Goal: Information Seeking & Learning: Learn about a topic

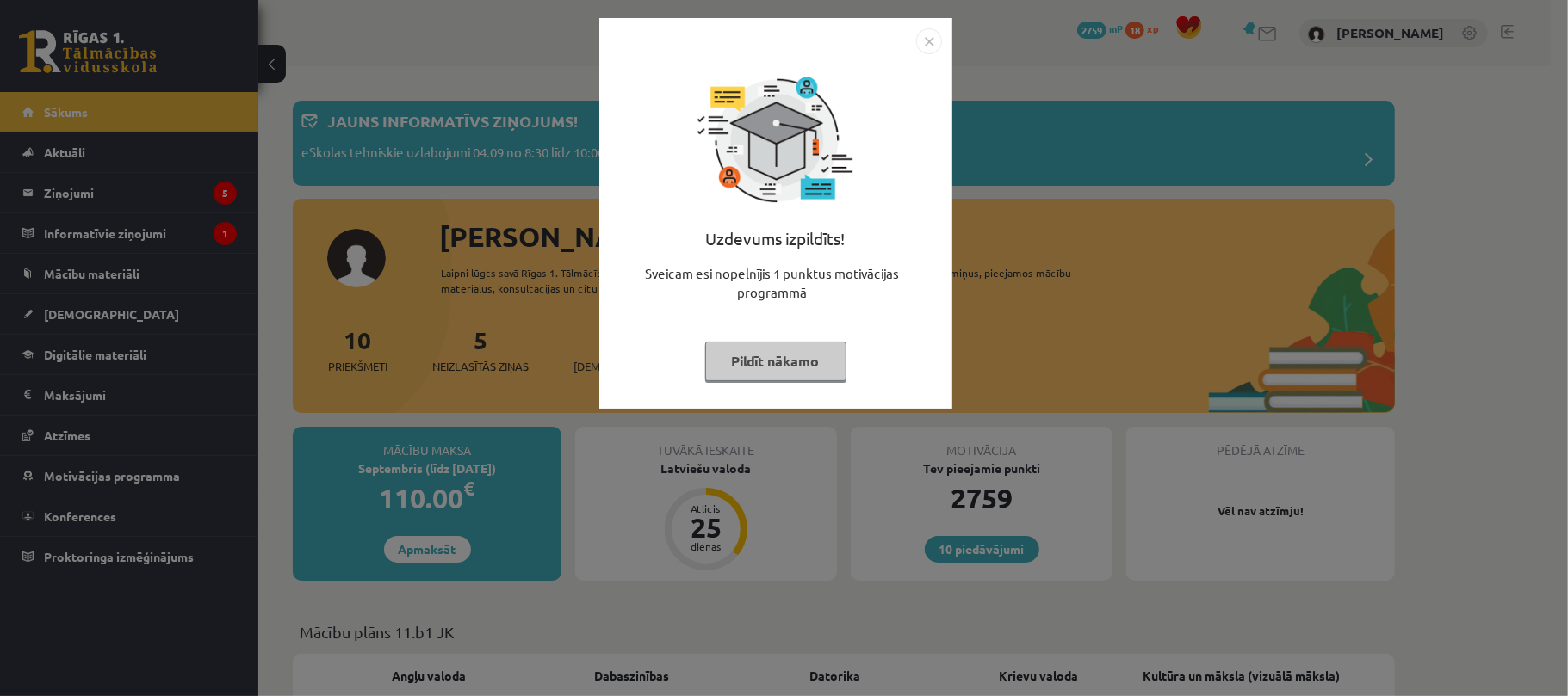
click at [738, 373] on button "Pildīt nākamo" at bounding box center [775, 361] width 141 height 39
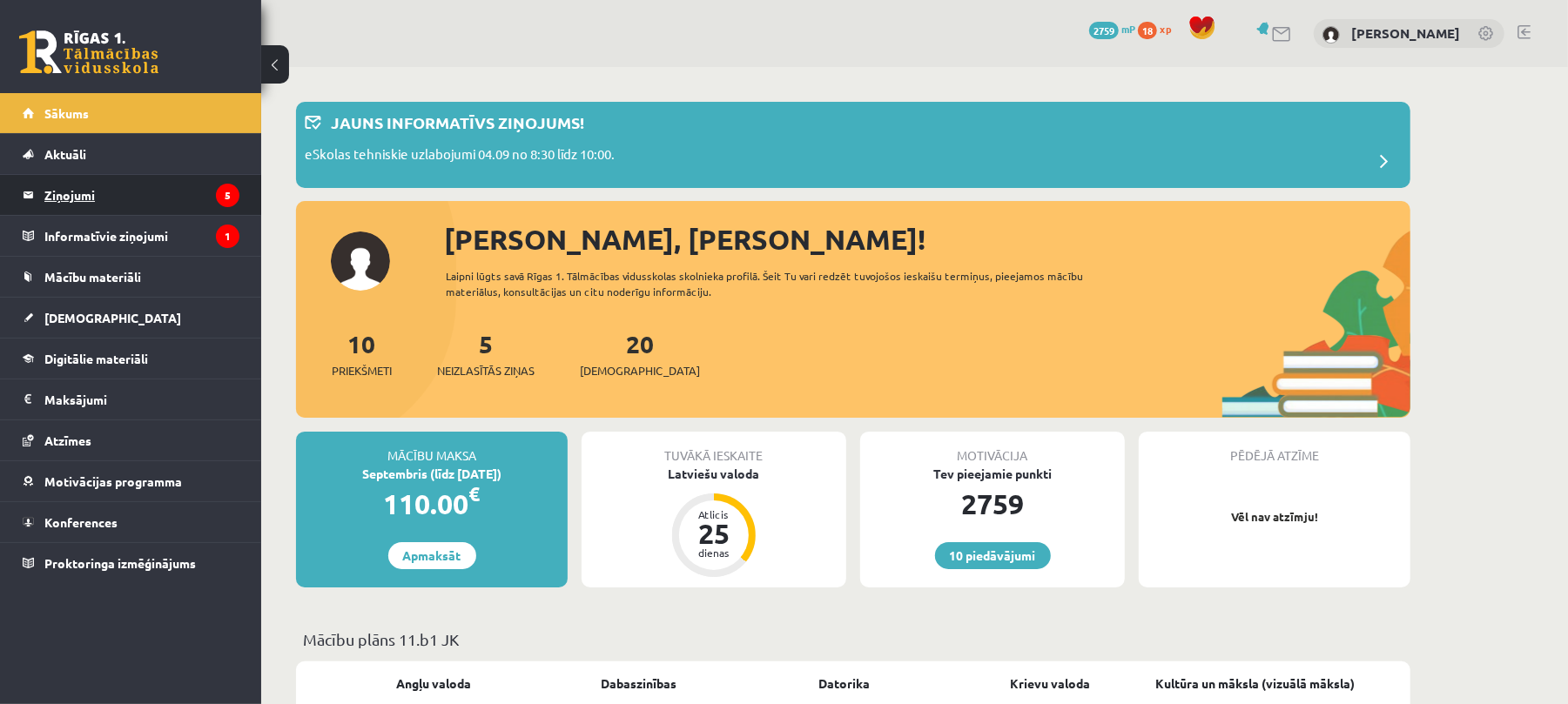
click at [124, 202] on legend "Ziņojumi 5" at bounding box center [142, 195] width 195 height 40
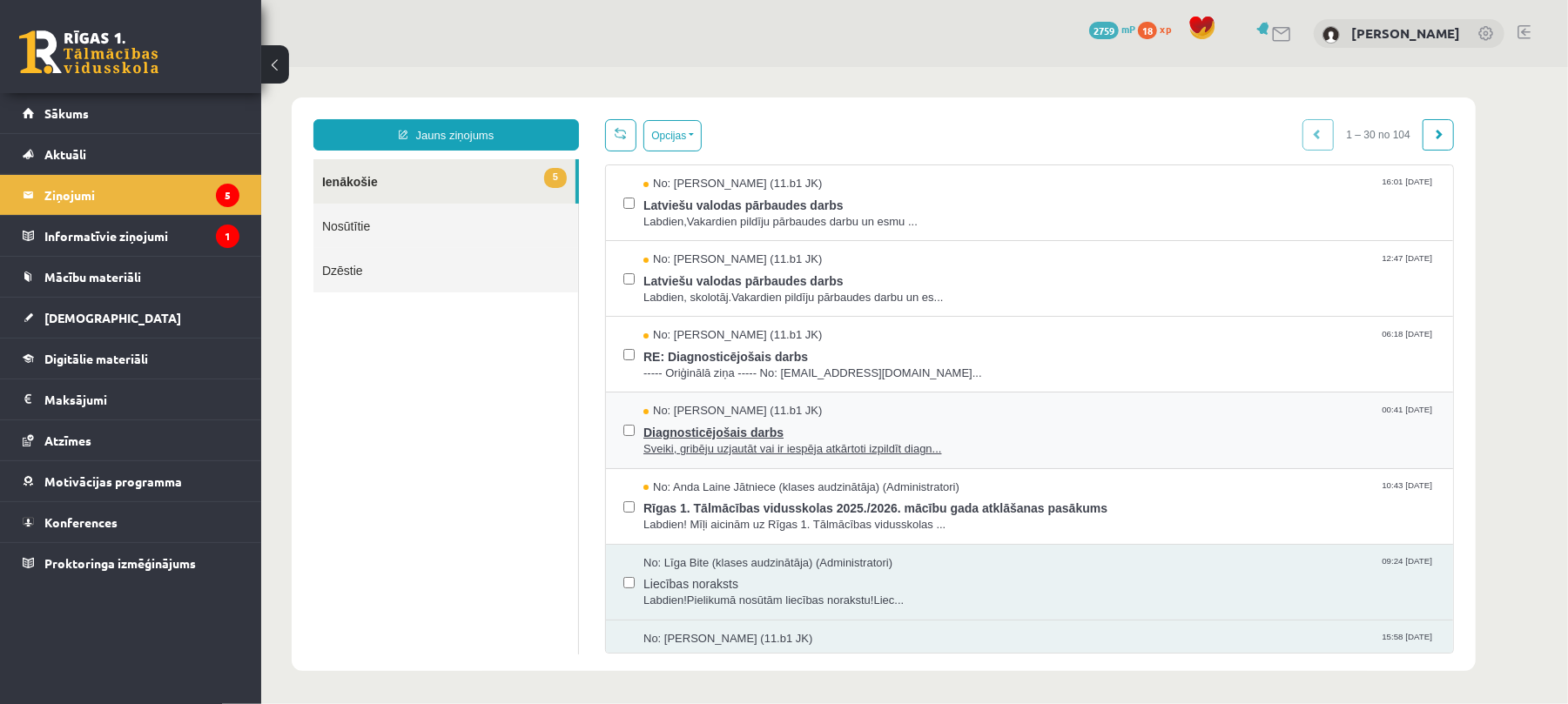
click at [1017, 435] on span "Diagnosticējošais darbs" at bounding box center [1038, 429] width 792 height 22
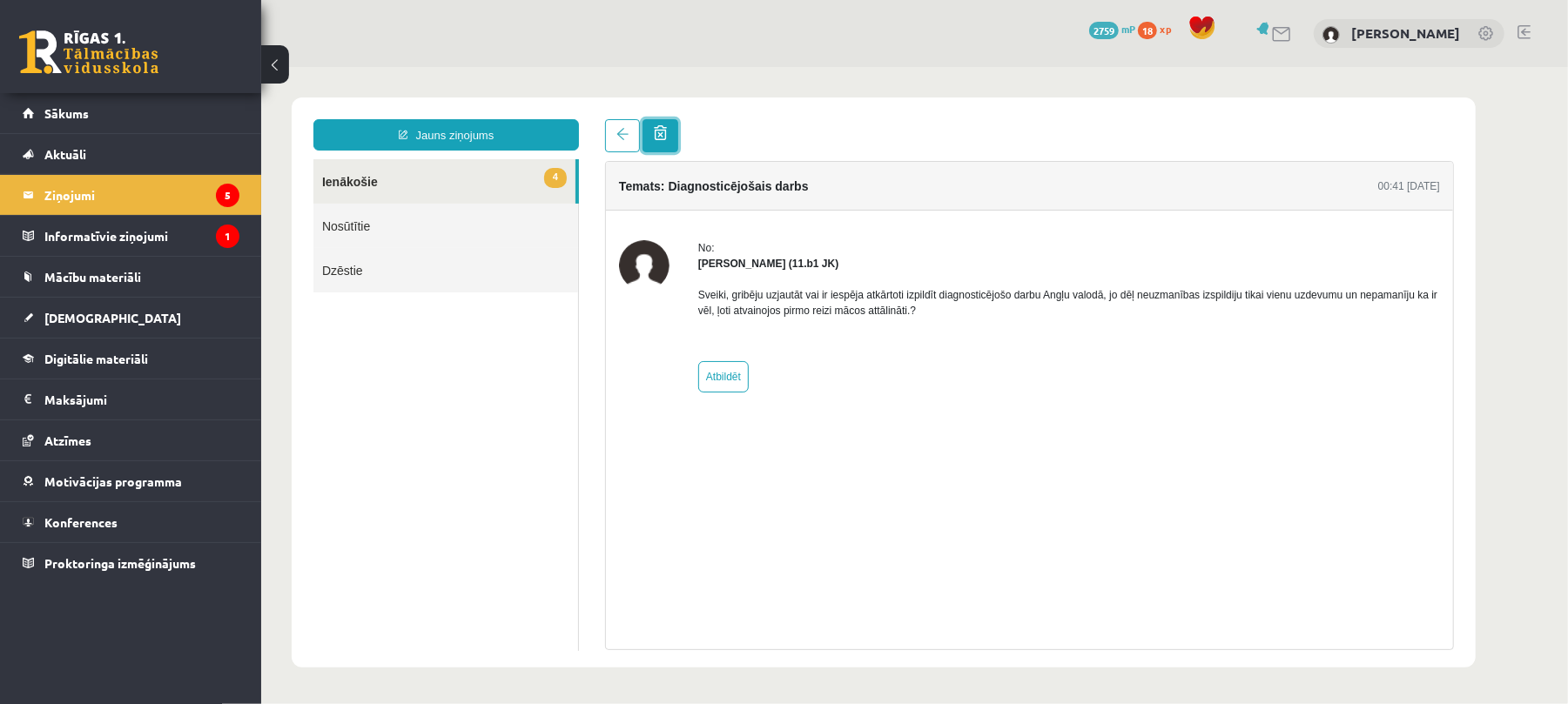
click at [660, 143] on link at bounding box center [659, 134] width 36 height 33
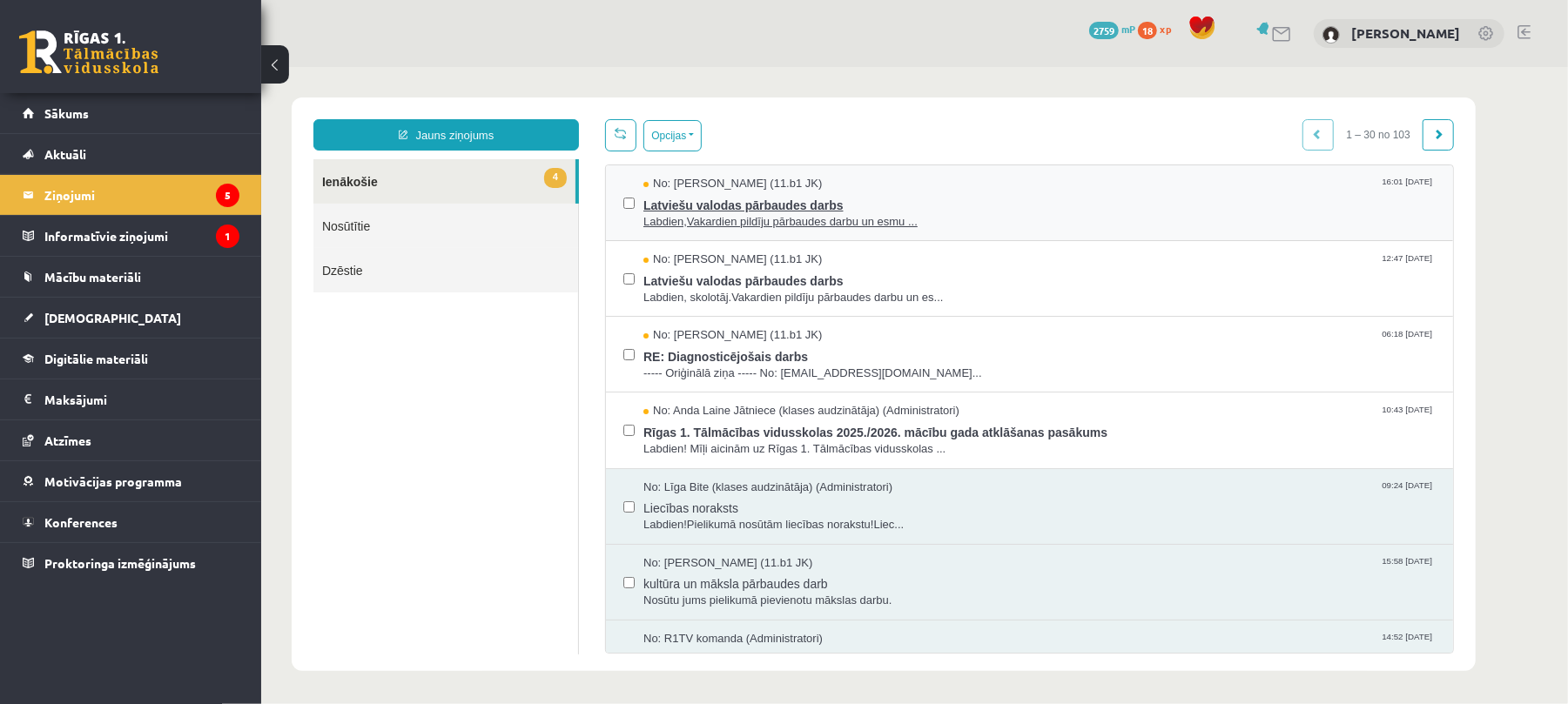
click at [798, 197] on span "Latviešu valodas pārbaudes darbs" at bounding box center [1038, 202] width 792 height 22
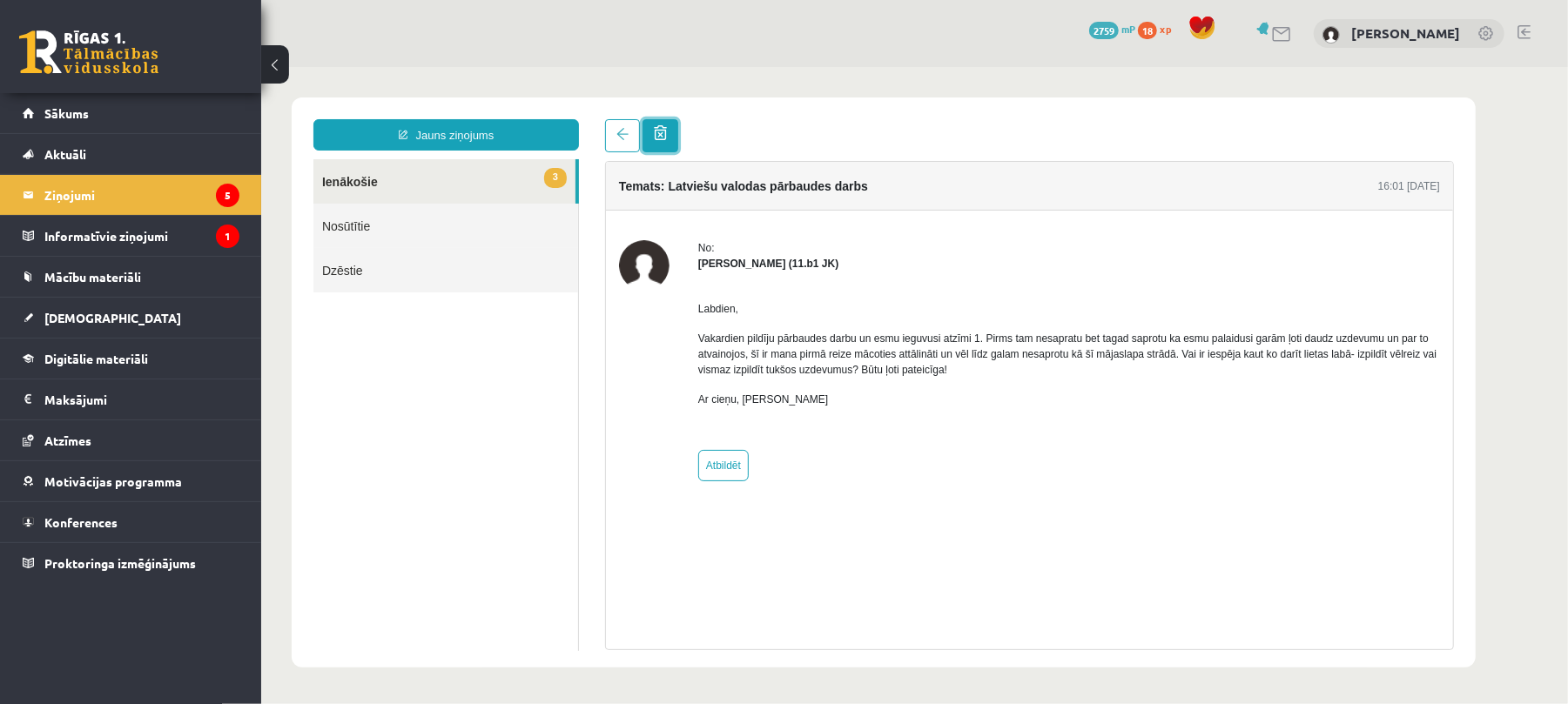
click at [660, 132] on span at bounding box center [659, 131] width 13 height 15
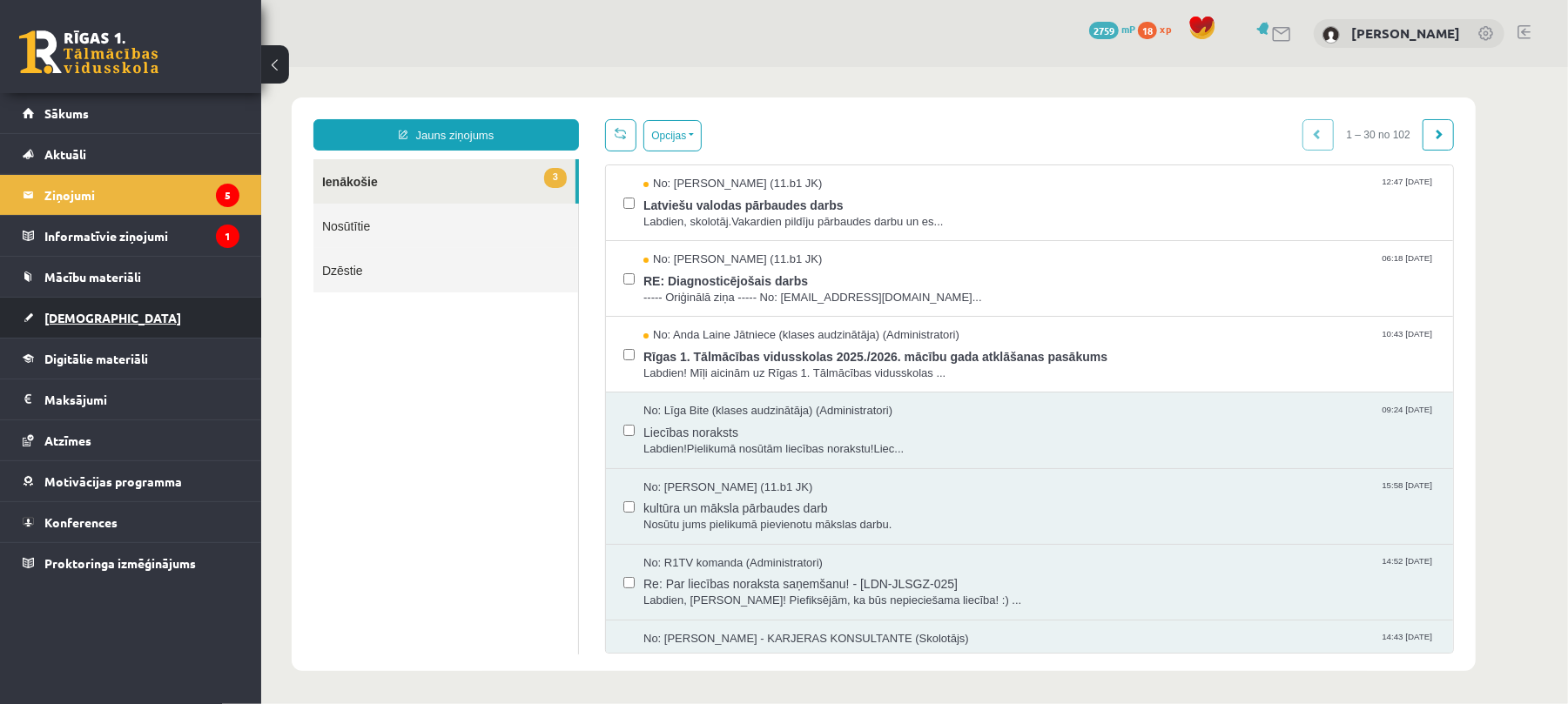
click at [114, 308] on link "[DEMOGRAPHIC_DATA]" at bounding box center [131, 318] width 217 height 40
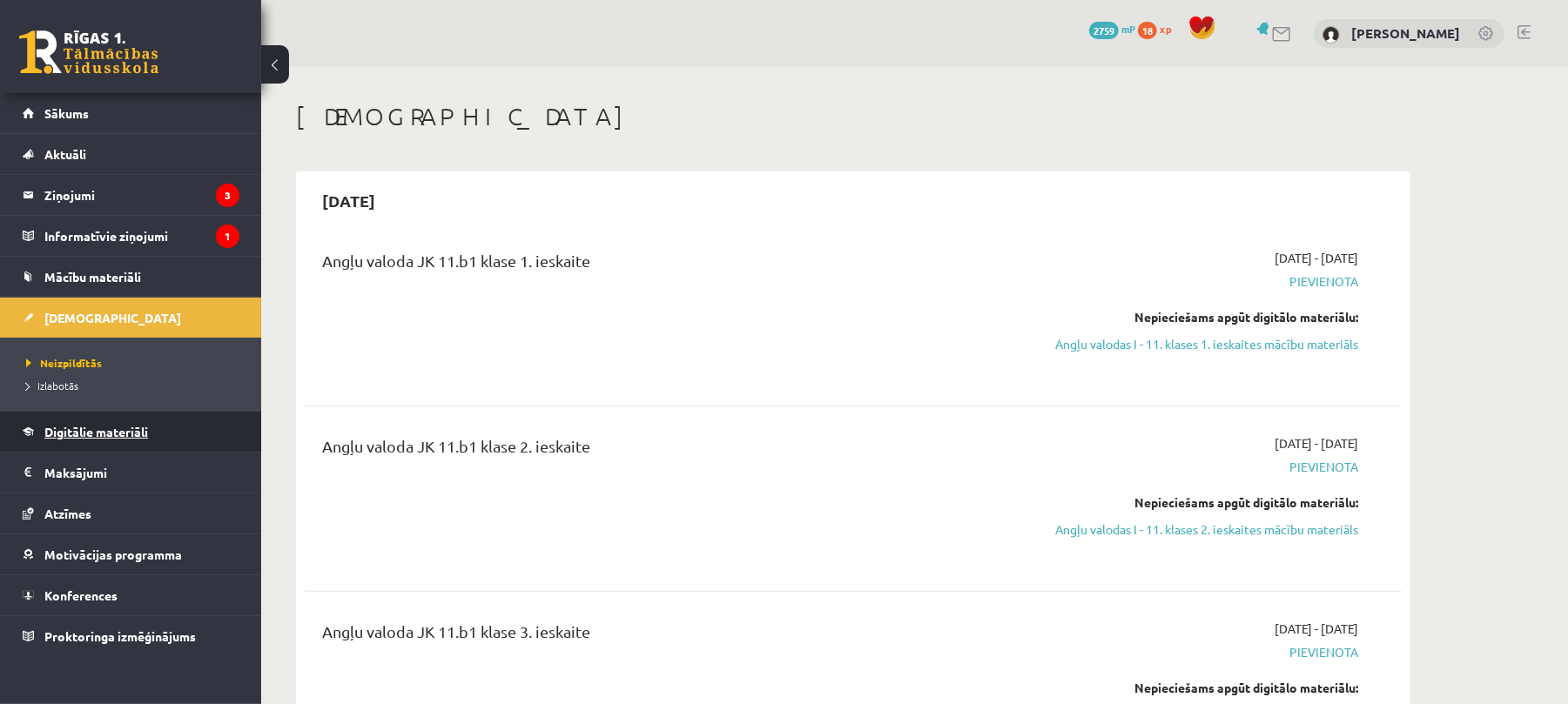
click at [117, 425] on span "Digitālie materiāli" at bounding box center [97, 432] width 104 height 16
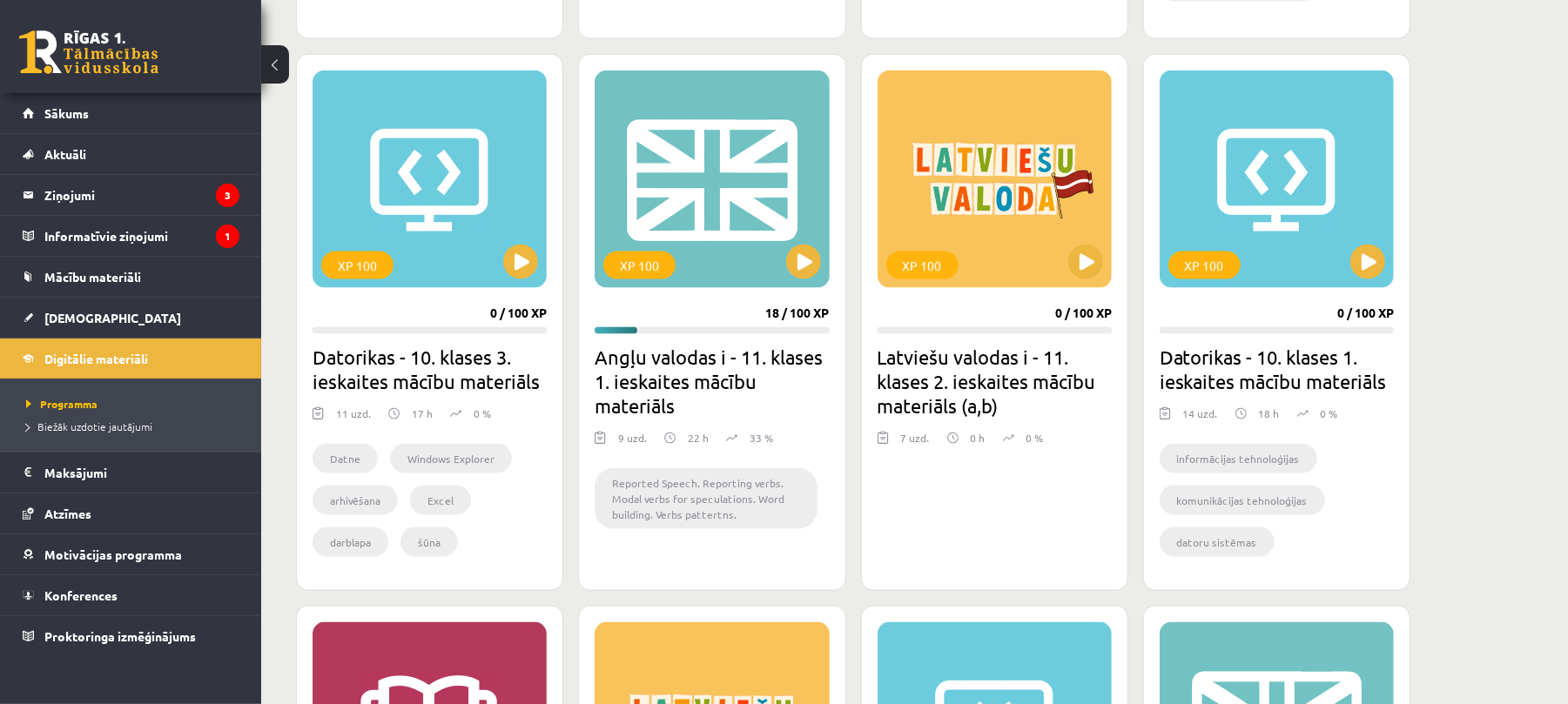
scroll to position [1550, 0]
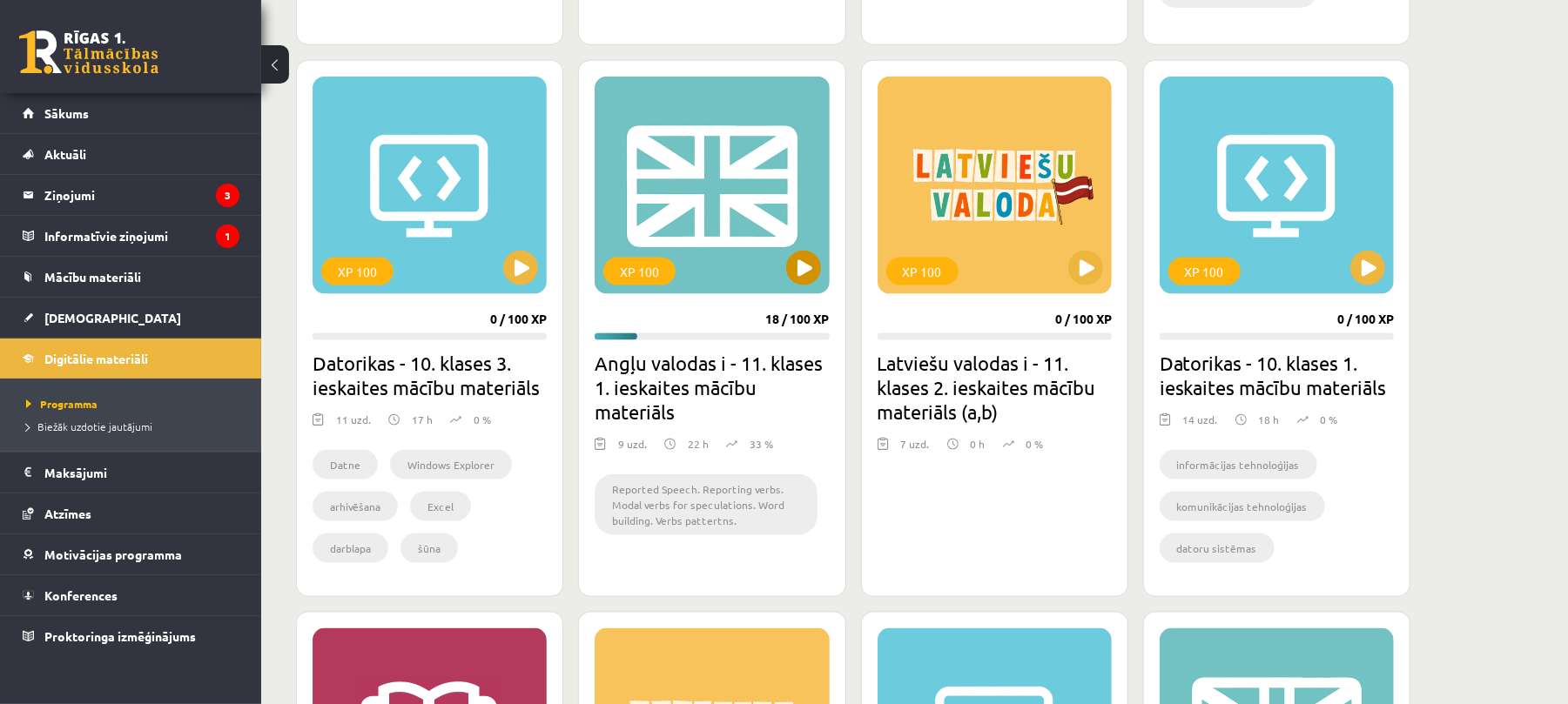
click at [801, 294] on div "XP 100" at bounding box center [711, 185] width 234 height 218
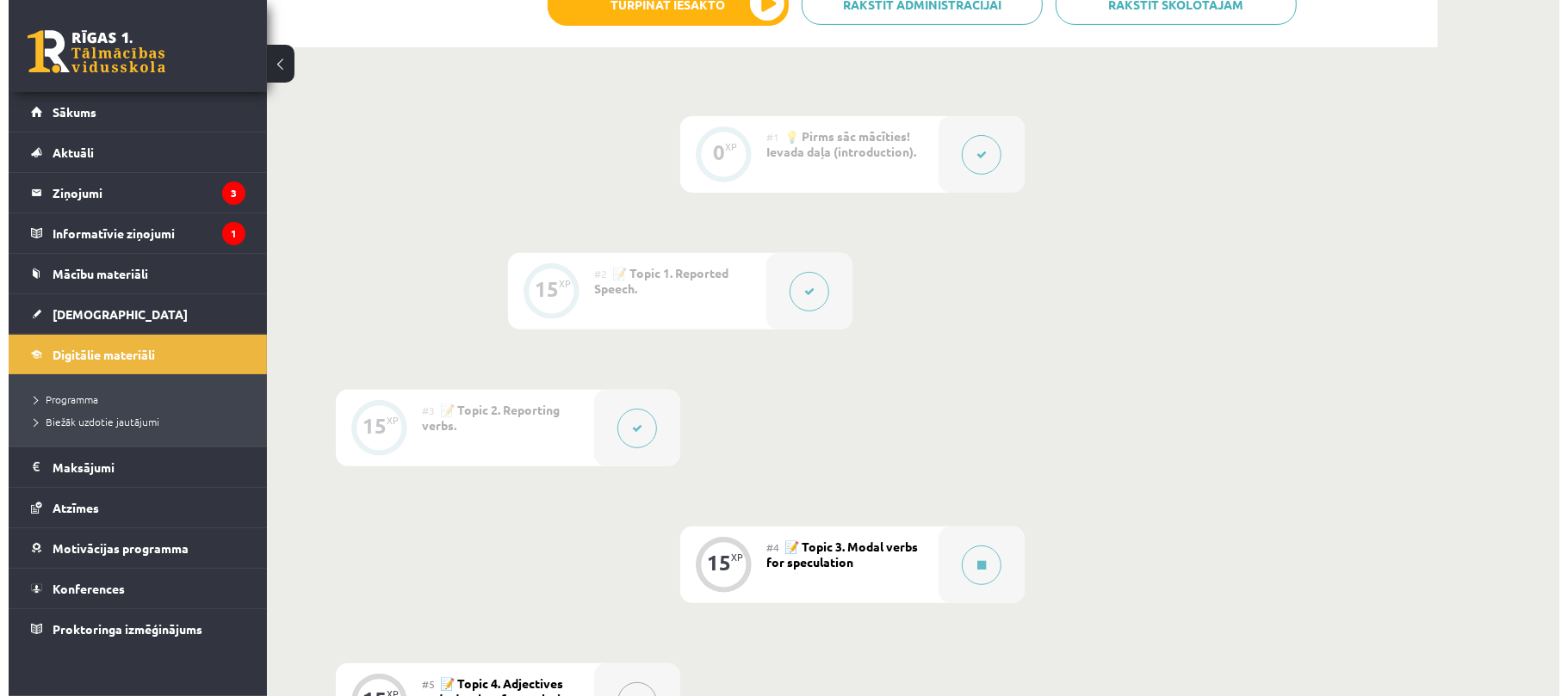
scroll to position [368, 0]
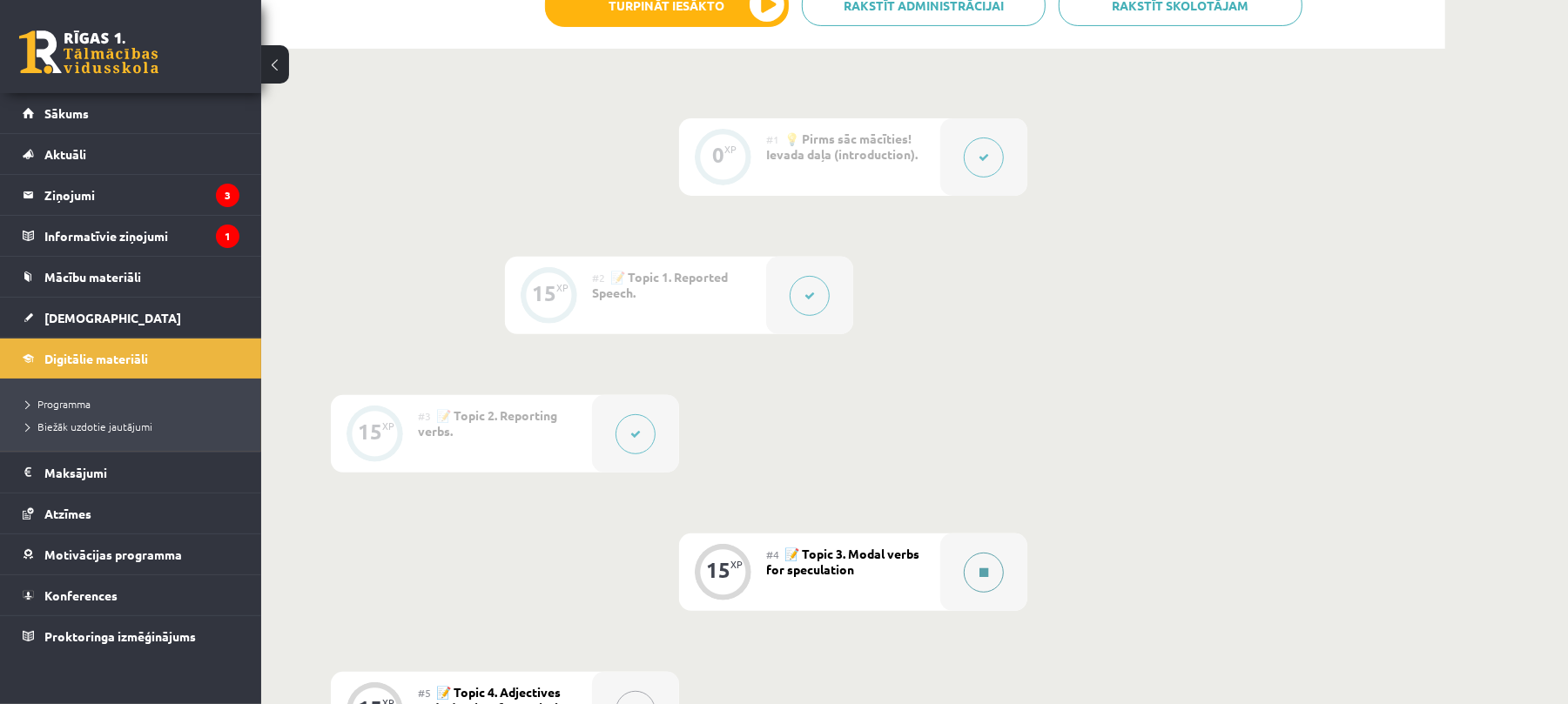
click at [994, 570] on button at bounding box center [984, 573] width 40 height 40
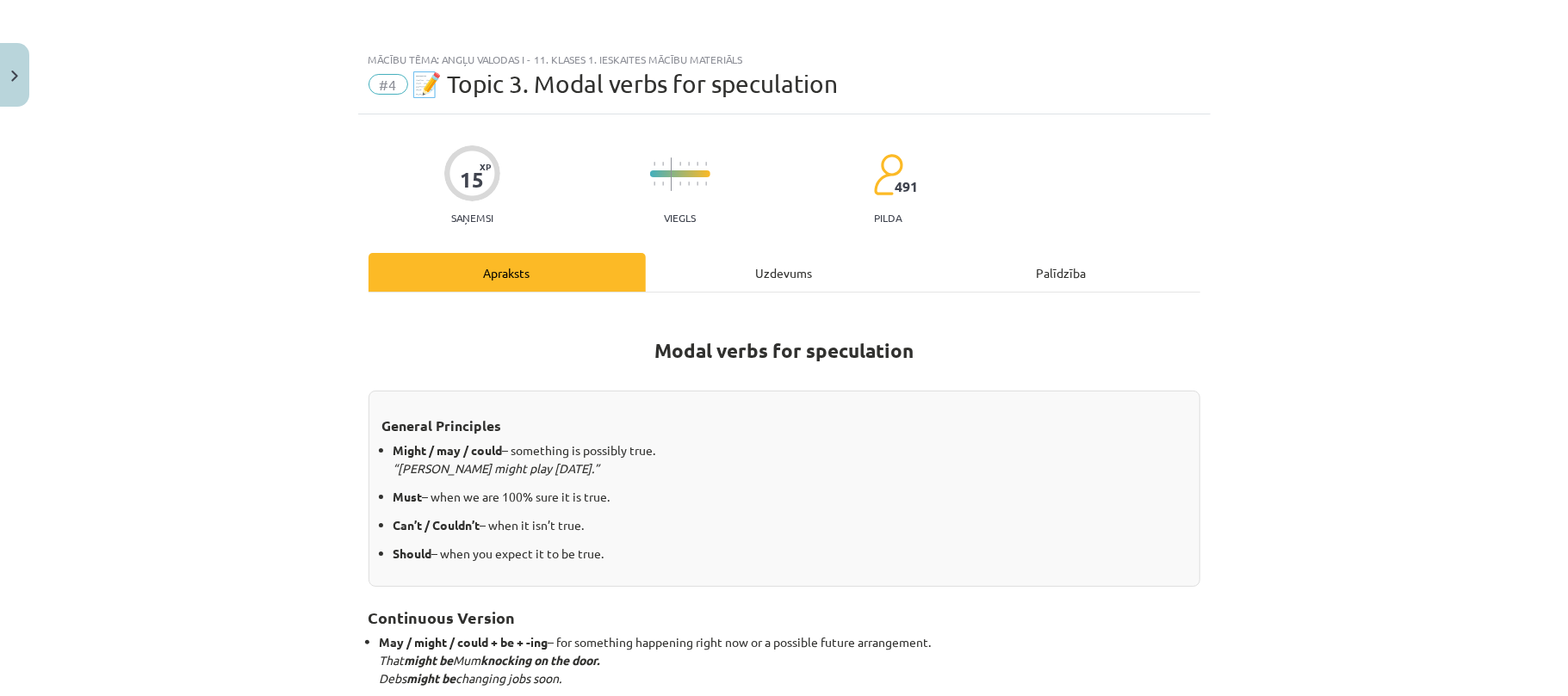
click at [785, 242] on div "15 XP Saņemsi Viegls 491 pilda Apraksts Uzdevums Palīdzība Modal verbs for spec…" at bounding box center [784, 575] width 852 height 922
drag, startPoint x: 785, startPoint y: 265, endPoint x: 785, endPoint y: 242, distance: 23.0
click at [785, 242] on div "15 XP Saņemsi Viegls 491 pilda Apraksts Uzdevums Palīdzība Modal verbs for spec…" at bounding box center [784, 575] width 852 height 922
click at [785, 262] on div "Uzdevums" at bounding box center [784, 272] width 277 height 38
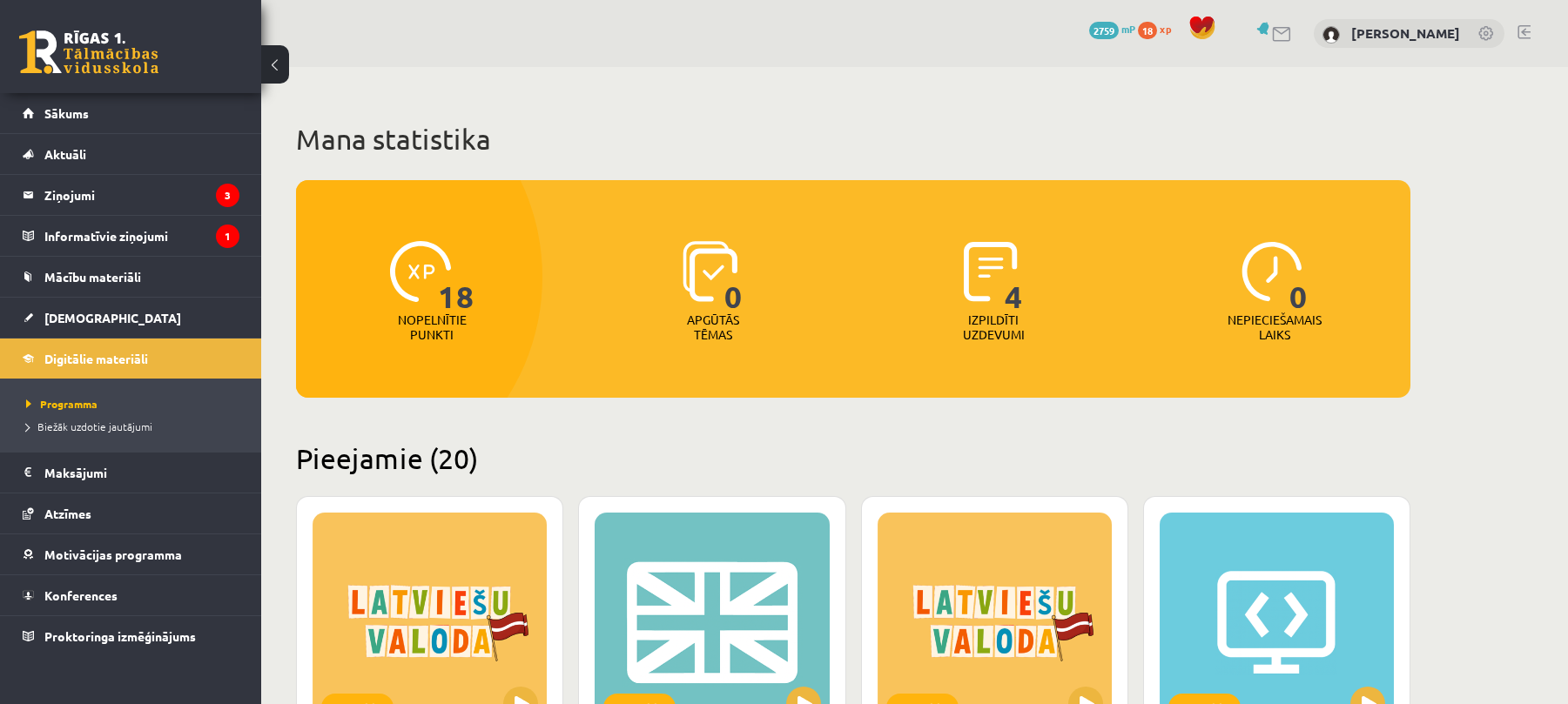
scroll to position [1550, 0]
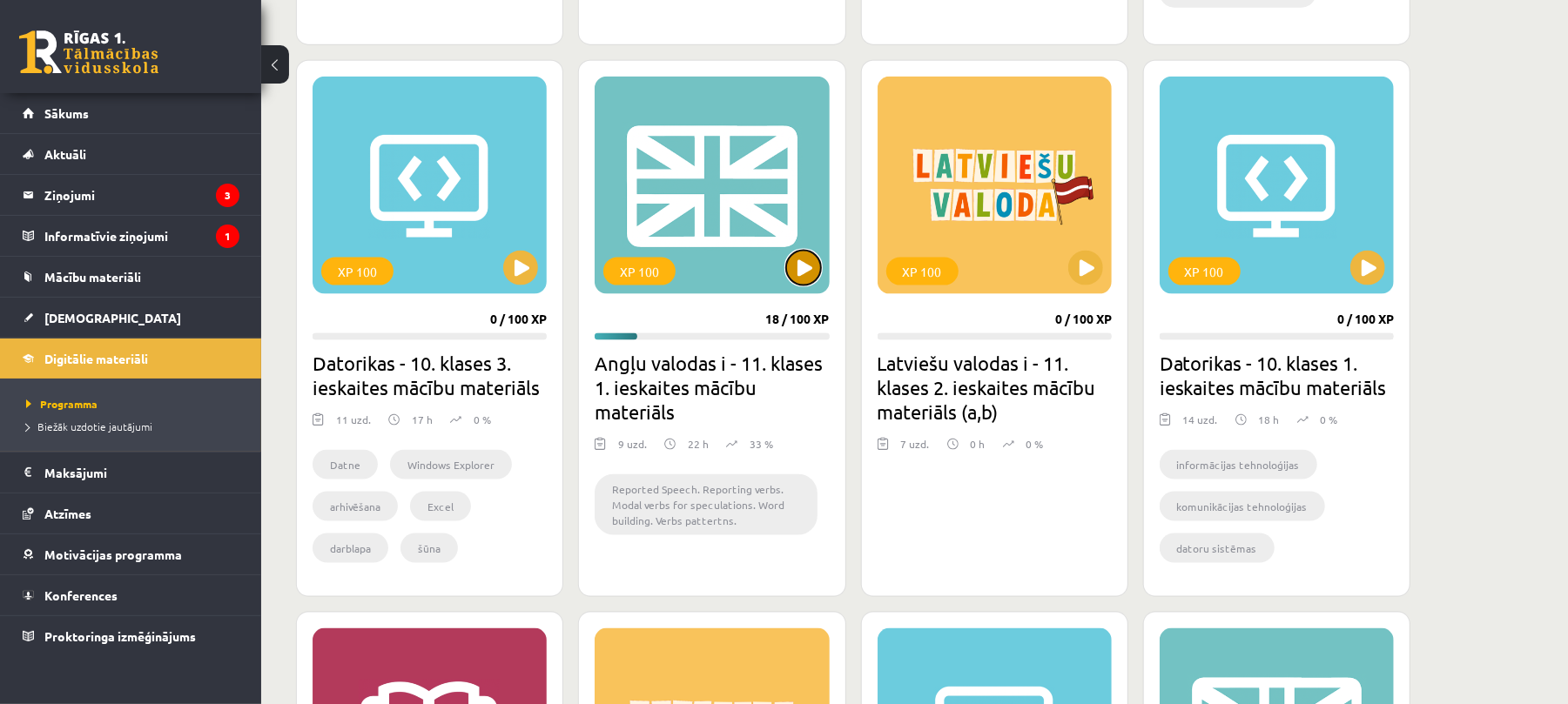
click at [805, 256] on button at bounding box center [803, 268] width 35 height 35
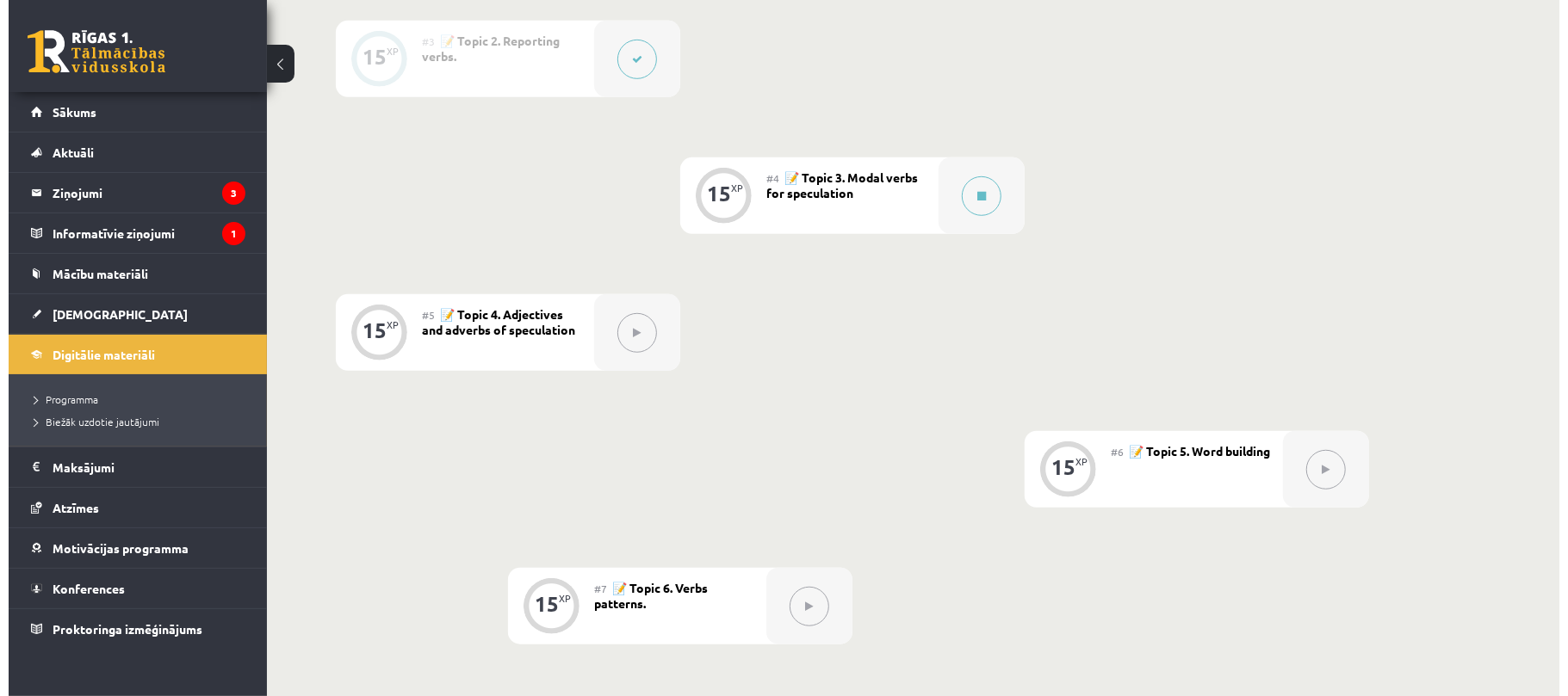
scroll to position [727, 0]
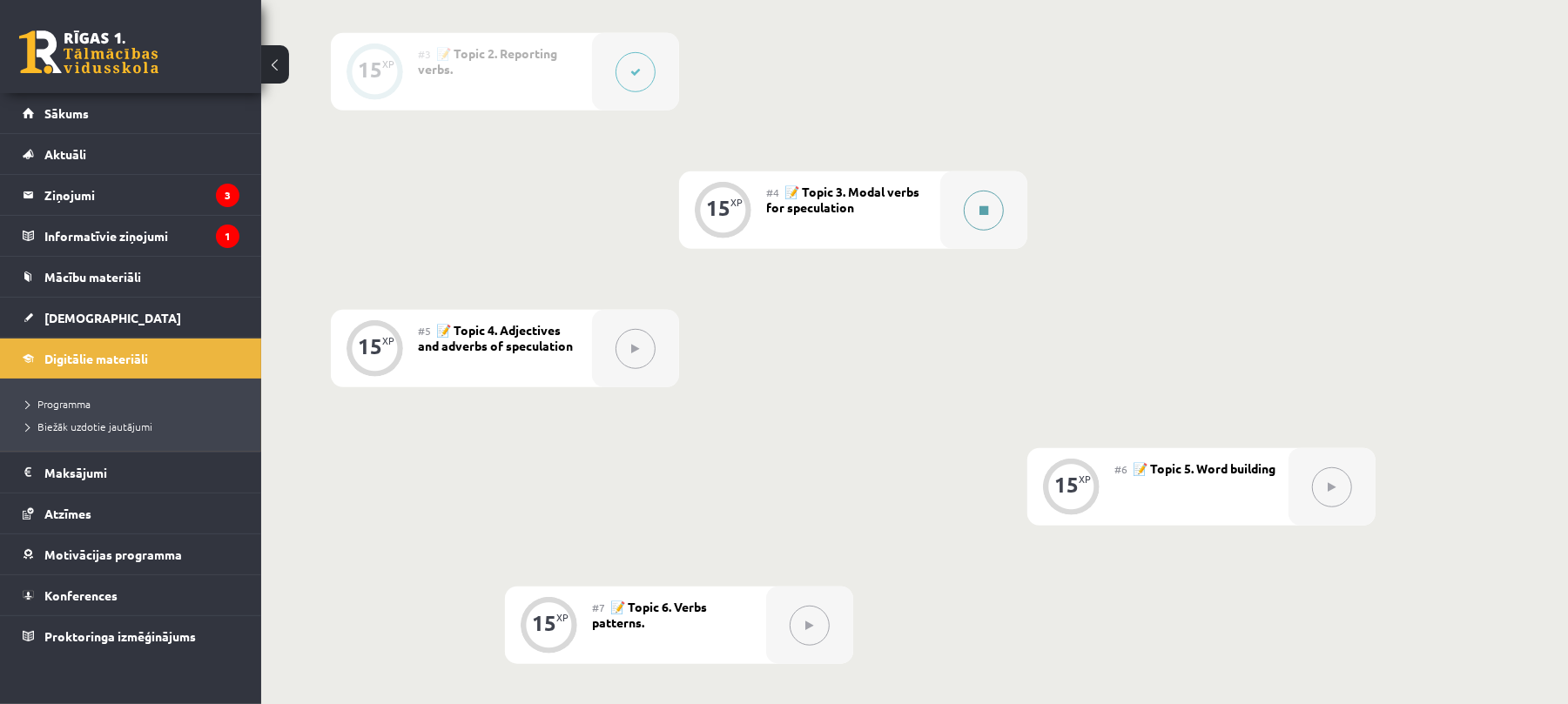
click at [983, 216] on icon at bounding box center [983, 210] width 9 height 10
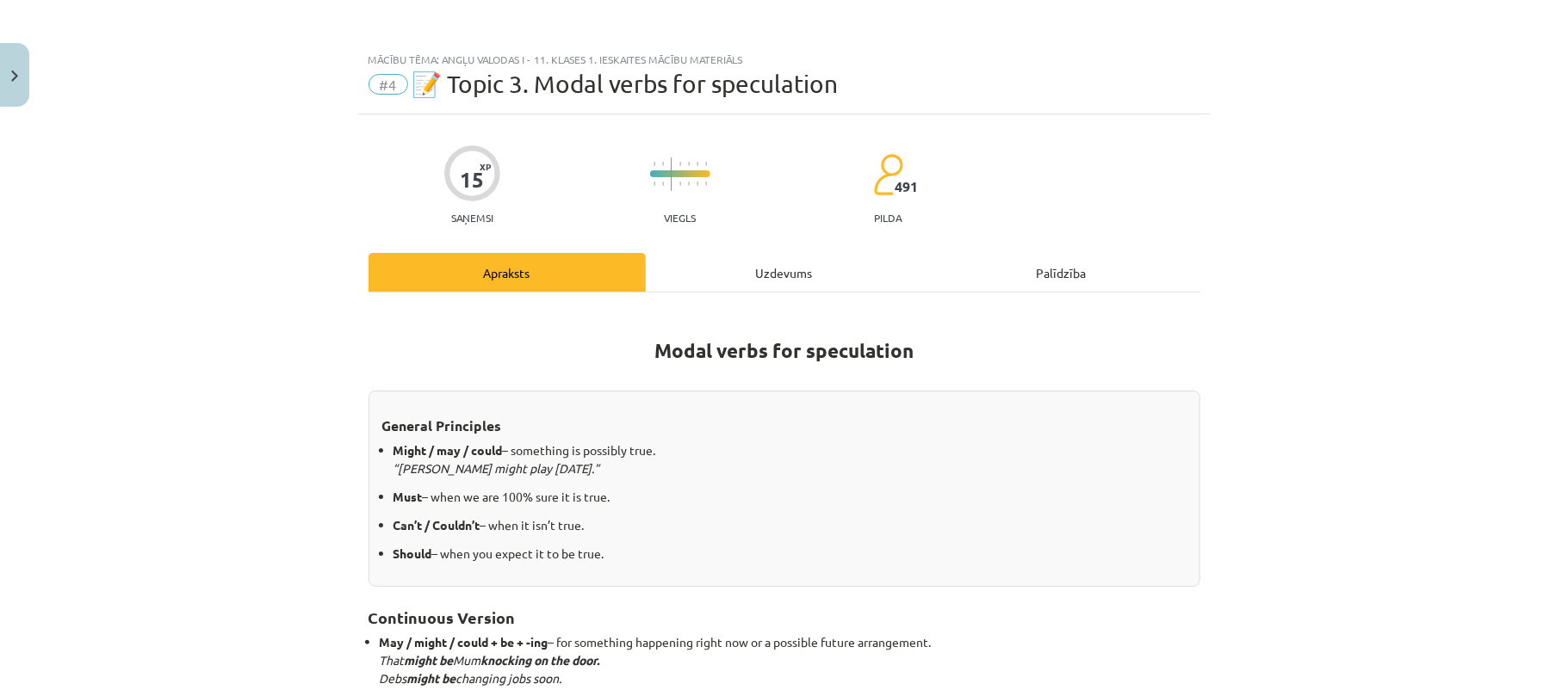
click at [972, 214] on div "15 XP Saņemsi Viegls 491 pilda" at bounding box center [784, 179] width 831 height 89
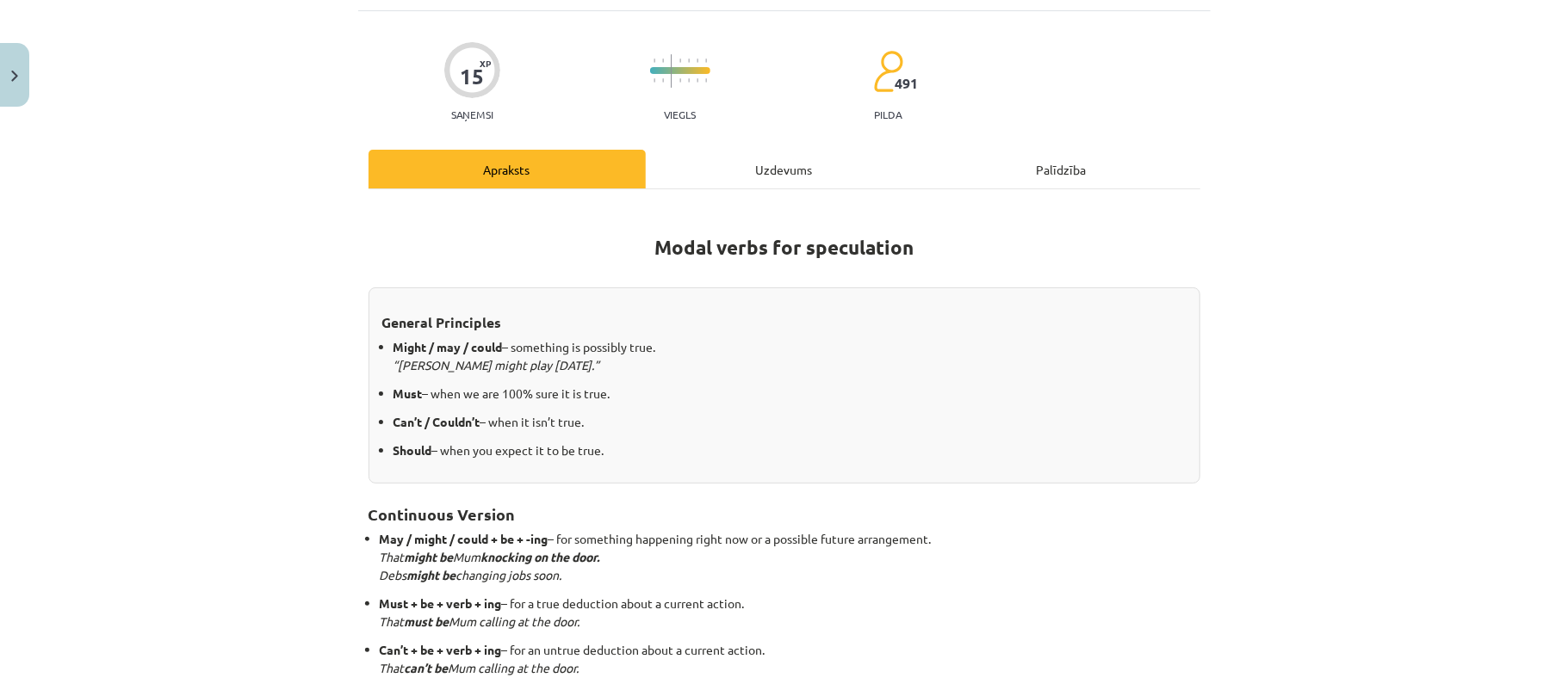
scroll to position [383, 0]
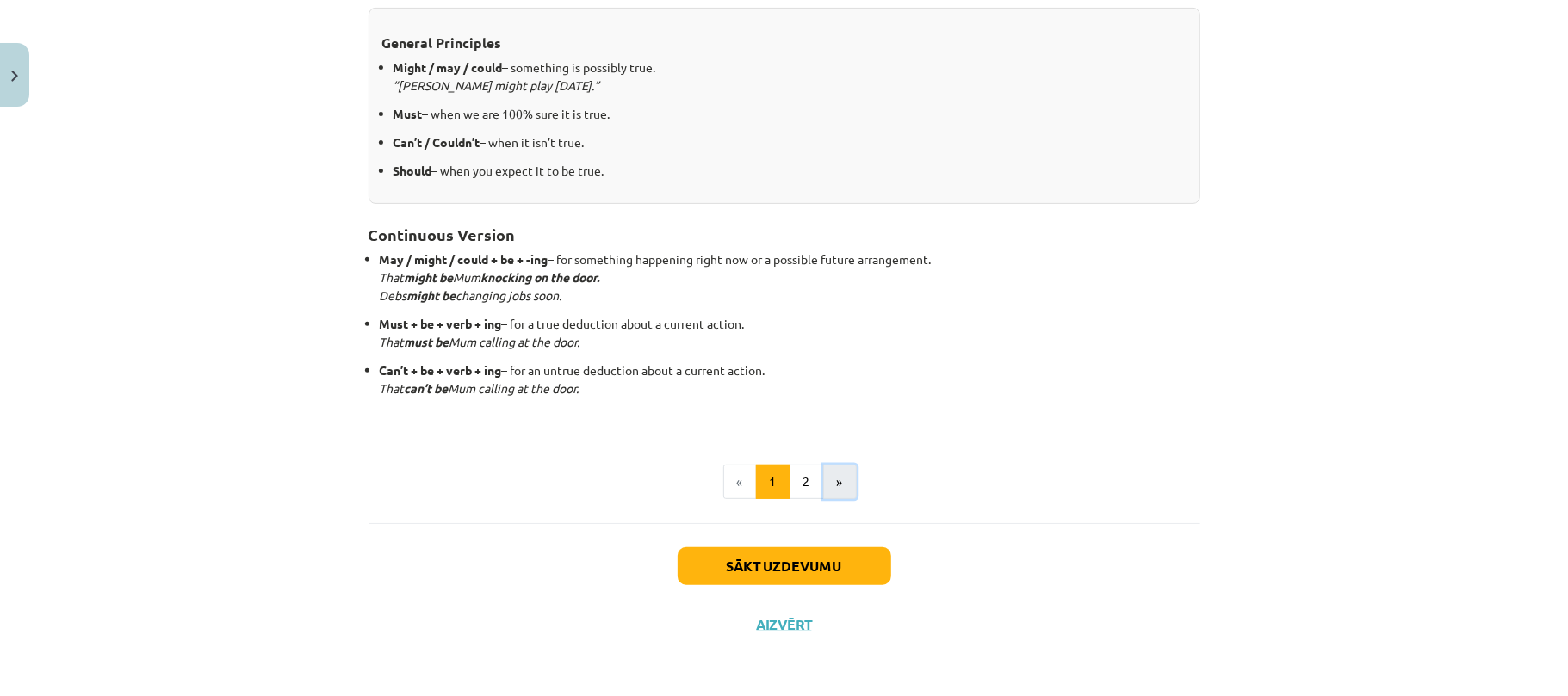
click at [835, 486] on button "»" at bounding box center [840, 481] width 33 height 34
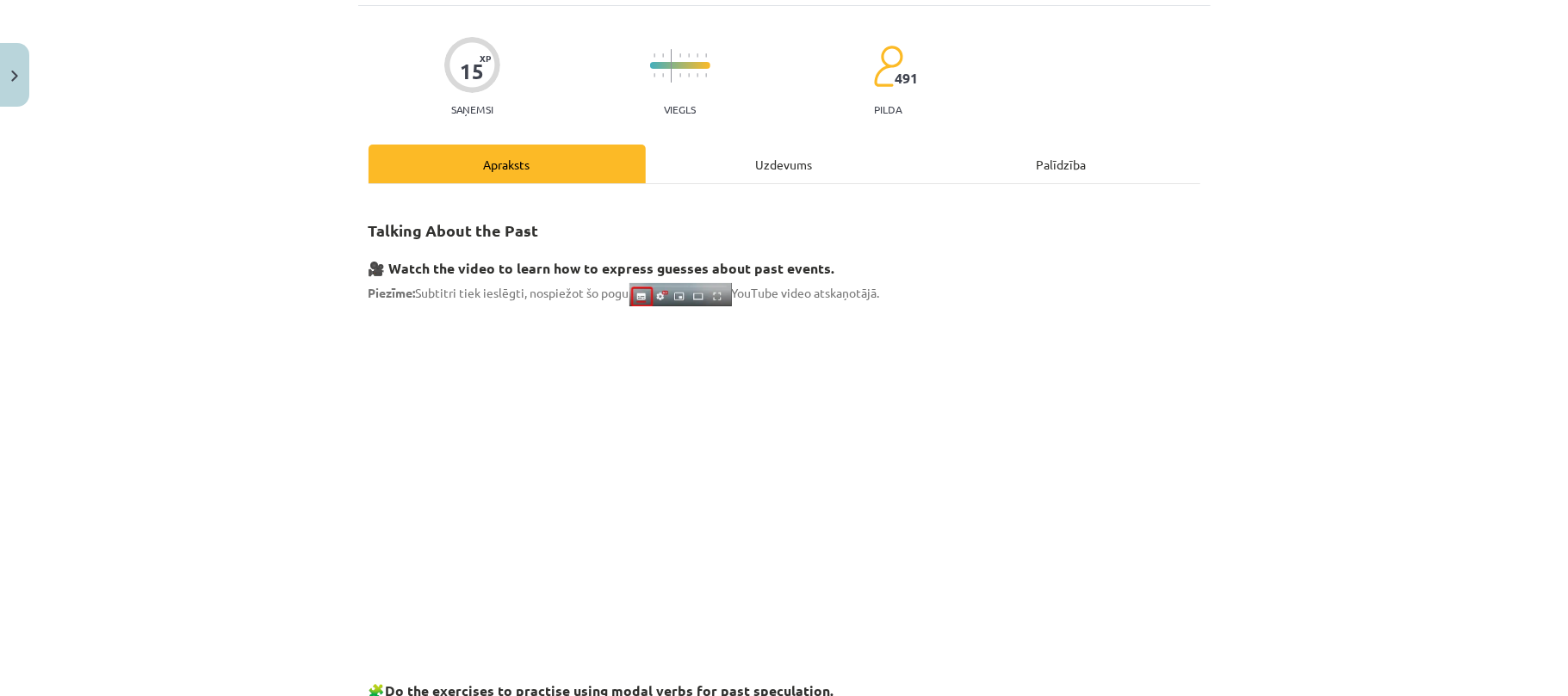
scroll to position [107, 0]
click at [759, 162] on div "Uzdevums" at bounding box center [784, 164] width 277 height 38
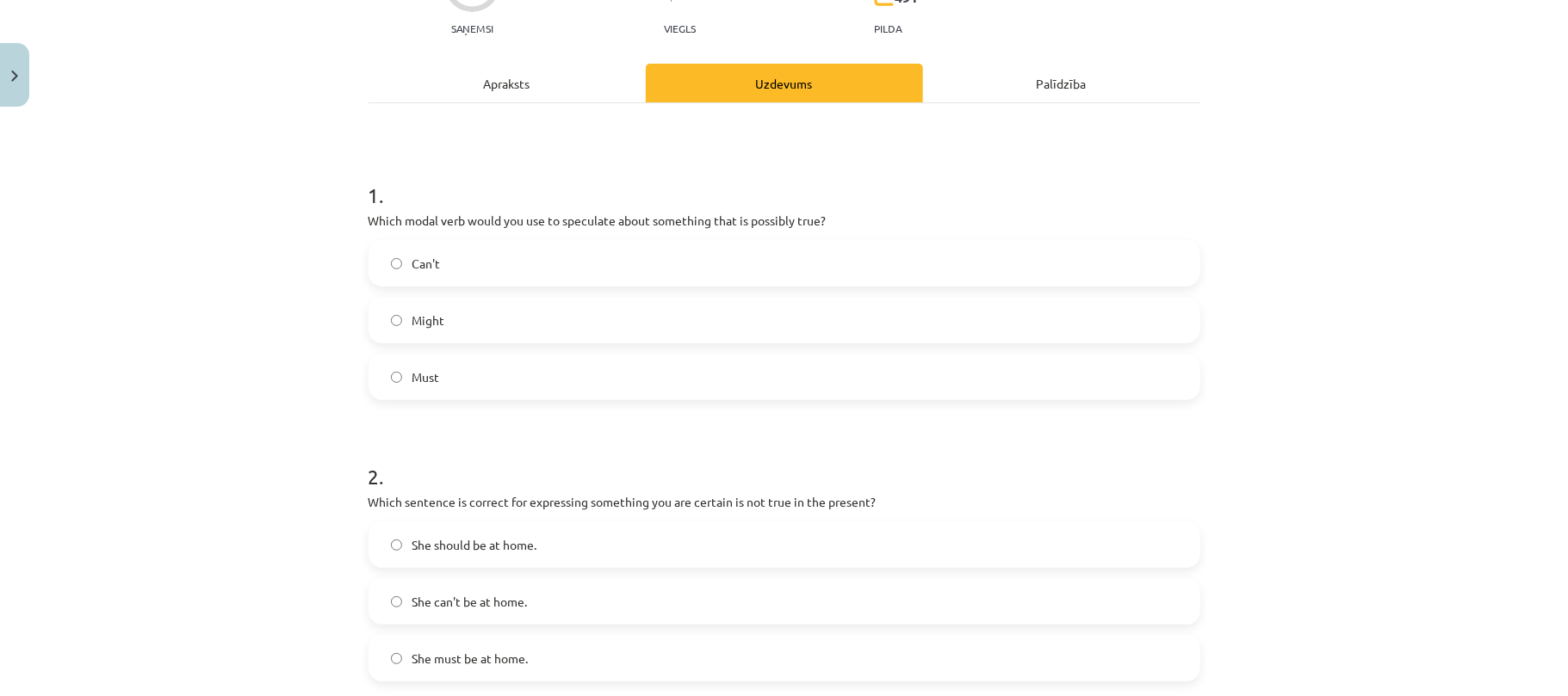
scroll to position [188, 0]
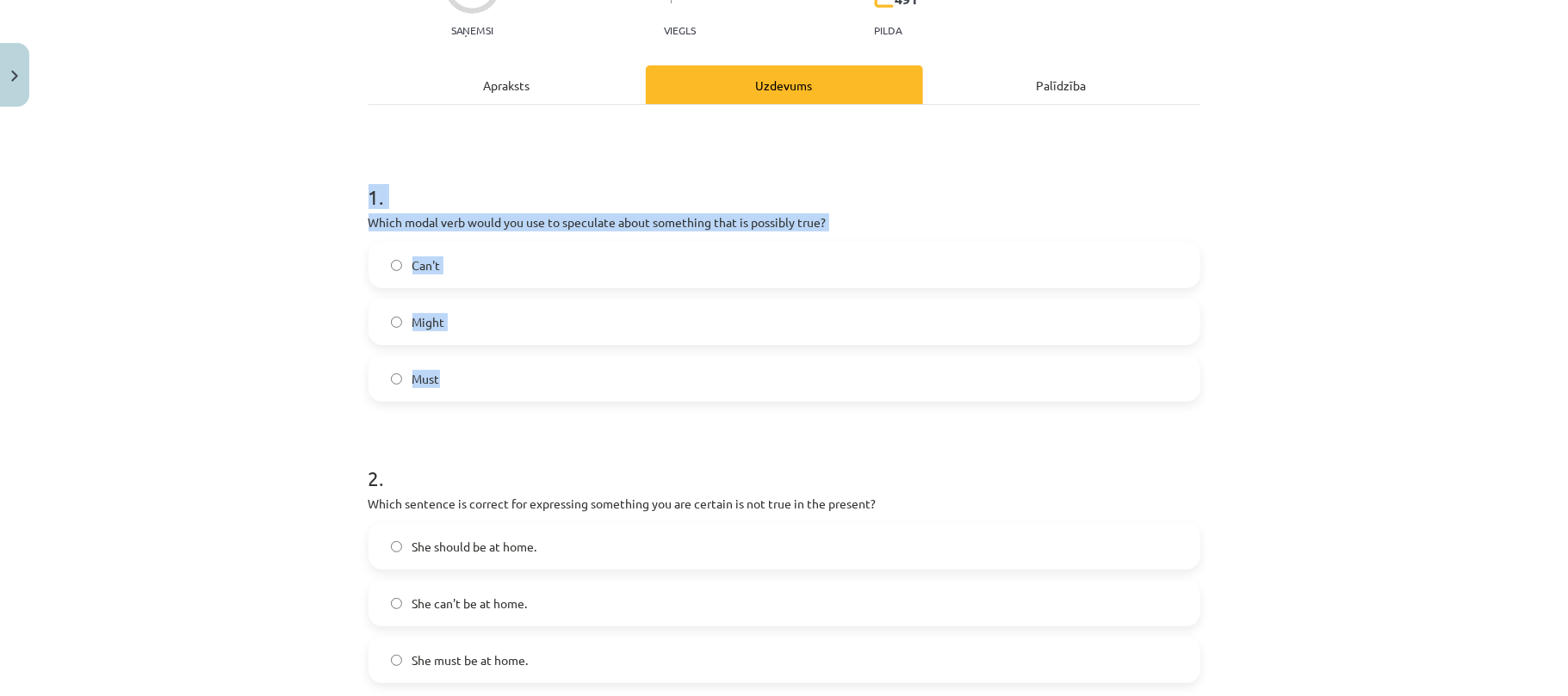
drag, startPoint x: 410, startPoint y: 234, endPoint x: 501, endPoint y: 358, distance: 153.8
click at [501, 358] on div "Mācību tēma: Angļu valodas i - 11. klases 1. ieskaites mācību materiāls #4 📝 To…" at bounding box center [784, 348] width 1568 height 696
copy div "1 . Which modal verb would you use to speculate about something that is possibl…"
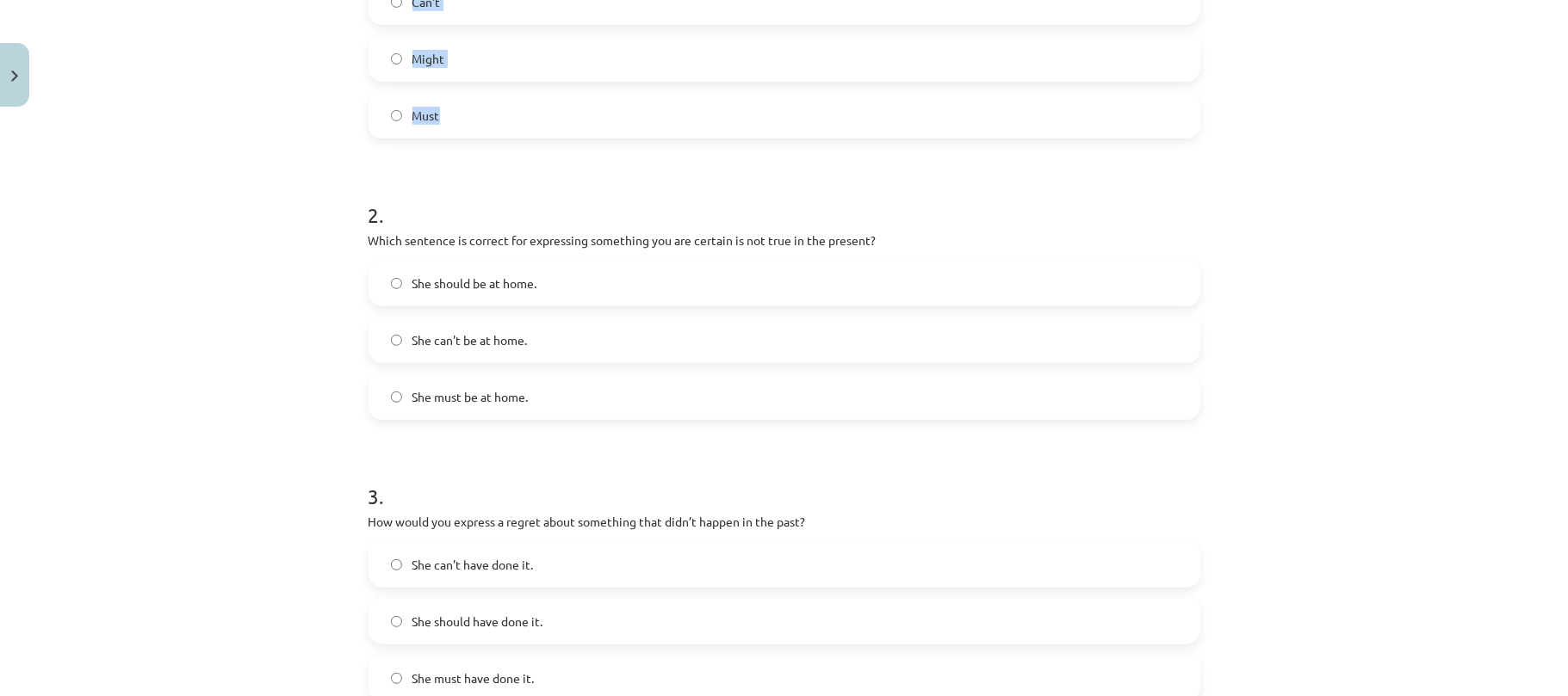
scroll to position [460, 0]
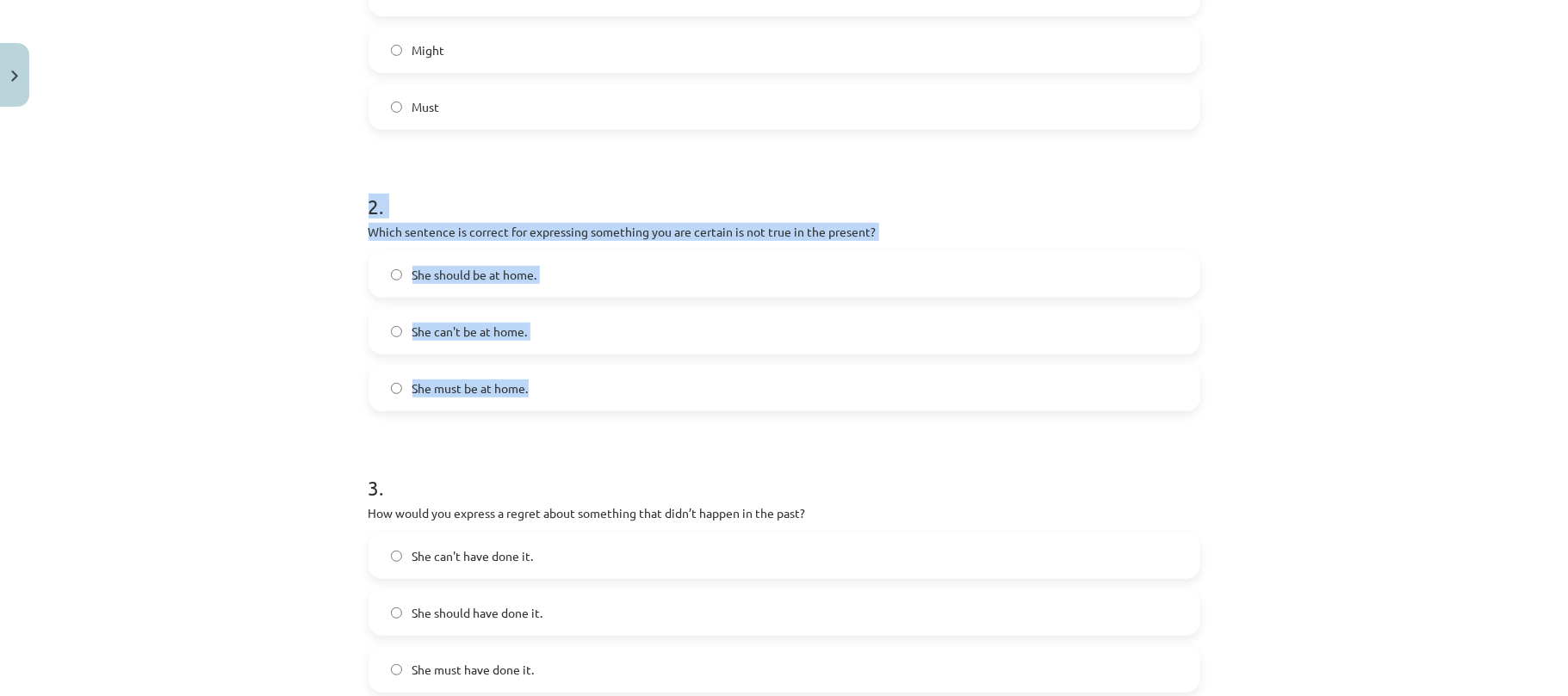
drag, startPoint x: 314, startPoint y: 212, endPoint x: 557, endPoint y: 365, distance: 287.2
click at [557, 365] on div "Mācību tēma: Angļu valodas i - 11. klases 1. ieskaites mācību materiāls #4 📝 To…" at bounding box center [784, 348] width 1568 height 696
copy div "2 . Which sentence is correct for expressing something you are certain is not t…"
click at [376, 332] on label "She can't be at home." at bounding box center [784, 332] width 828 height 43
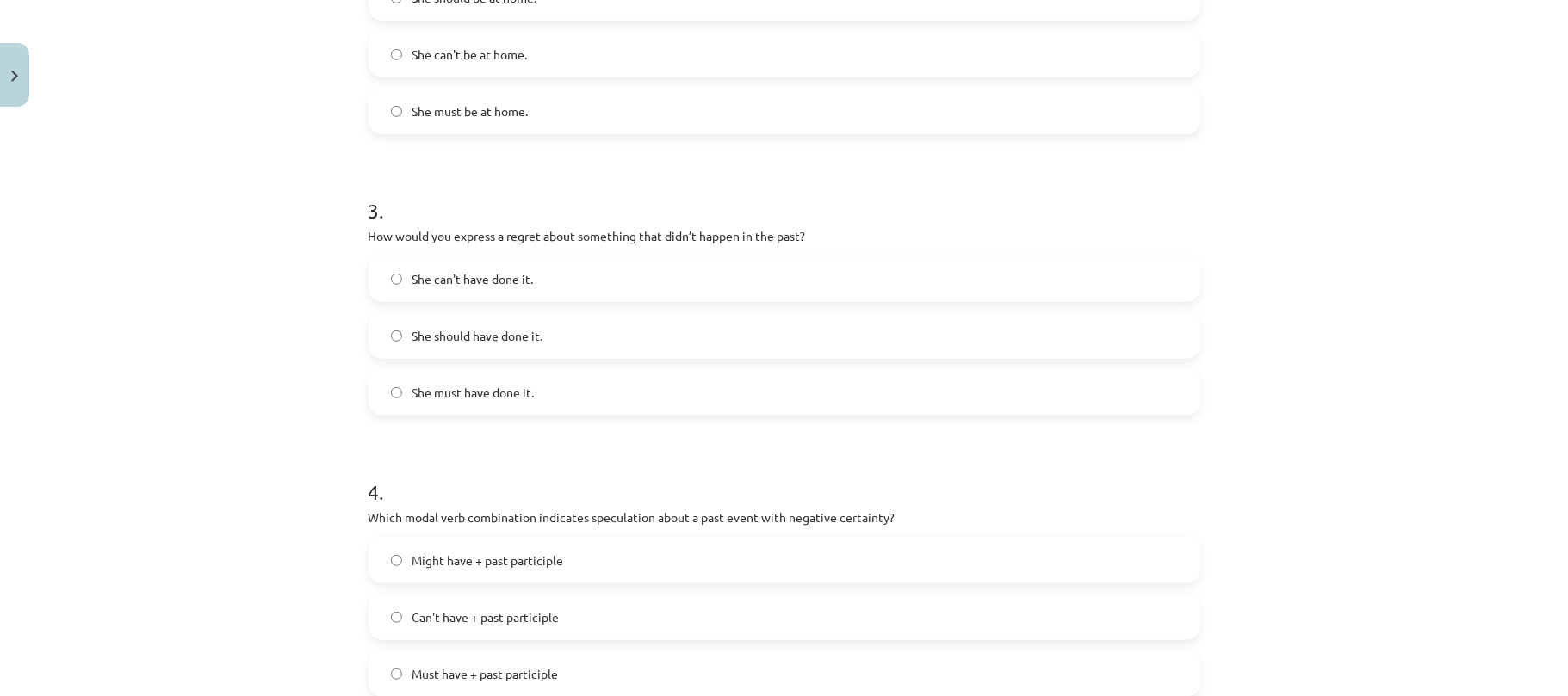
scroll to position [761, 0]
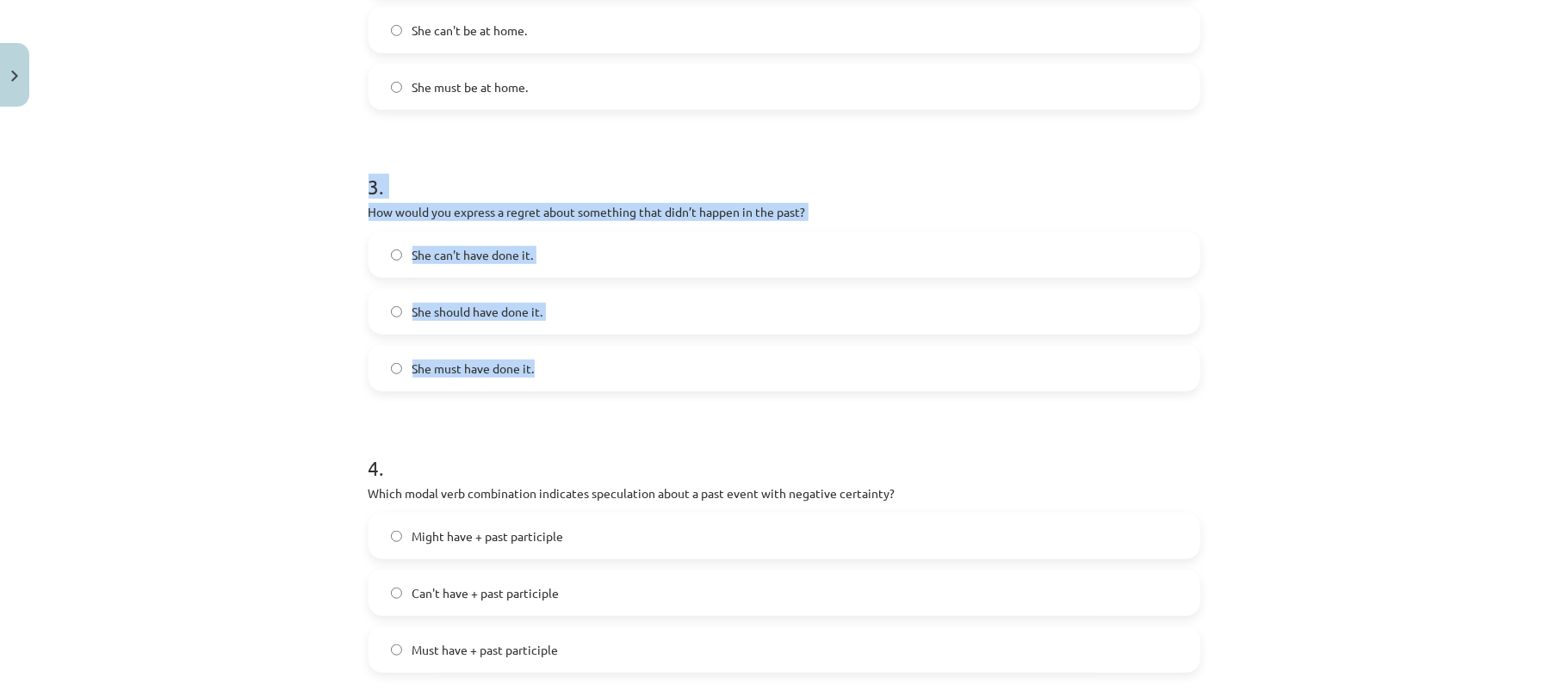
drag, startPoint x: 341, startPoint y: 162, endPoint x: 549, endPoint y: 349, distance: 279.7
click at [549, 349] on div "Mācību tēma: Angļu valodas i - 11. klases 1. ieskaites mācību materiāls #4 📝 To…" at bounding box center [784, 348] width 1568 height 696
copy div "3 . How would you express a regret about something that didn’t happen in the pa…"
click at [566, 313] on label "She should have done it." at bounding box center [784, 312] width 828 height 43
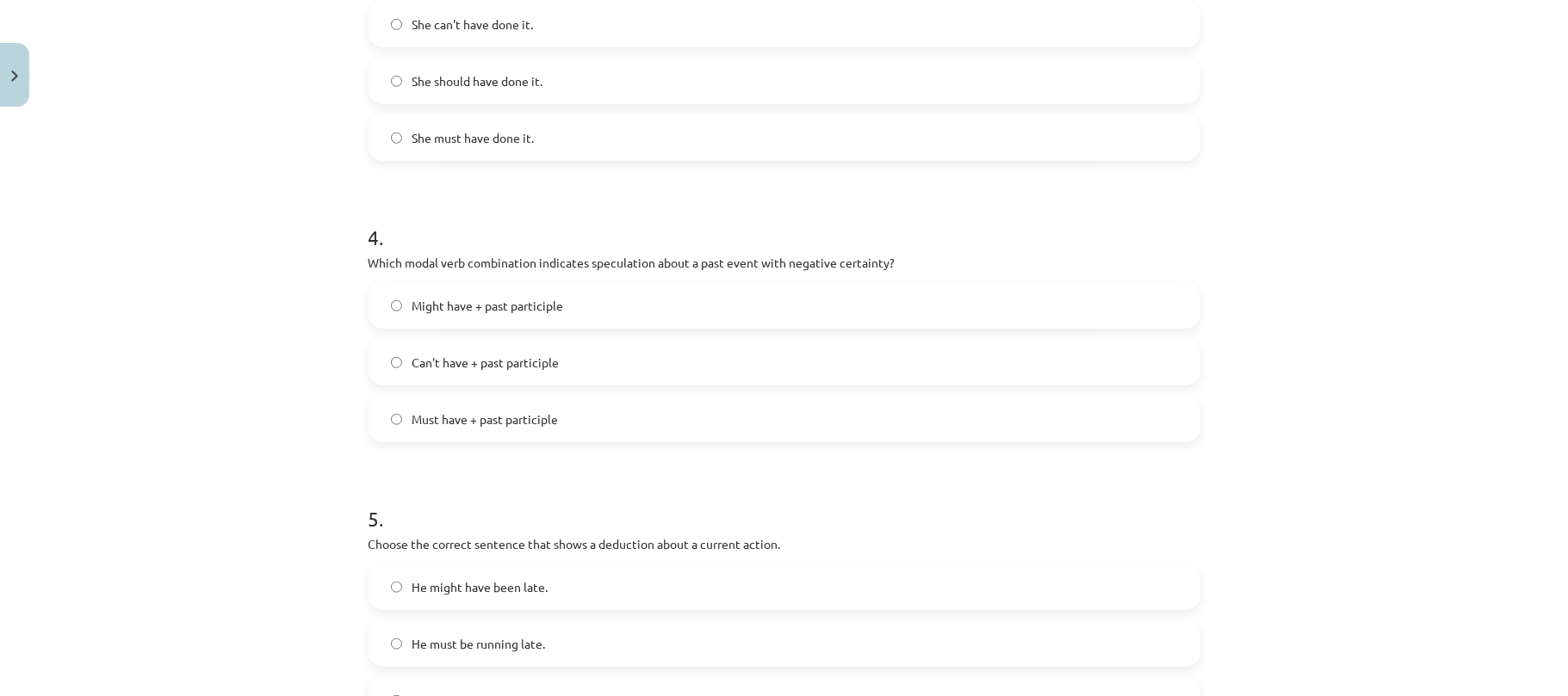
scroll to position [992, 0]
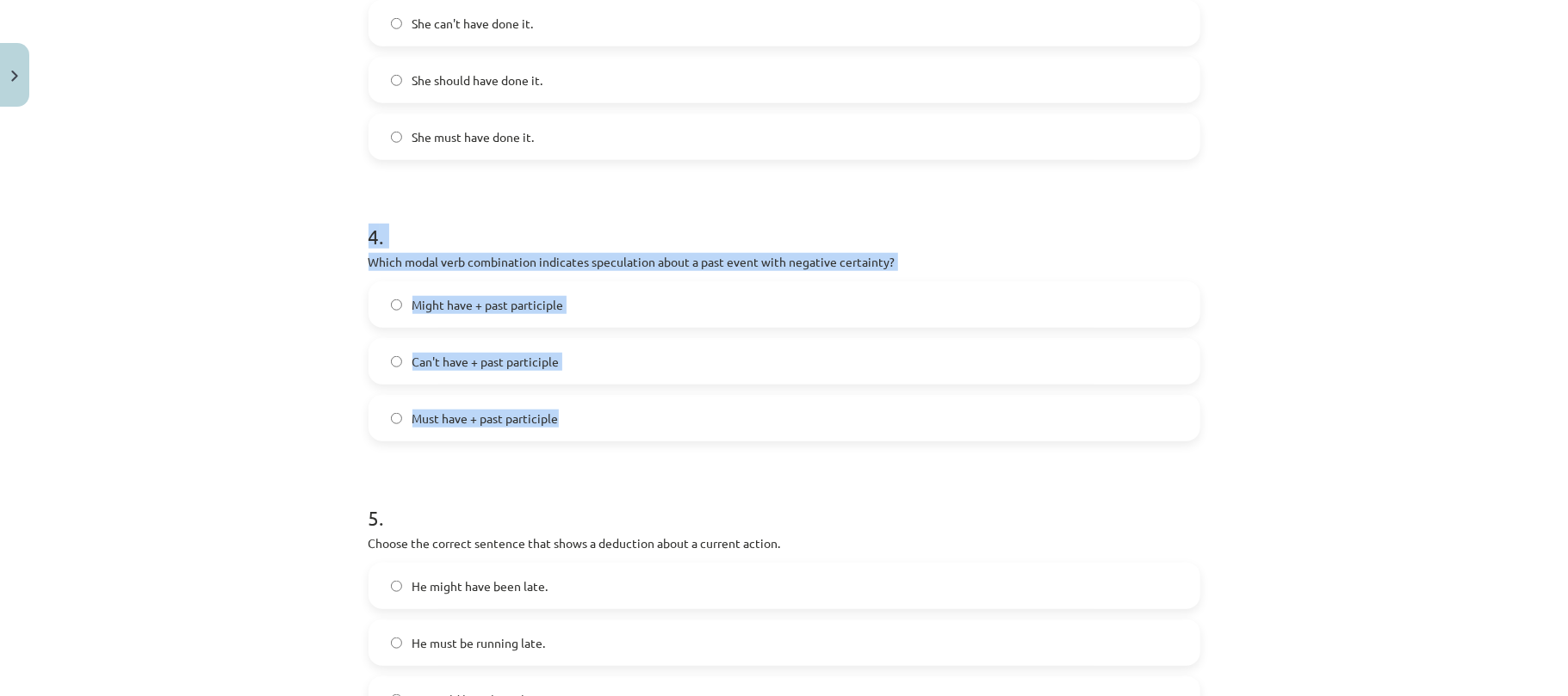
drag, startPoint x: 343, startPoint y: 219, endPoint x: 642, endPoint y: 432, distance: 367.1
click at [642, 432] on div "Mācību tēma: Angļu valodas i - 11. klases 1. ieskaites mācību materiāls #4 📝 To…" at bounding box center [784, 348] width 1568 height 696
click at [393, 369] on label "Can't have + past participle" at bounding box center [784, 361] width 828 height 43
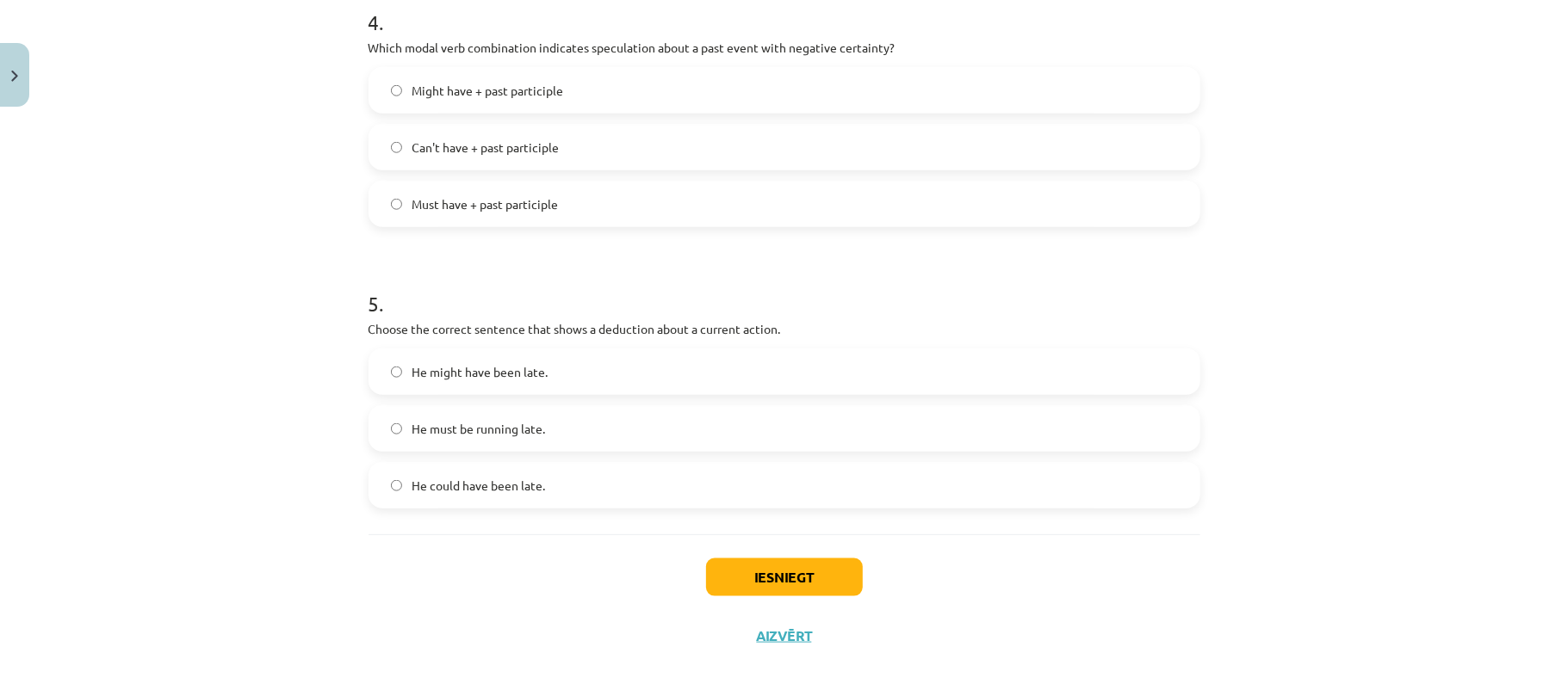
scroll to position [1208, 0]
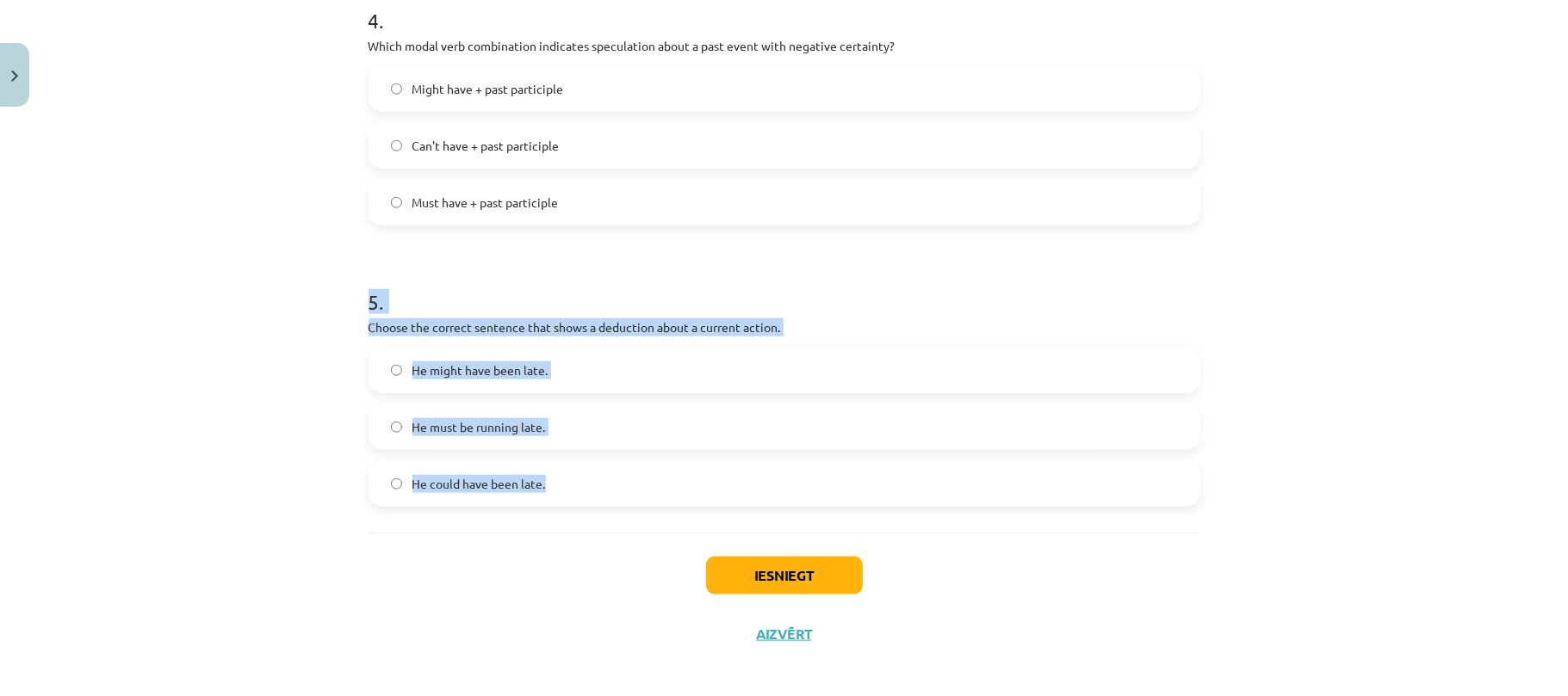
drag, startPoint x: 421, startPoint y: 362, endPoint x: 548, endPoint y: 500, distance: 187.5
click at [548, 500] on div "Mācību tēma: Angļu valodas i - 11. klases 1. ieskaites mācību materiāls #4 📝 To…" at bounding box center [784, 348] width 1568 height 696
copy div "5 . Choose the correct sentence that shows a deduction about a current action. …"
click at [394, 428] on label "He must be running late." at bounding box center [784, 427] width 828 height 43
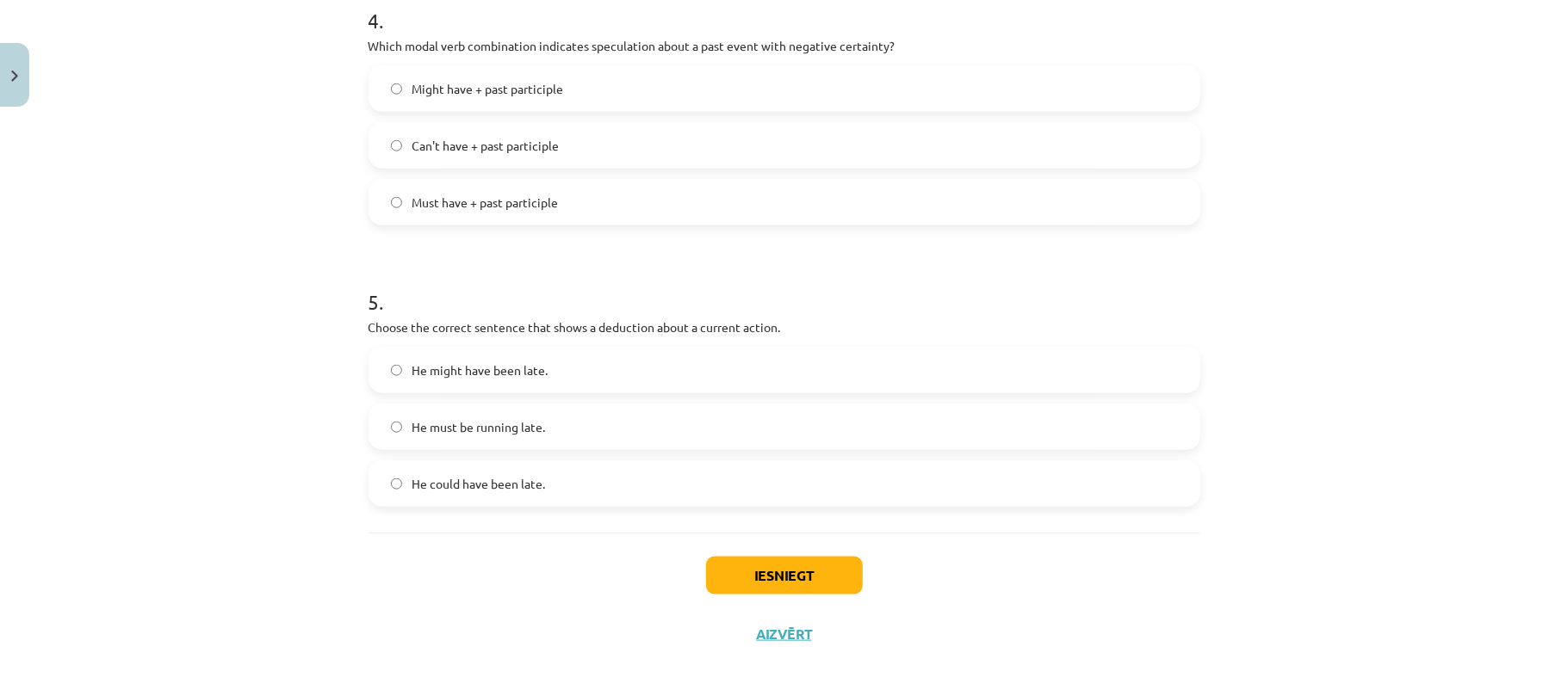
click at [772, 548] on div "Iesniegt Aizvērt" at bounding box center [784, 593] width 831 height 120
click at [780, 564] on button "Iesniegt" at bounding box center [784, 576] width 157 height 37
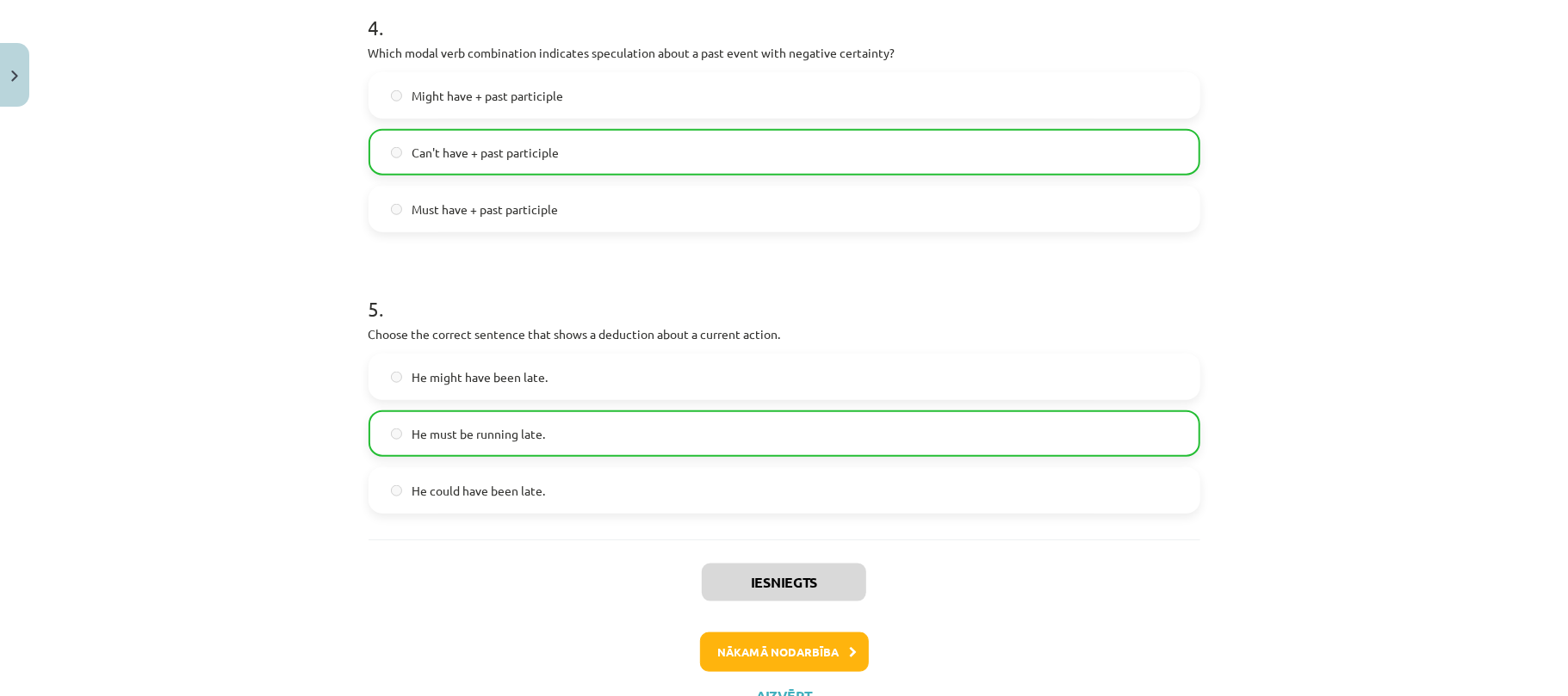
scroll to position [1275, 0]
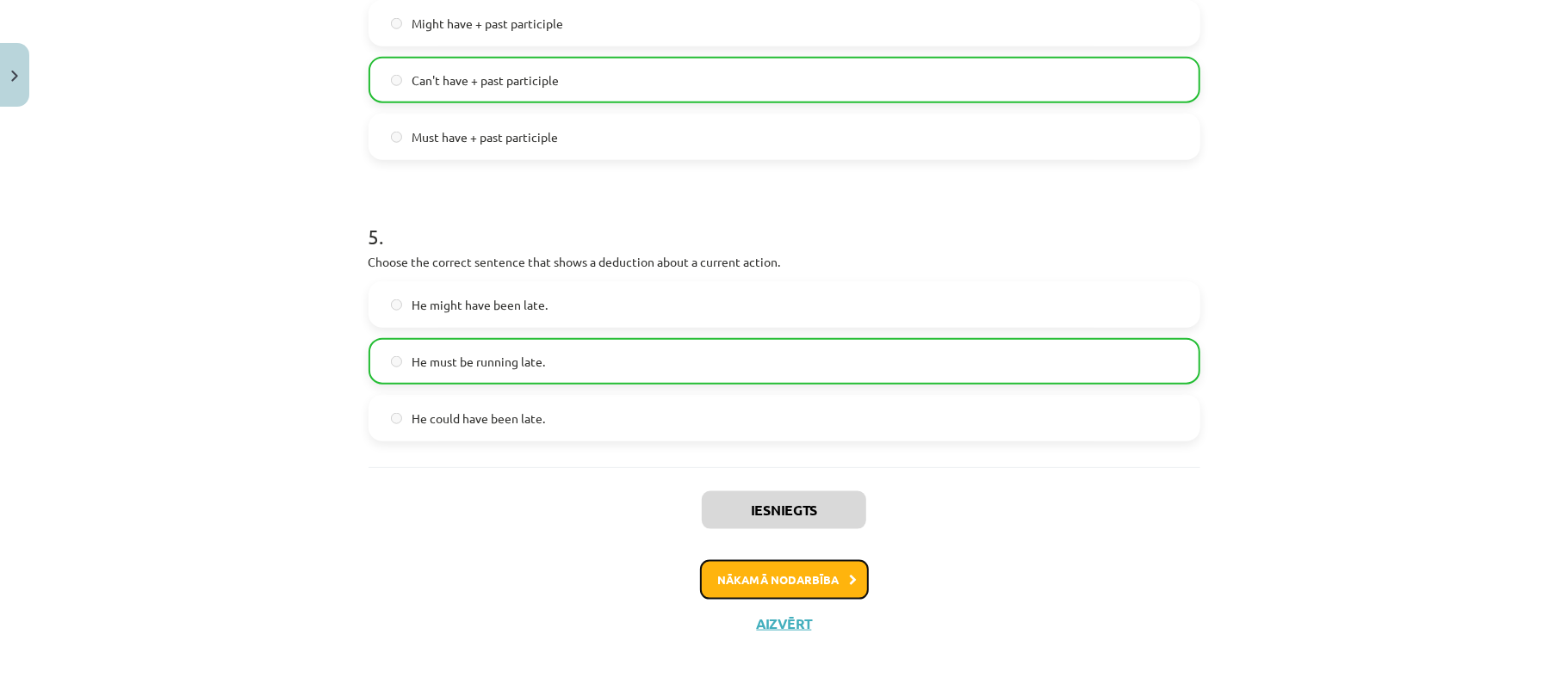
click at [831, 591] on button "Nākamā nodarbība" at bounding box center [784, 580] width 168 height 39
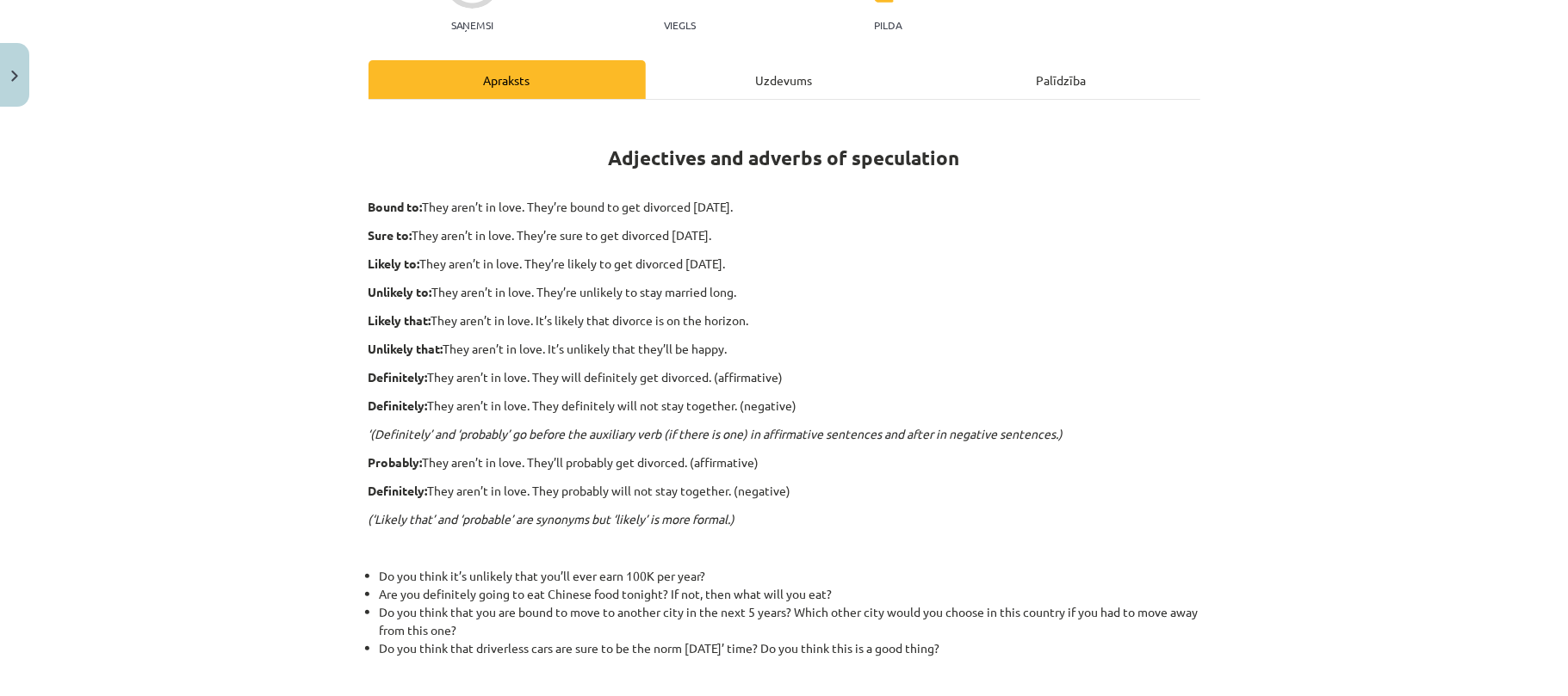
scroll to position [147, 0]
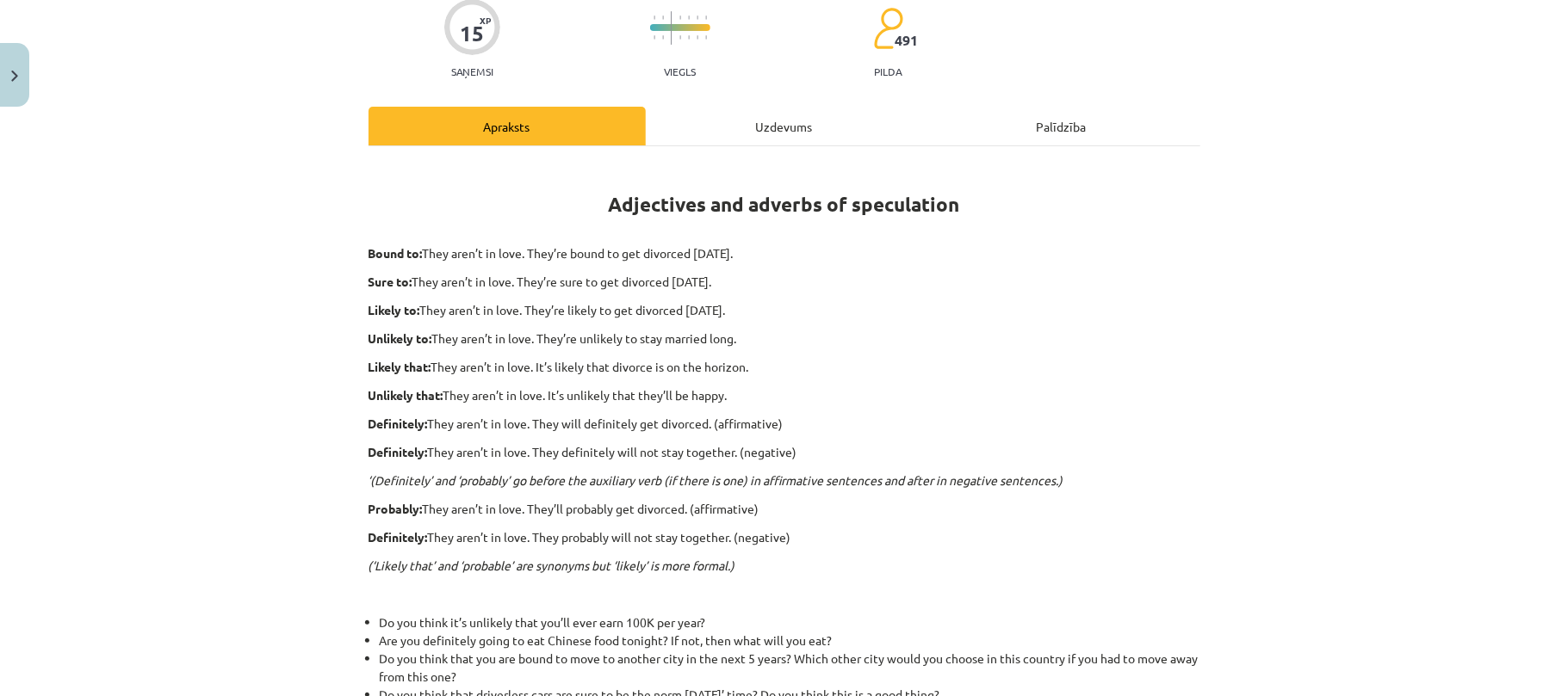
click at [797, 124] on div "Uzdevums" at bounding box center [784, 125] width 277 height 38
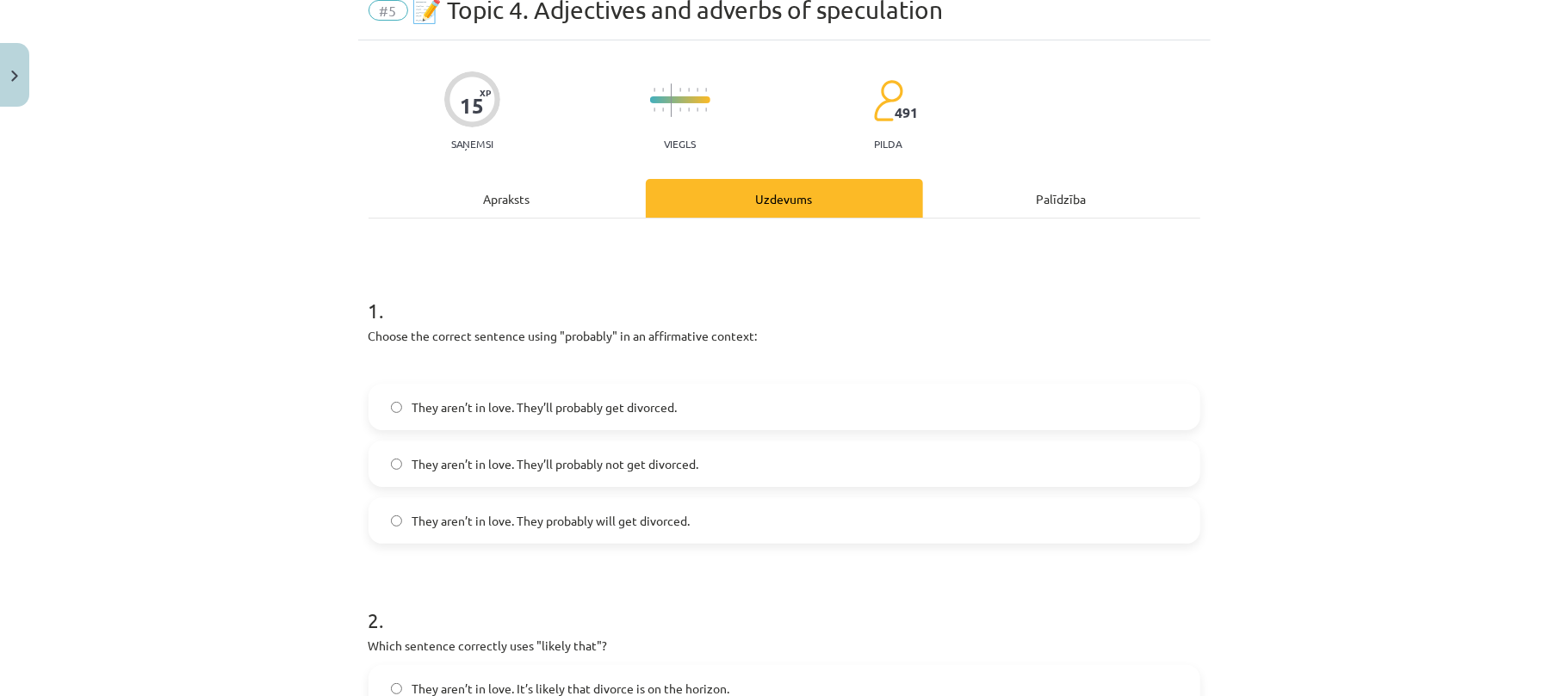
scroll to position [76, 0]
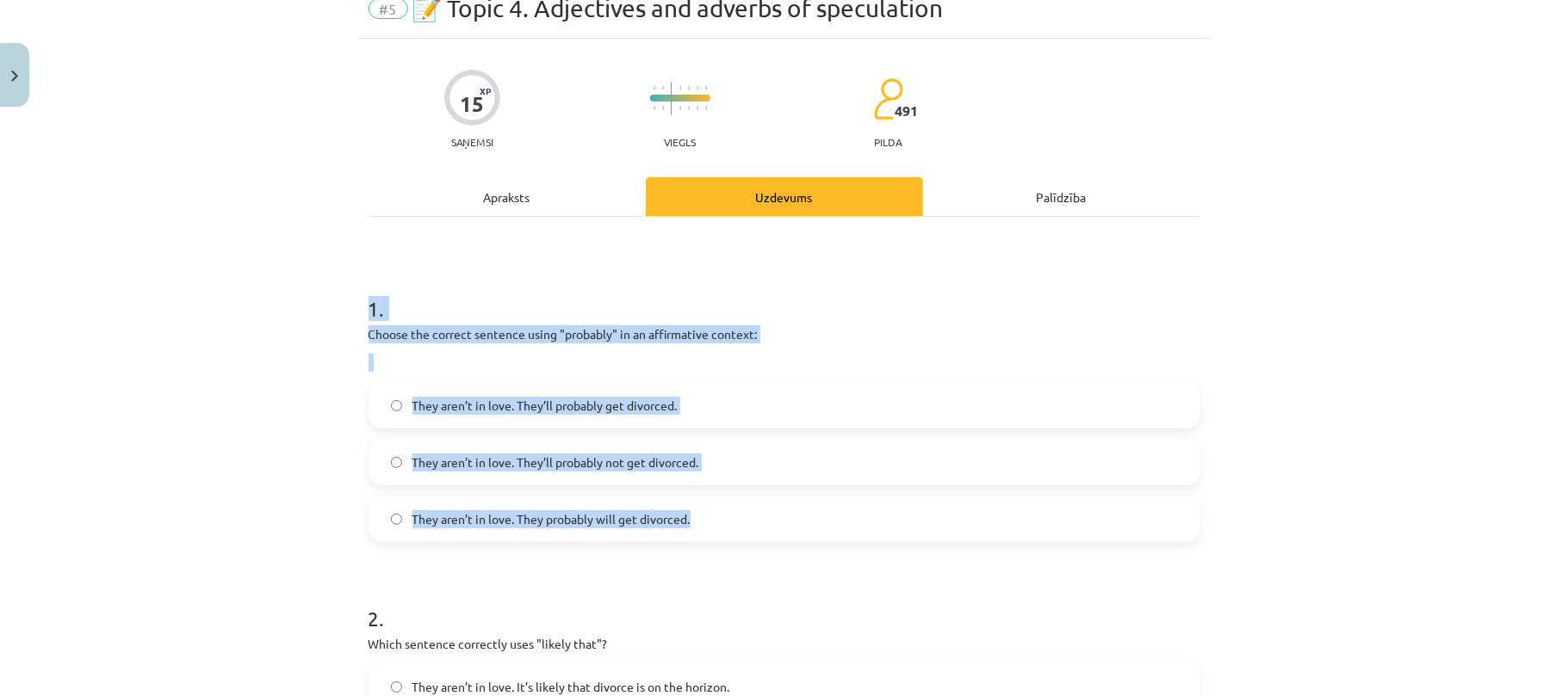
drag, startPoint x: 346, startPoint y: 297, endPoint x: 729, endPoint y: 506, distance: 436.3
click at [729, 506] on div "Mācību tēma: Angļu valodas i - 11. klases 1. ieskaites mācību materiāls #5 📝 To…" at bounding box center [784, 348] width 1568 height 696
copy div "1 . Choose the correct sentence using "probably" in an affirmative context: The…"
click at [451, 408] on span "They aren’t in love. They’ll probably get divorced." at bounding box center [545, 406] width 265 height 18
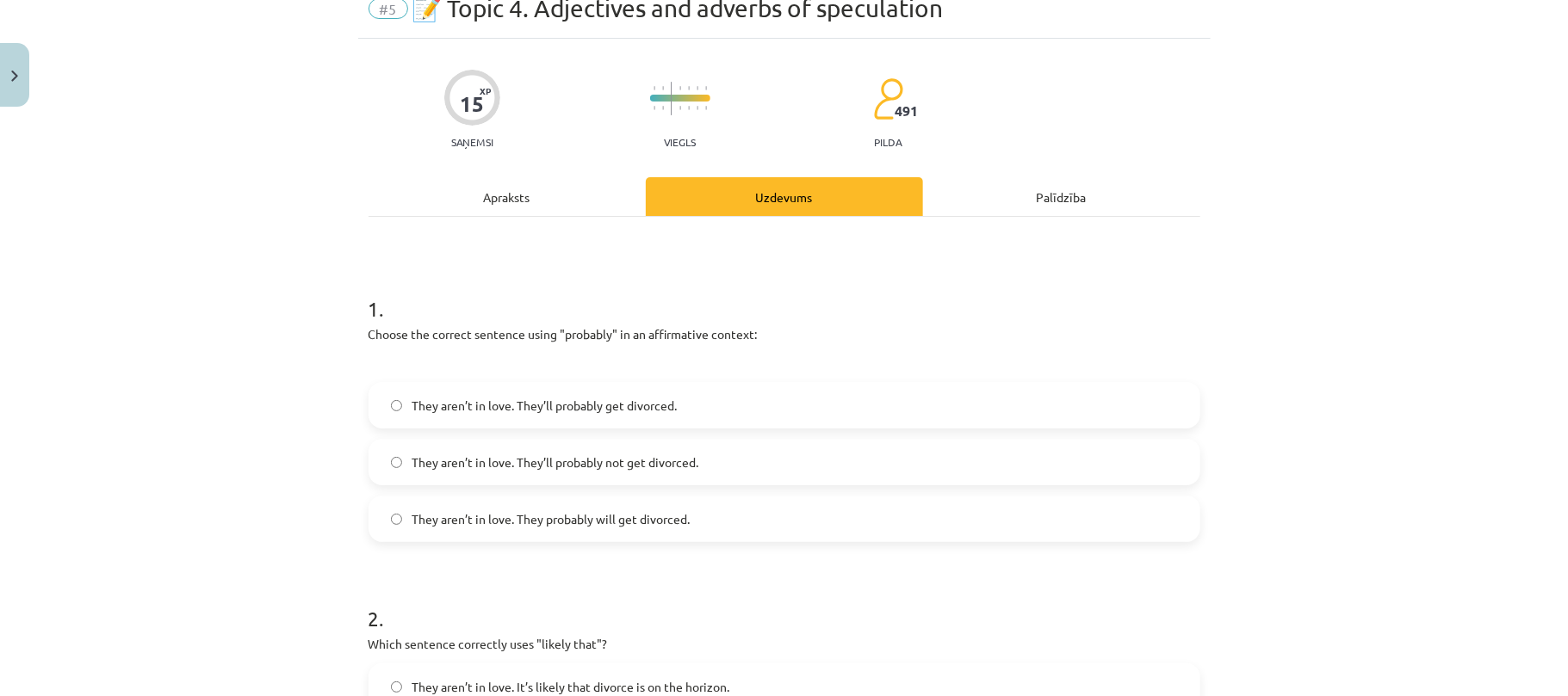
click at [623, 532] on label "They aren’t in love. They probably will get divorced." at bounding box center [784, 519] width 828 height 43
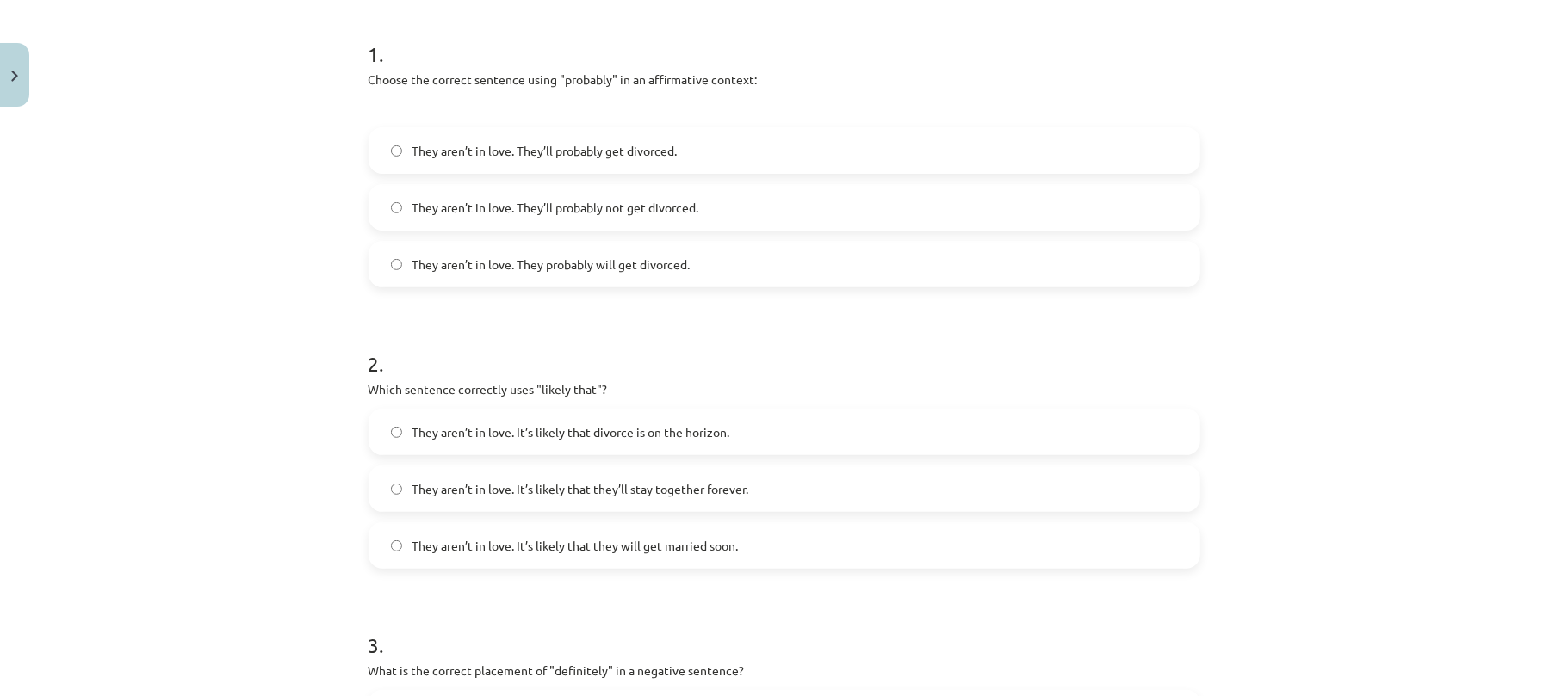
scroll to position [455, 0]
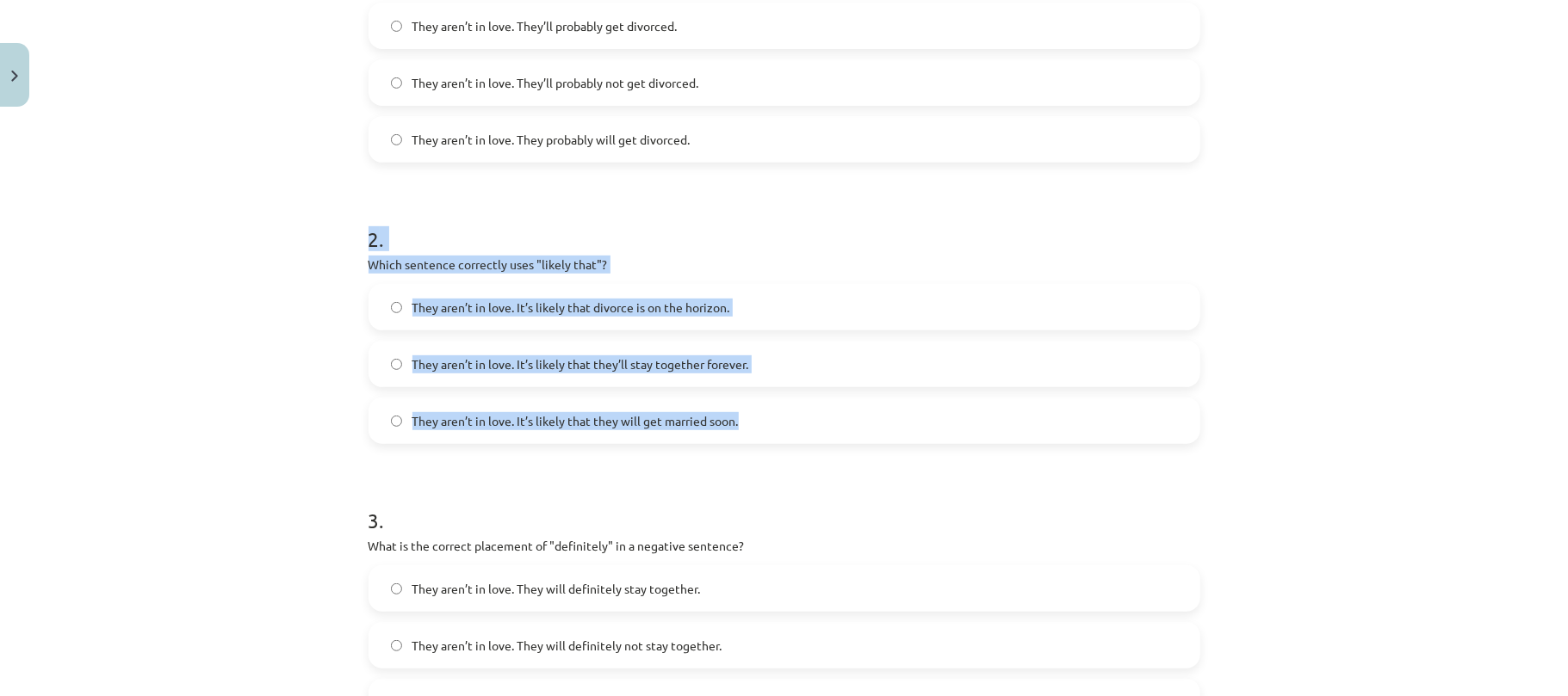
drag, startPoint x: 346, startPoint y: 215, endPoint x: 766, endPoint y: 423, distance: 468.7
click at [766, 423] on div "Mācību tēma: Angļu valodas i - 11. klases 1. ieskaites mācību materiāls #5 📝 To…" at bounding box center [784, 348] width 1568 height 696
copy div "2 . Which sentence correctly uses "likely that"? They aren’t in love. It’s like…"
click at [196, 228] on div "Mācību tēma: Angļu valodas i - 11. klases 1. ieskaites mācību materiāls #5 📝 To…" at bounding box center [784, 348] width 1568 height 696
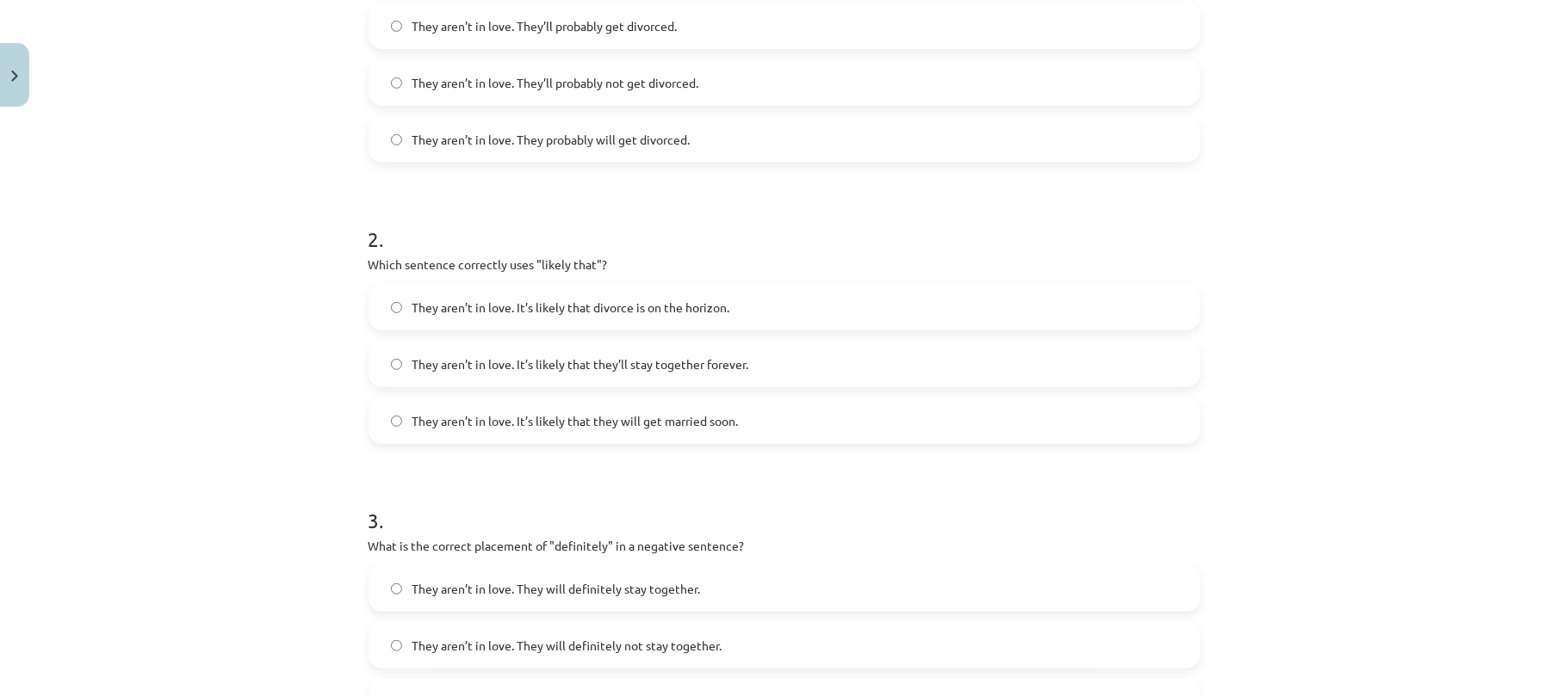
click at [639, 318] on label "They aren’t in love. It’s likely that divorce is on the horizon." at bounding box center [784, 307] width 828 height 43
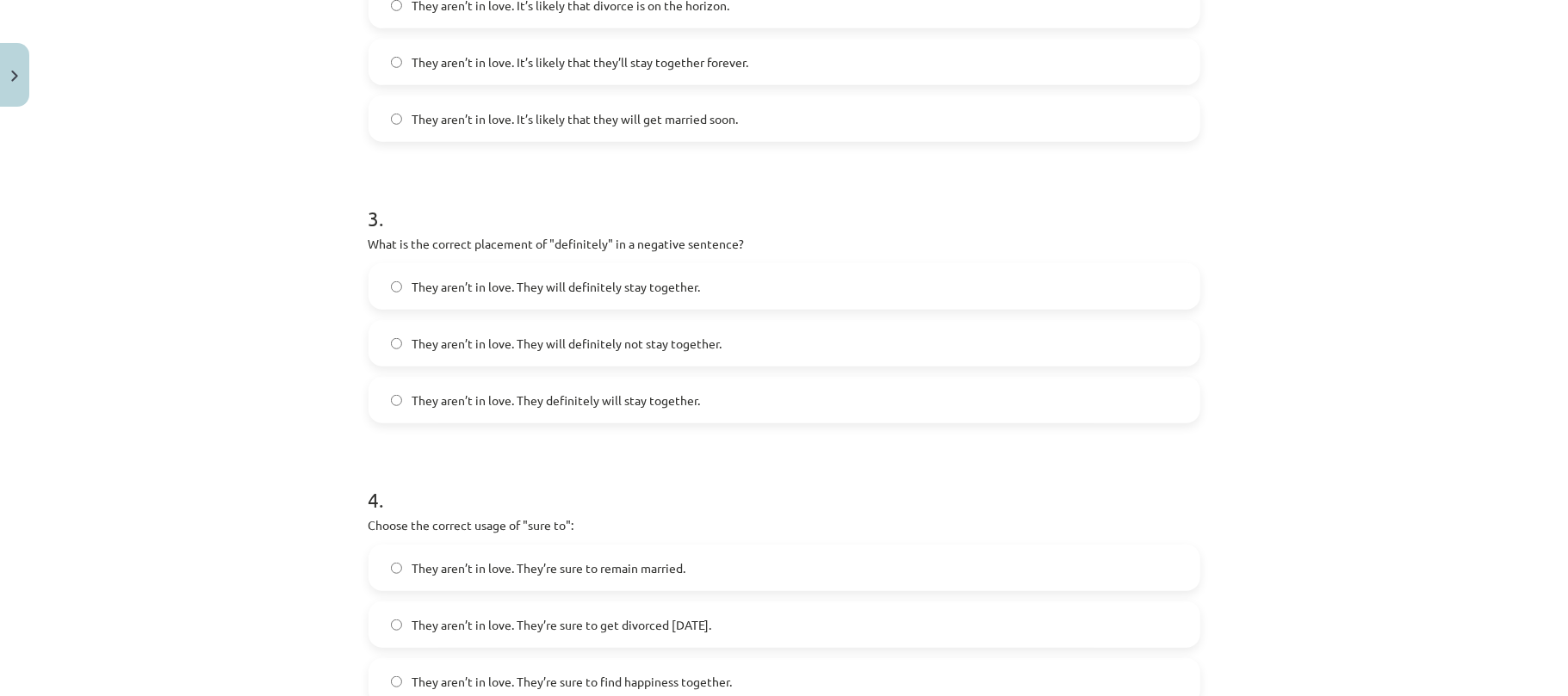
scroll to position [758, 0]
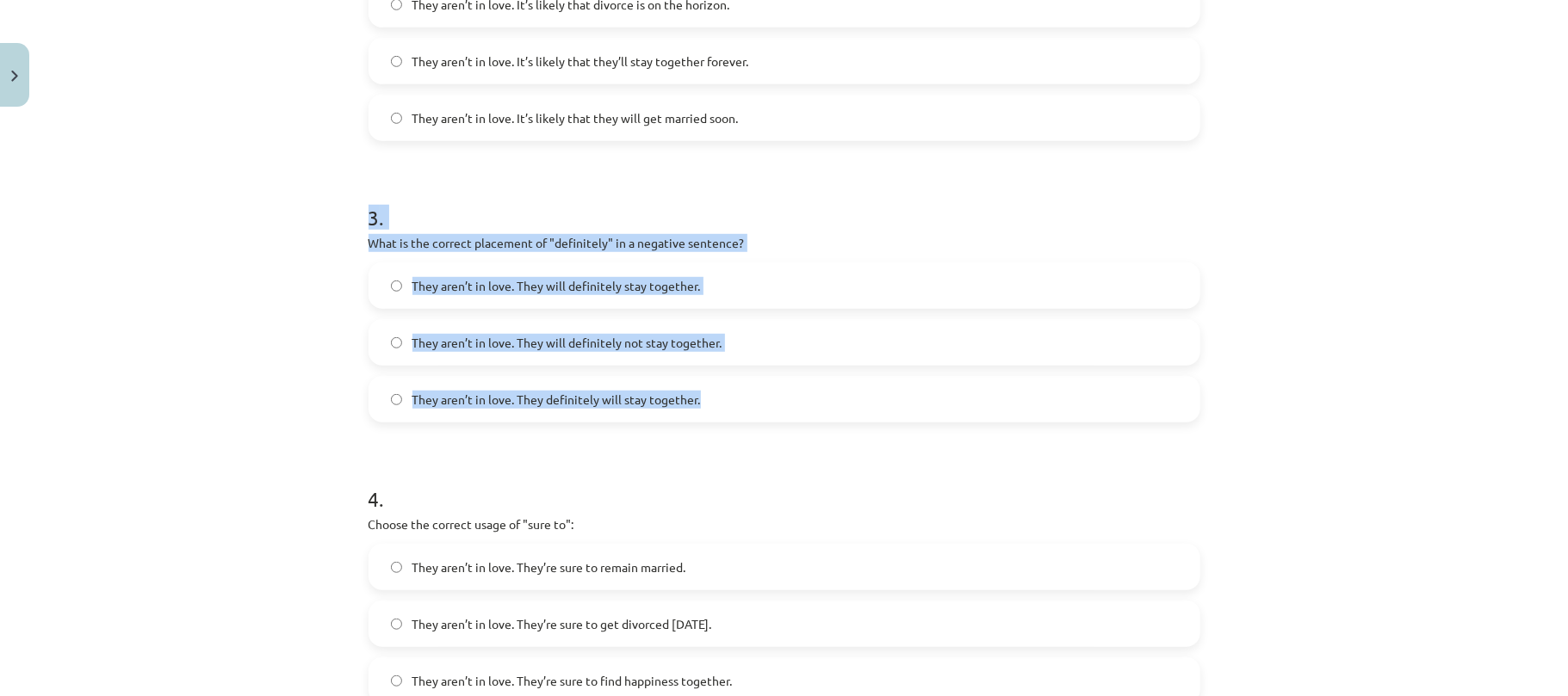
drag, startPoint x: 336, startPoint y: 221, endPoint x: 783, endPoint y: 373, distance: 472.1
click at [783, 373] on div "Mācību tēma: Angļu valodas i - 11. klases 1. ieskaites mācību materiāls #5 📝 To…" at bounding box center [784, 348] width 1568 height 696
copy div "3 . What is the correct placement of "definitely" in a negative sentence? They …"
click at [670, 348] on span "They aren’t in love. They will definitely not stay together." at bounding box center [567, 343] width 310 height 18
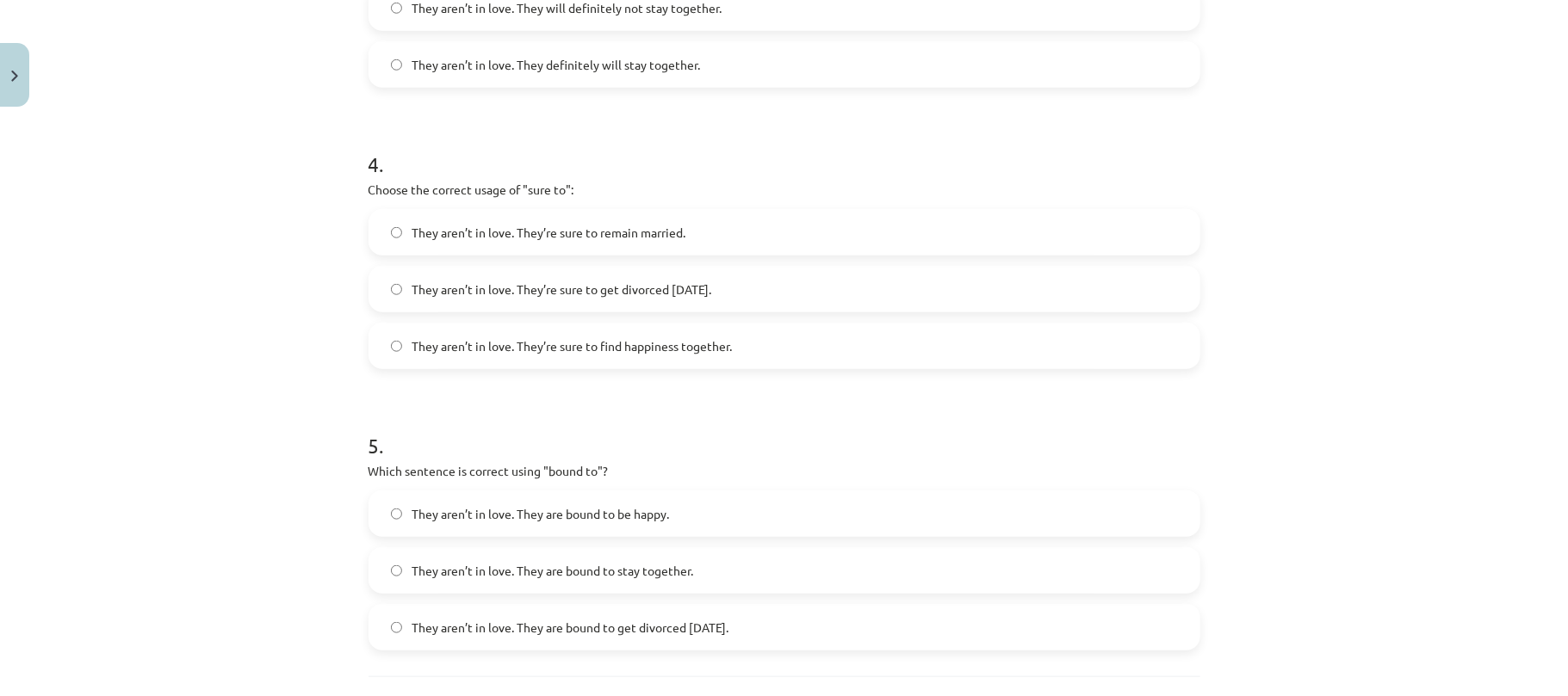
scroll to position [1095, 0]
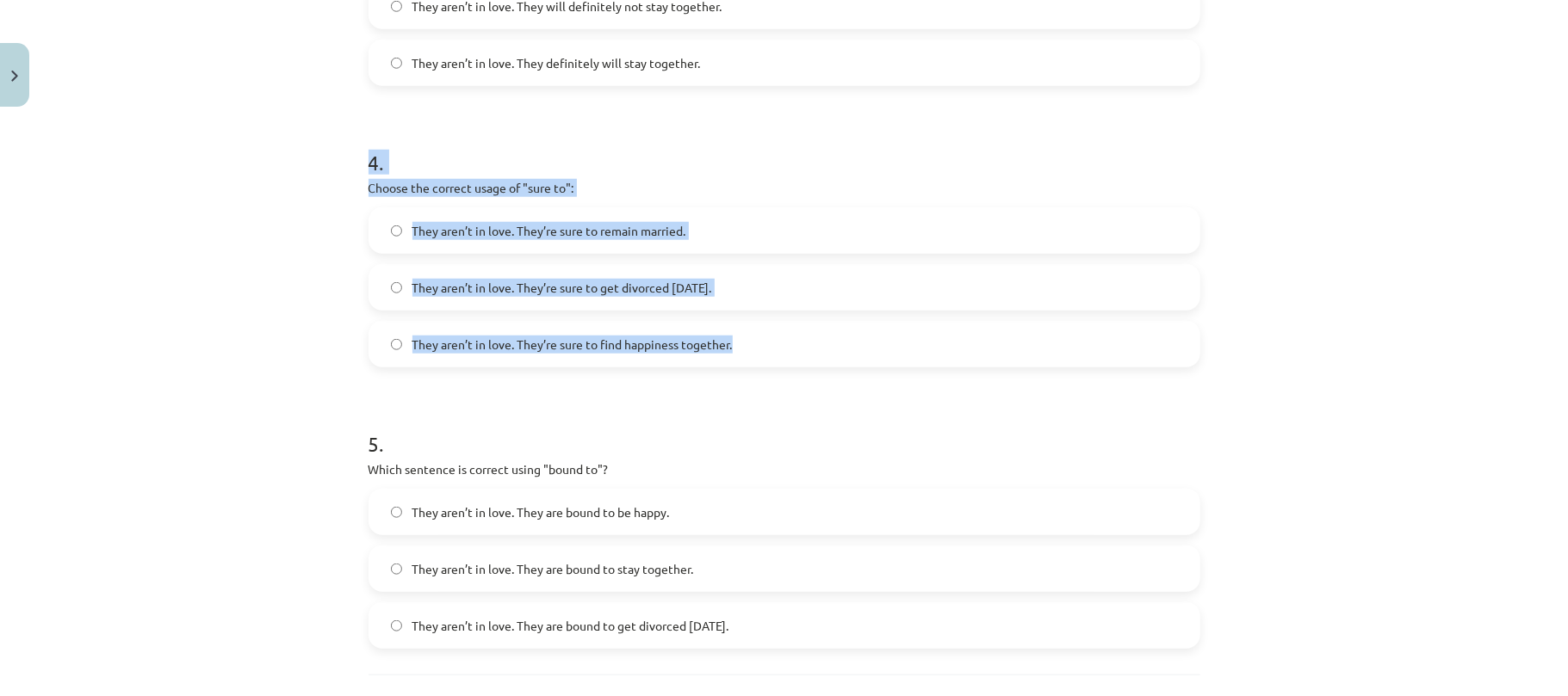
drag, startPoint x: 332, startPoint y: 139, endPoint x: 771, endPoint y: 352, distance: 487.9
click at [771, 352] on div "Mācību tēma: Angļu valodas i - 11. klases 1. ieskaites mācību materiāls #5 📝 To…" at bounding box center [784, 348] width 1568 height 696
click at [573, 276] on label "They aren’t in love. They’re sure to get divorced within six months." at bounding box center [784, 287] width 828 height 43
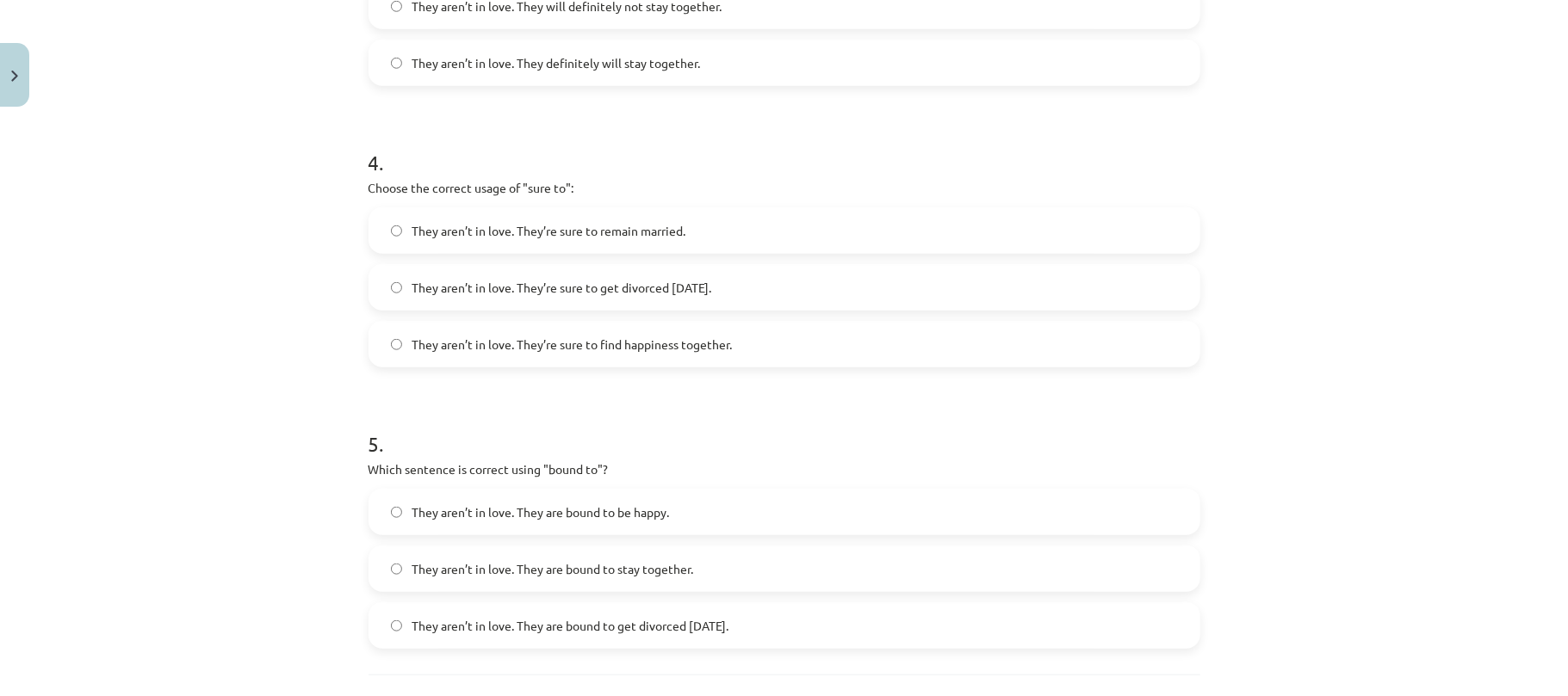
scroll to position [1247, 0]
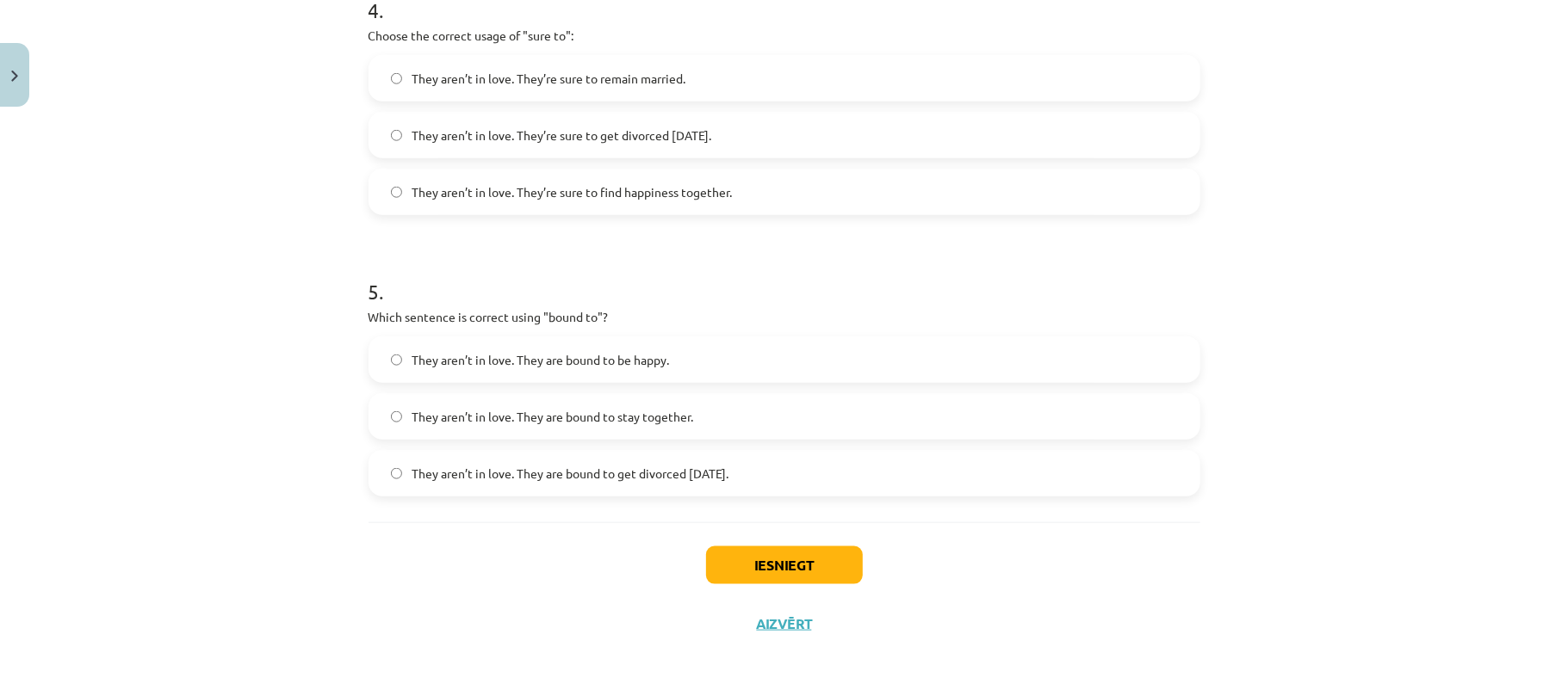
drag, startPoint x: 341, startPoint y: 287, endPoint x: 797, endPoint y: 486, distance: 497.5
click at [797, 486] on div "Mācību tēma: Angļu valodas i - 11. klases 1. ieskaites mācību materiāls #5 📝 To…" at bounding box center [784, 348] width 1568 height 696
copy div "5 . Which sentence is correct using "bound to"? They aren’t in love. They are b…"
click at [483, 488] on label "They aren’t in love. They are bound to get divorced within six months." at bounding box center [784, 474] width 828 height 43
click at [801, 561] on button "Iesniegt" at bounding box center [784, 565] width 157 height 37
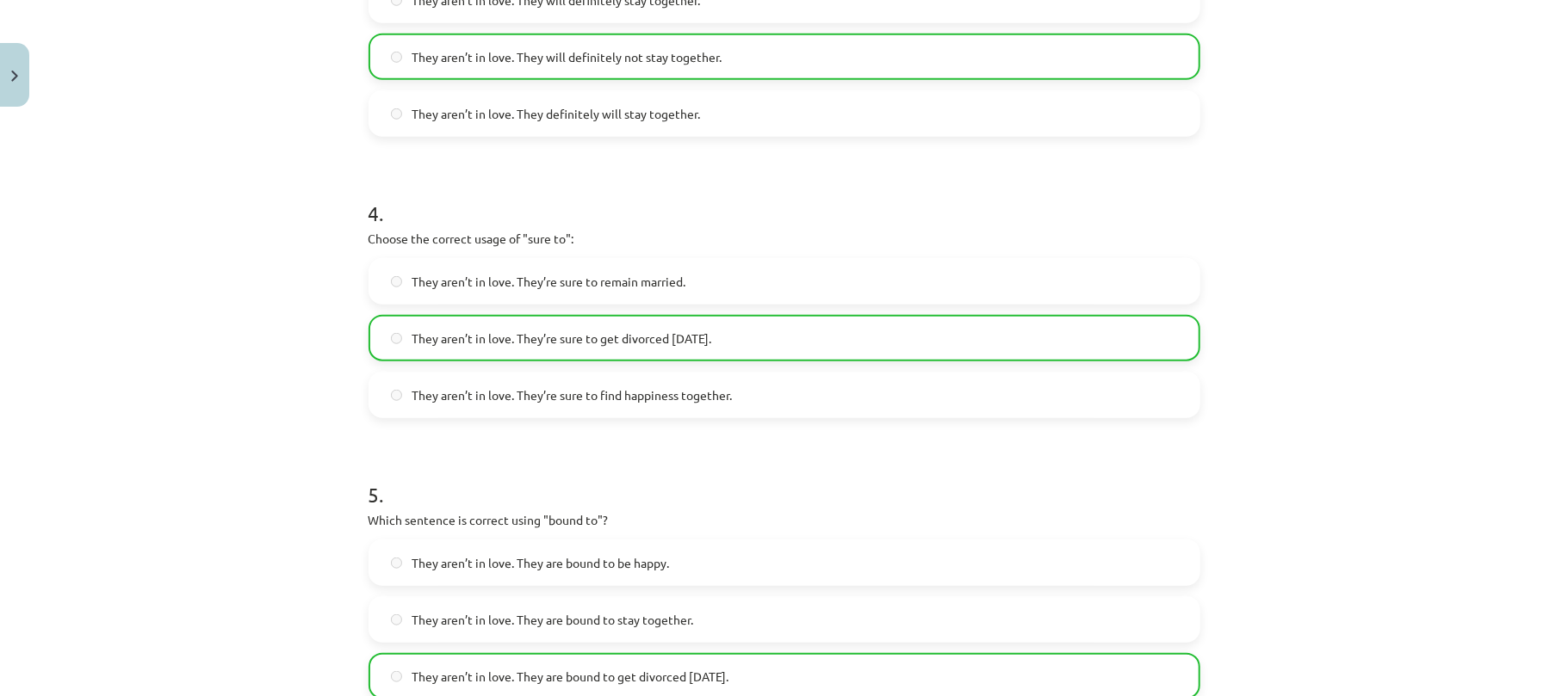
scroll to position [1302, 0]
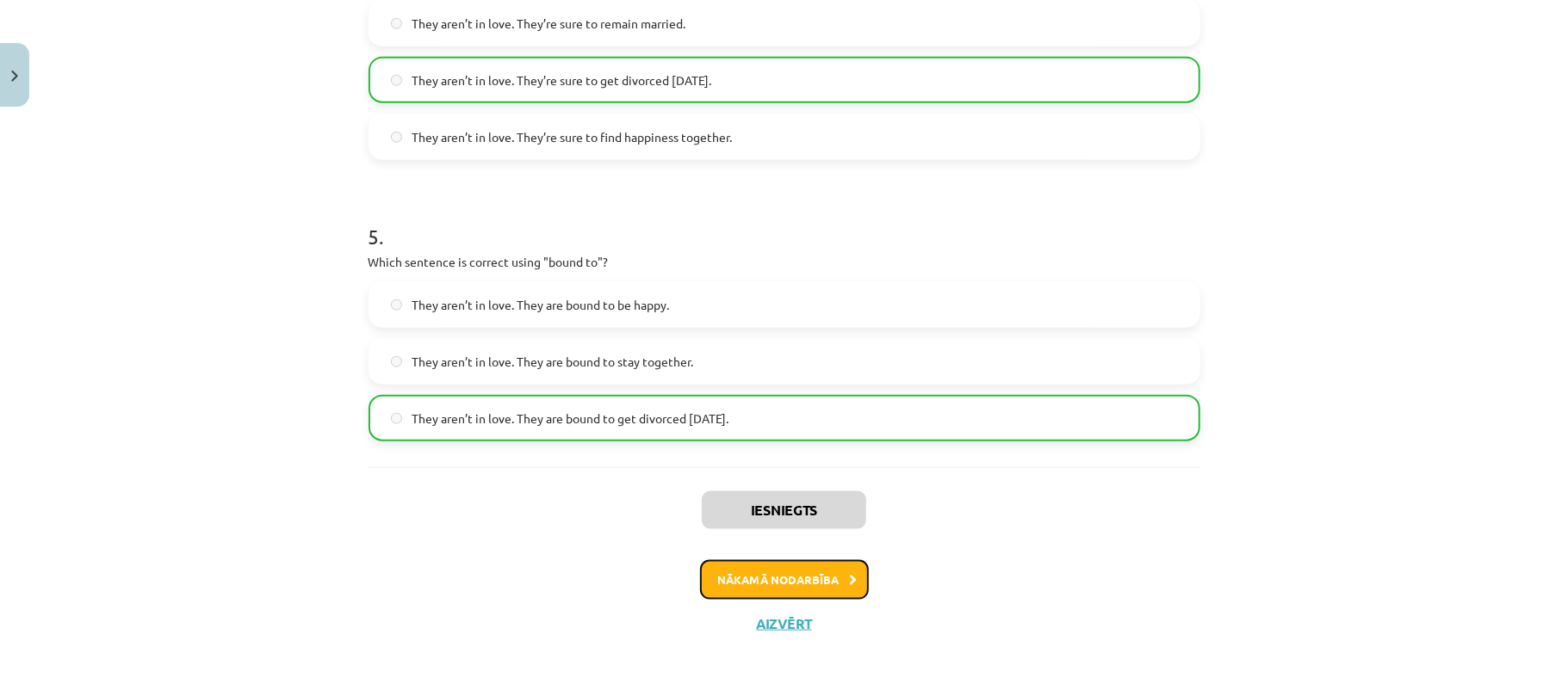
click at [804, 592] on button "Nākamā nodarbība" at bounding box center [784, 580] width 168 height 39
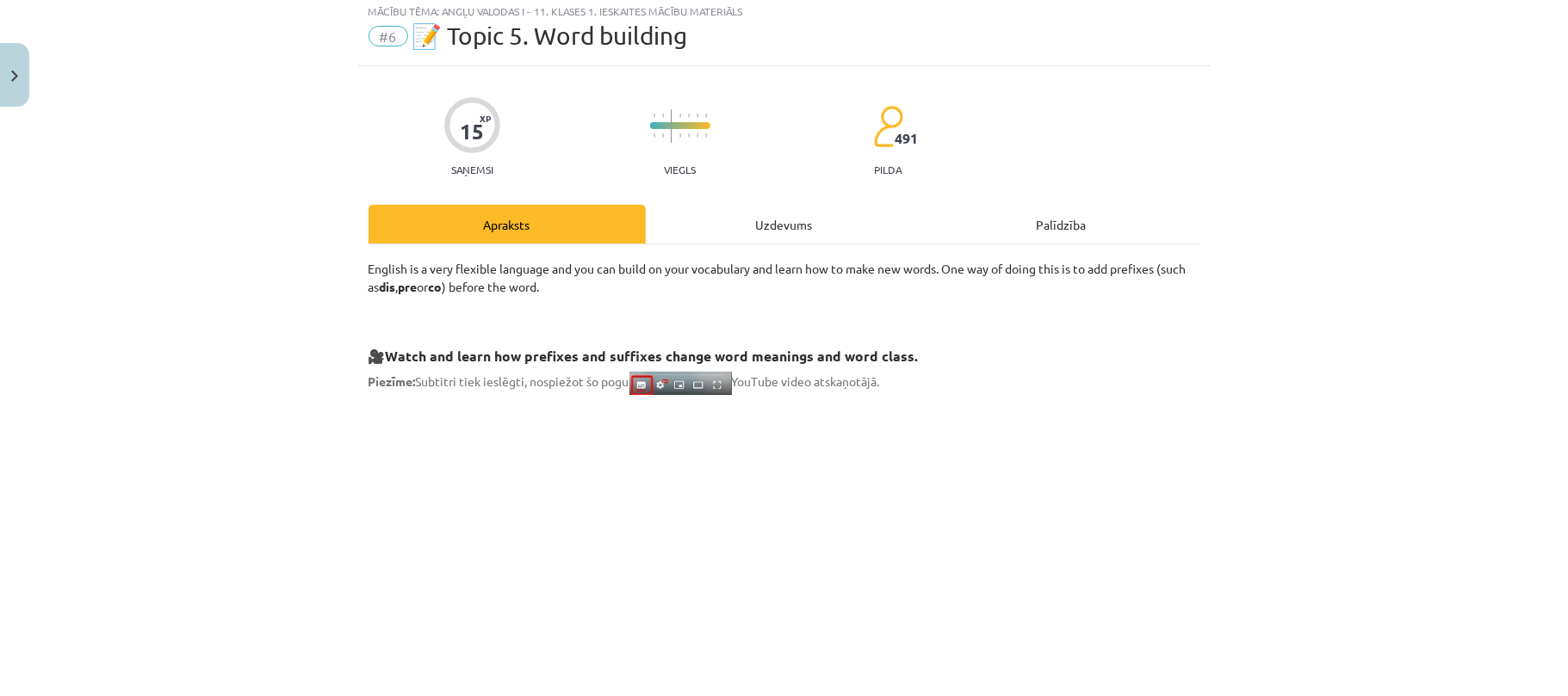
scroll to position [43, 0]
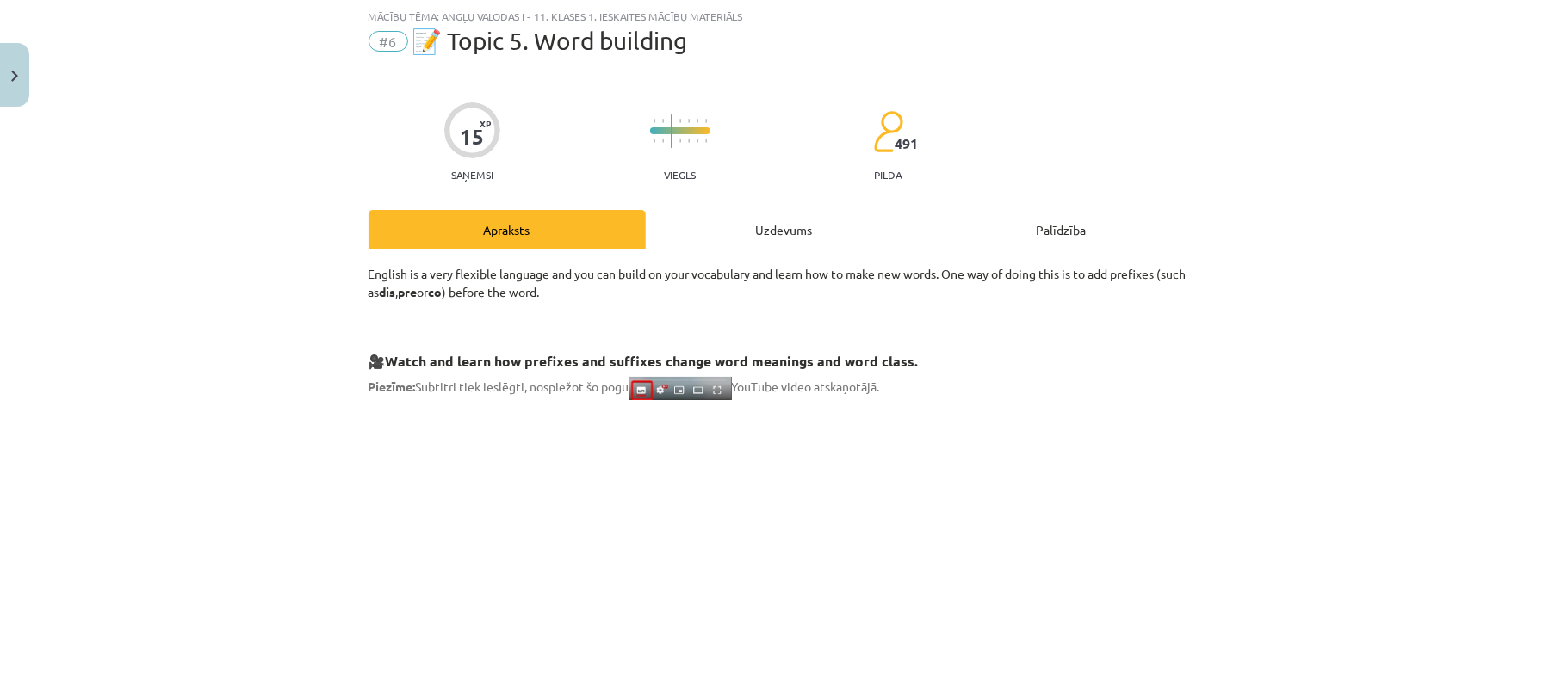
click at [786, 245] on div "Uzdevums" at bounding box center [784, 228] width 277 height 38
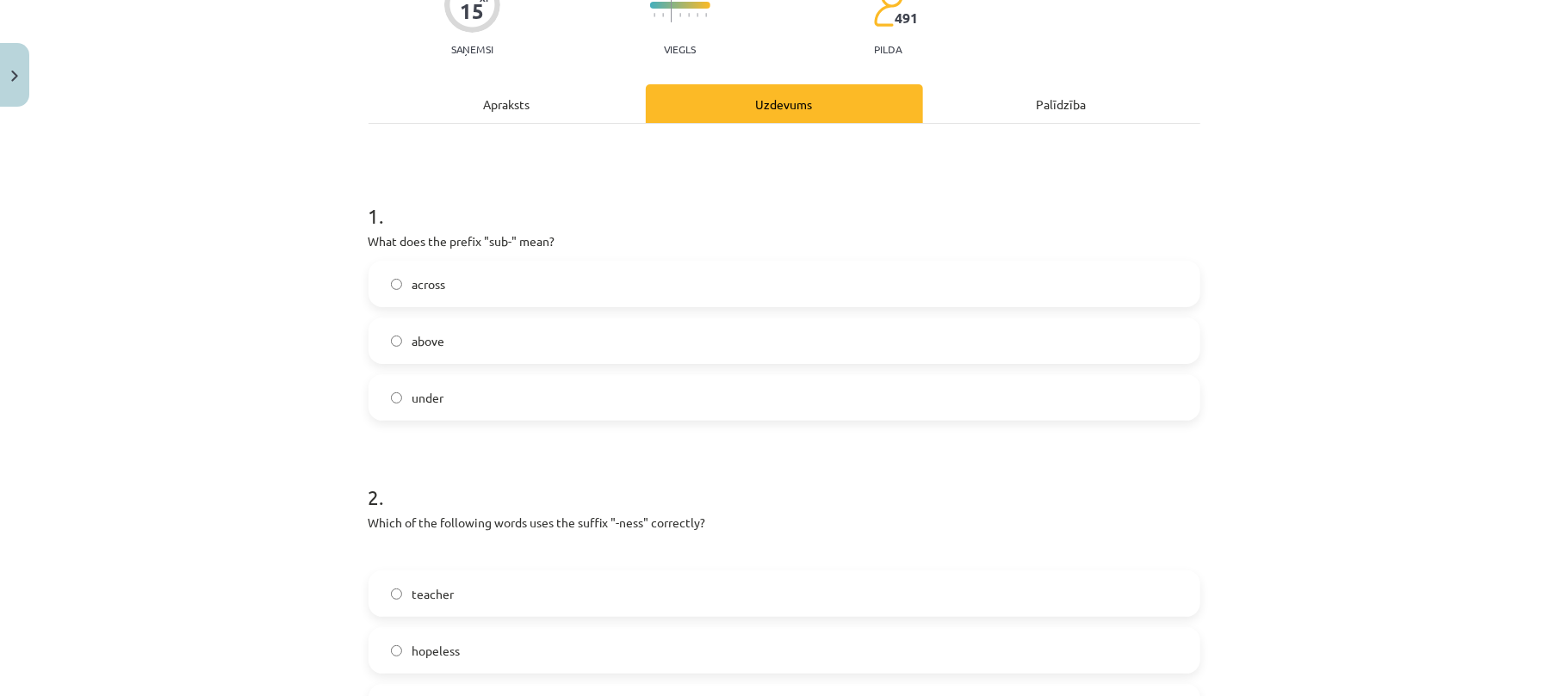
scroll to position [172, 0]
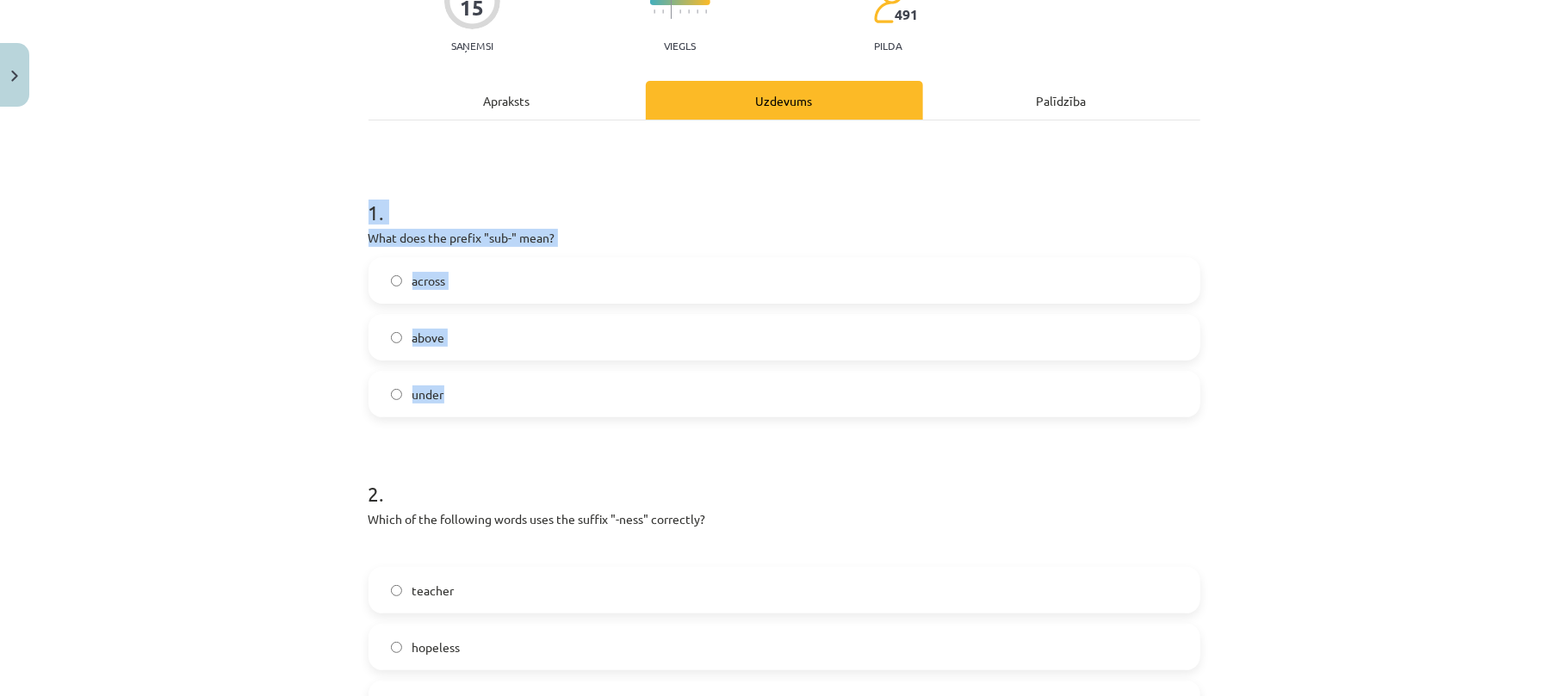
drag, startPoint x: 334, startPoint y: 216, endPoint x: 499, endPoint y: 397, distance: 244.9
click at [499, 397] on div "Mācību tēma: Angļu valodas i - 11. klases 1. ieskaites mācību materiāls #6 📝 To…" at bounding box center [784, 348] width 1568 height 696
copy div "1 . What does the prefix "sub-" mean? across above under"
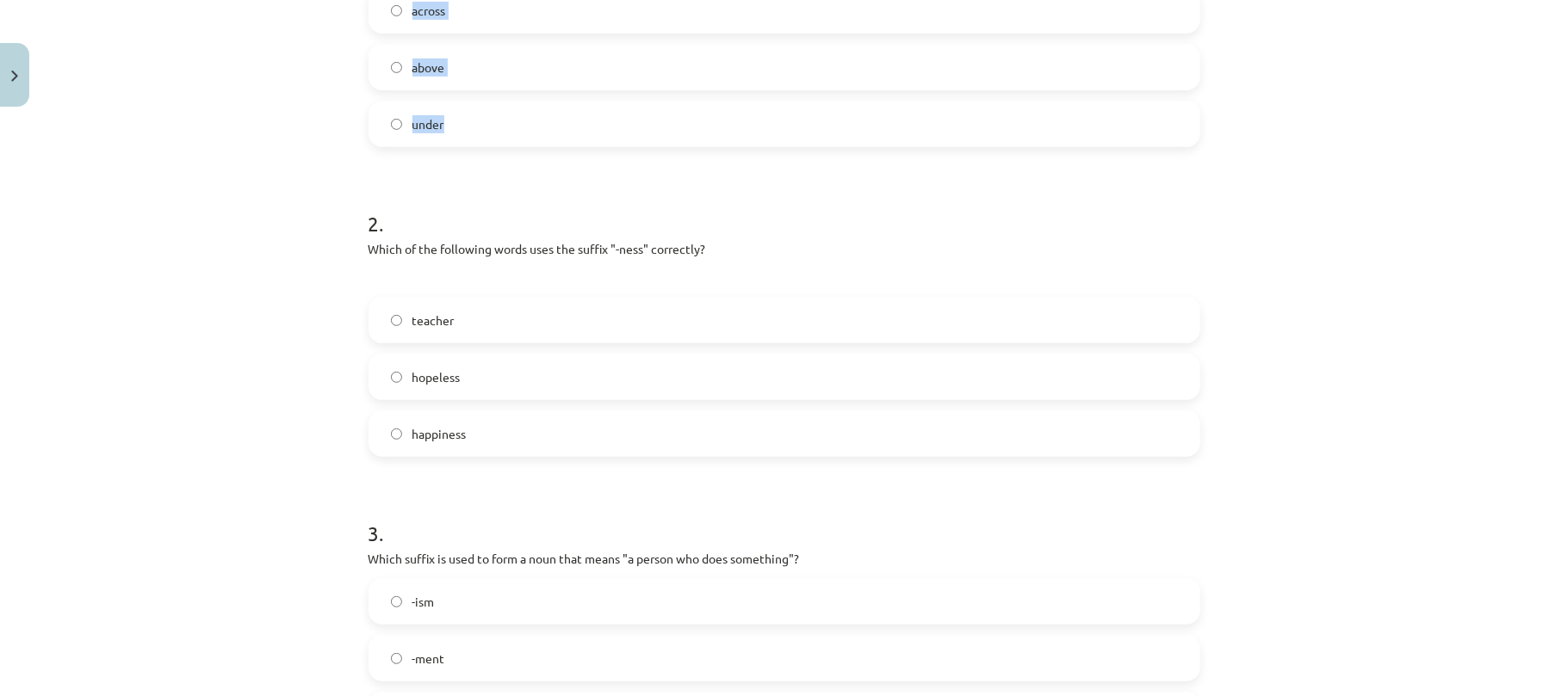
scroll to position [520, 0]
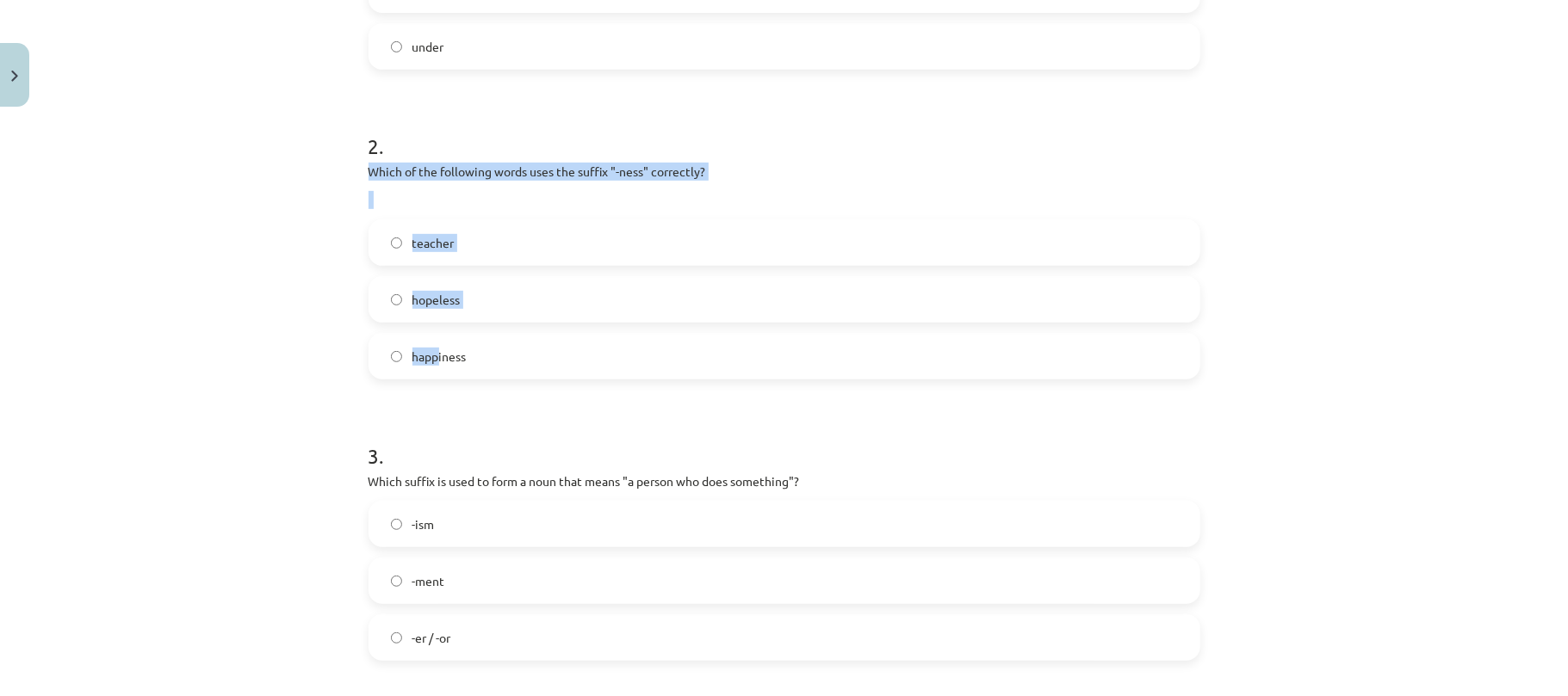
drag, startPoint x: 349, startPoint y: 163, endPoint x: 427, endPoint y: 343, distance: 196.2
click at [427, 343] on div "15 XP Saņemsi Viegls 491 pilda Apraksts Uzdevums Palīdzība 1 . What does the pr…" at bounding box center [784, 487] width 852 height 1786
drag, startPoint x: 341, startPoint y: 150, endPoint x: 463, endPoint y: 375, distance: 255.9
click at [463, 375] on div "Mācību tēma: Angļu valodas i - 11. klases 1. ieskaites mācību materiāls #6 📝 To…" at bounding box center [784, 348] width 1568 height 696
copy div "2 . Which of the following words uses the suffix "-ness" correctly? teacher hop…"
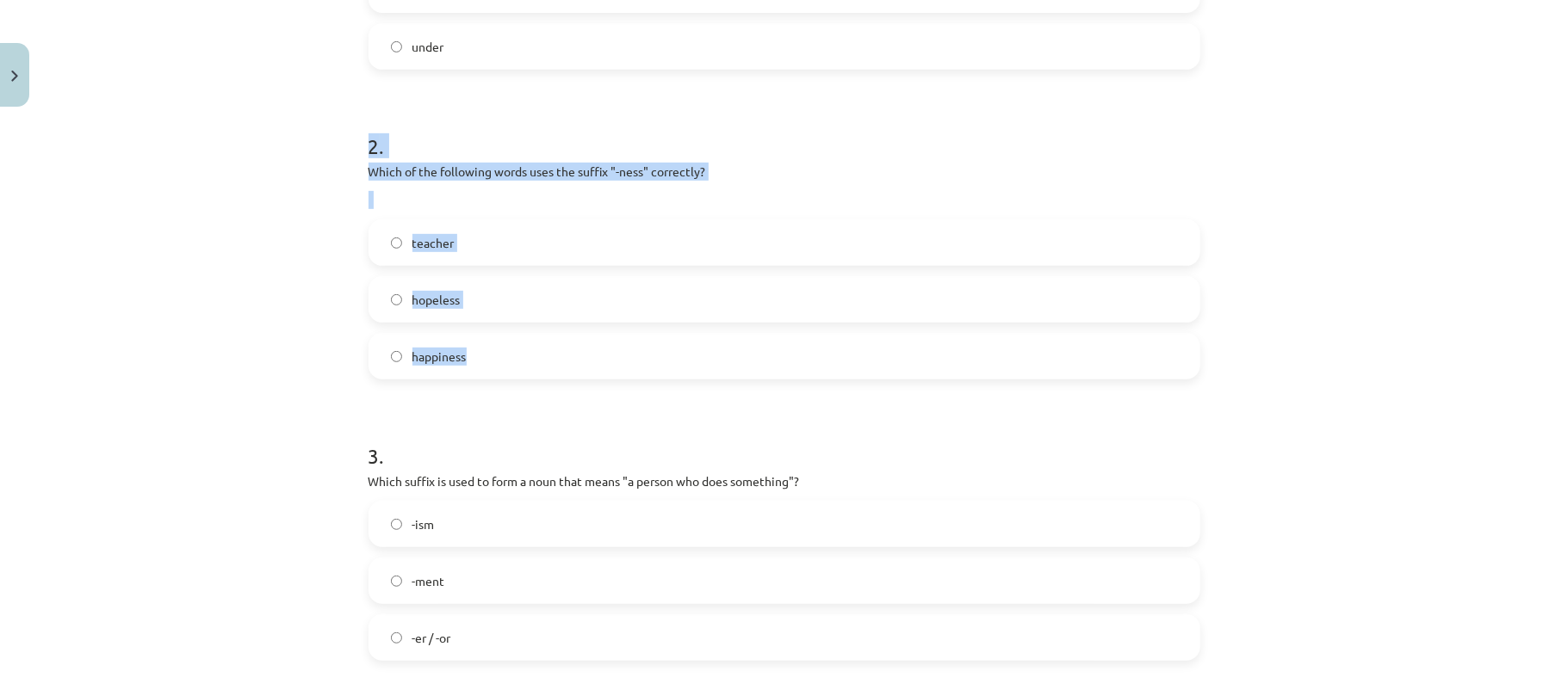
click at [463, 375] on label "happiness" at bounding box center [784, 356] width 828 height 43
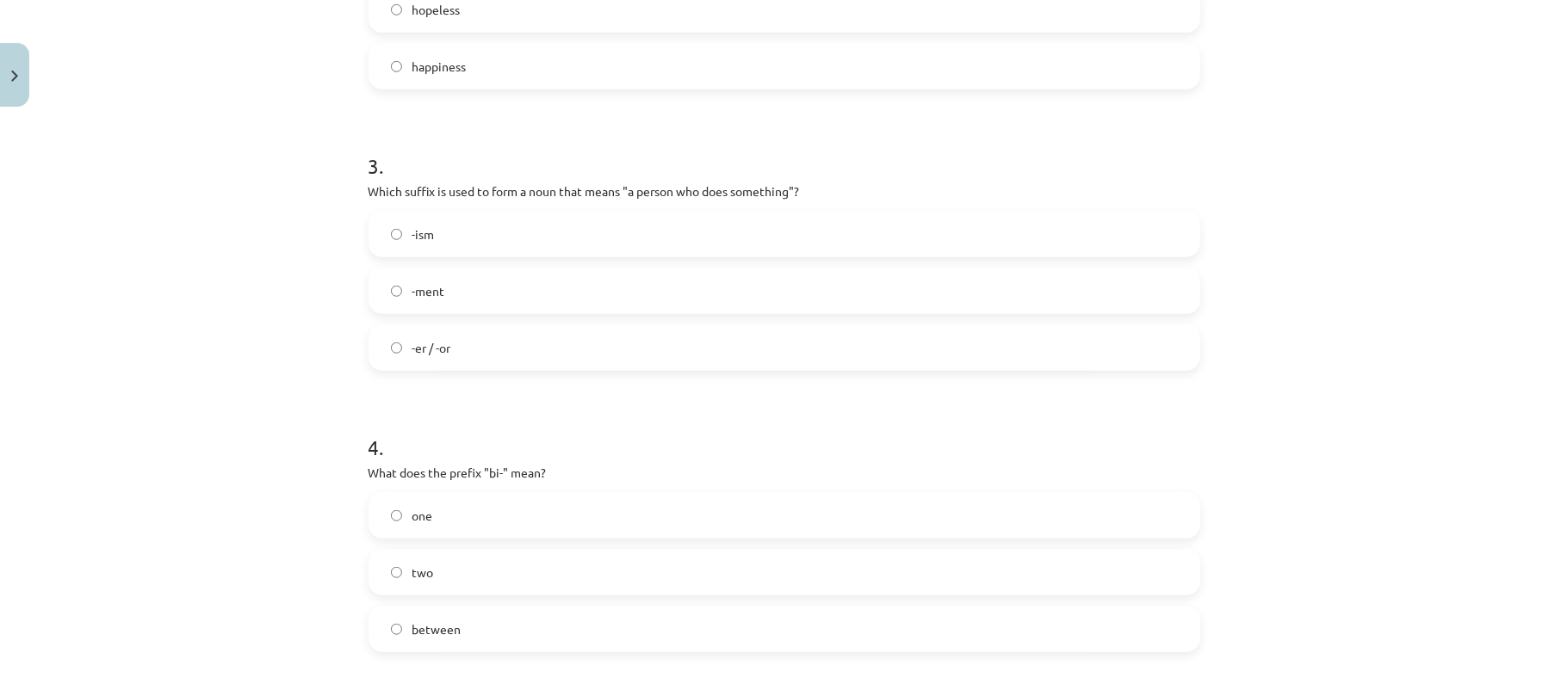
scroll to position [810, 0]
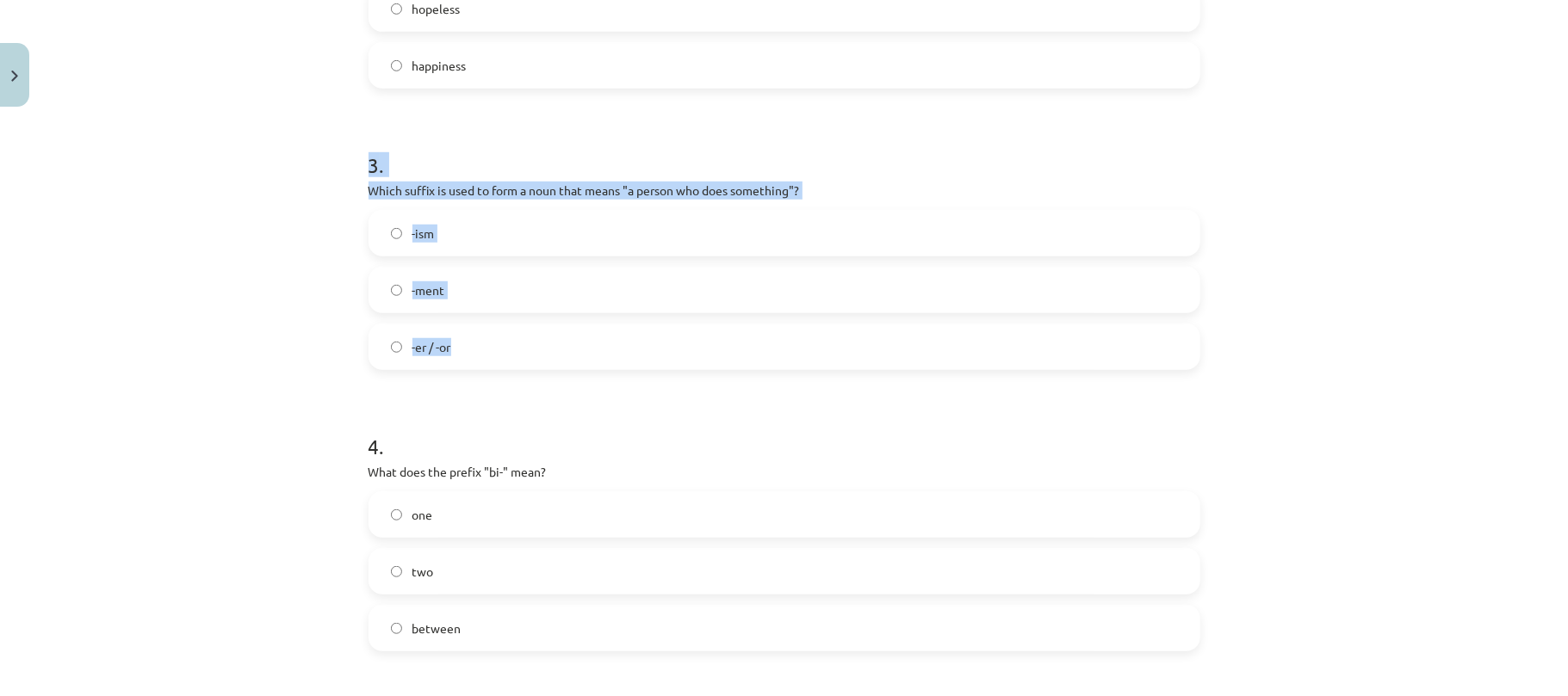
drag, startPoint x: 345, startPoint y: 169, endPoint x: 486, endPoint y: 332, distance: 215.5
click at [486, 332] on div "Mācību tēma: Angļu valodas i - 11. klases 1. ieskaites mācību materiāls #6 📝 To…" at bounding box center [784, 348] width 1568 height 696
click at [348, 159] on div "Mācību tēma: Angļu valodas i - 11. klases 1. ieskaites mācību materiāls #6 📝 To…" at bounding box center [784, 348] width 1568 height 696
drag, startPoint x: 348, startPoint y: 159, endPoint x: 509, endPoint y: 342, distance: 243.7
click at [509, 342] on div "Mācību tēma: Angļu valodas i - 11. klases 1. ieskaites mācību materiāls #6 📝 To…" at bounding box center [784, 348] width 1568 height 696
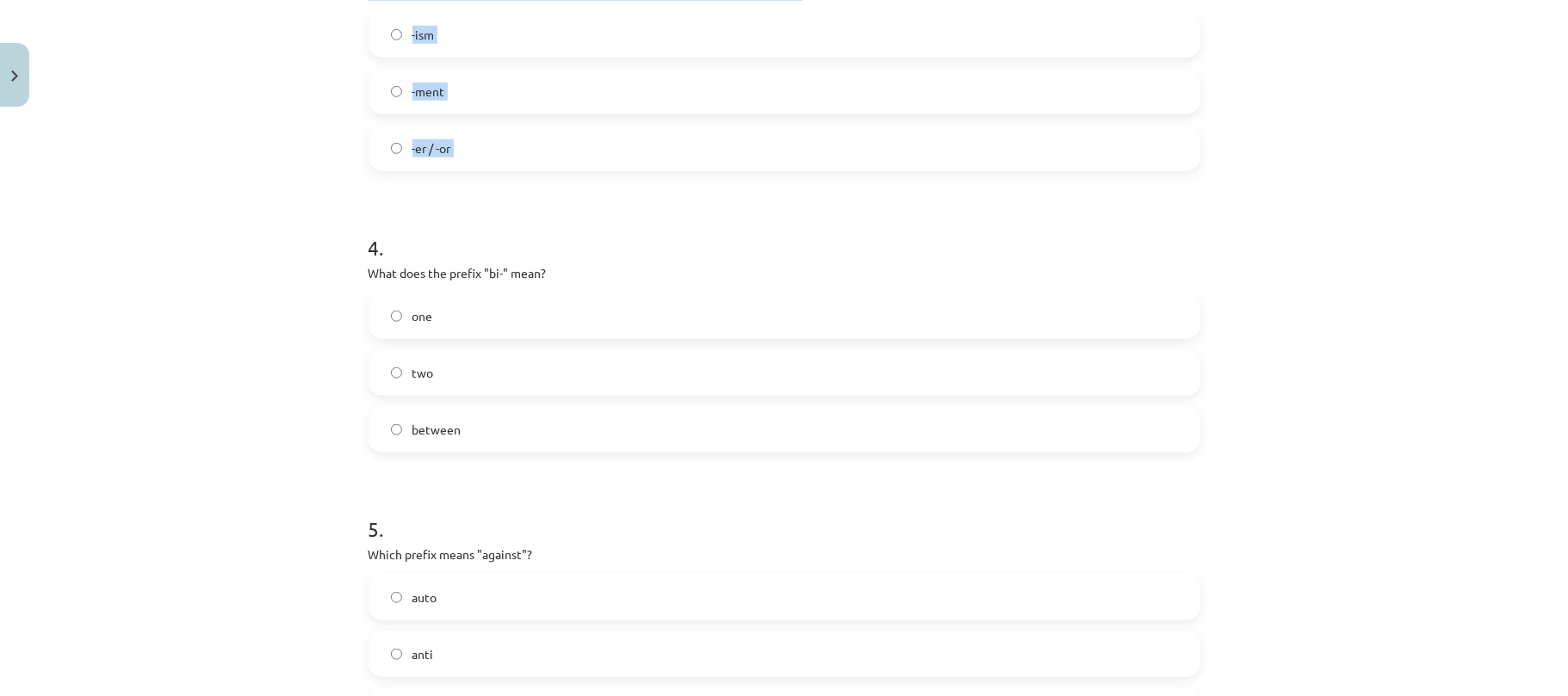
scroll to position [1049, 0]
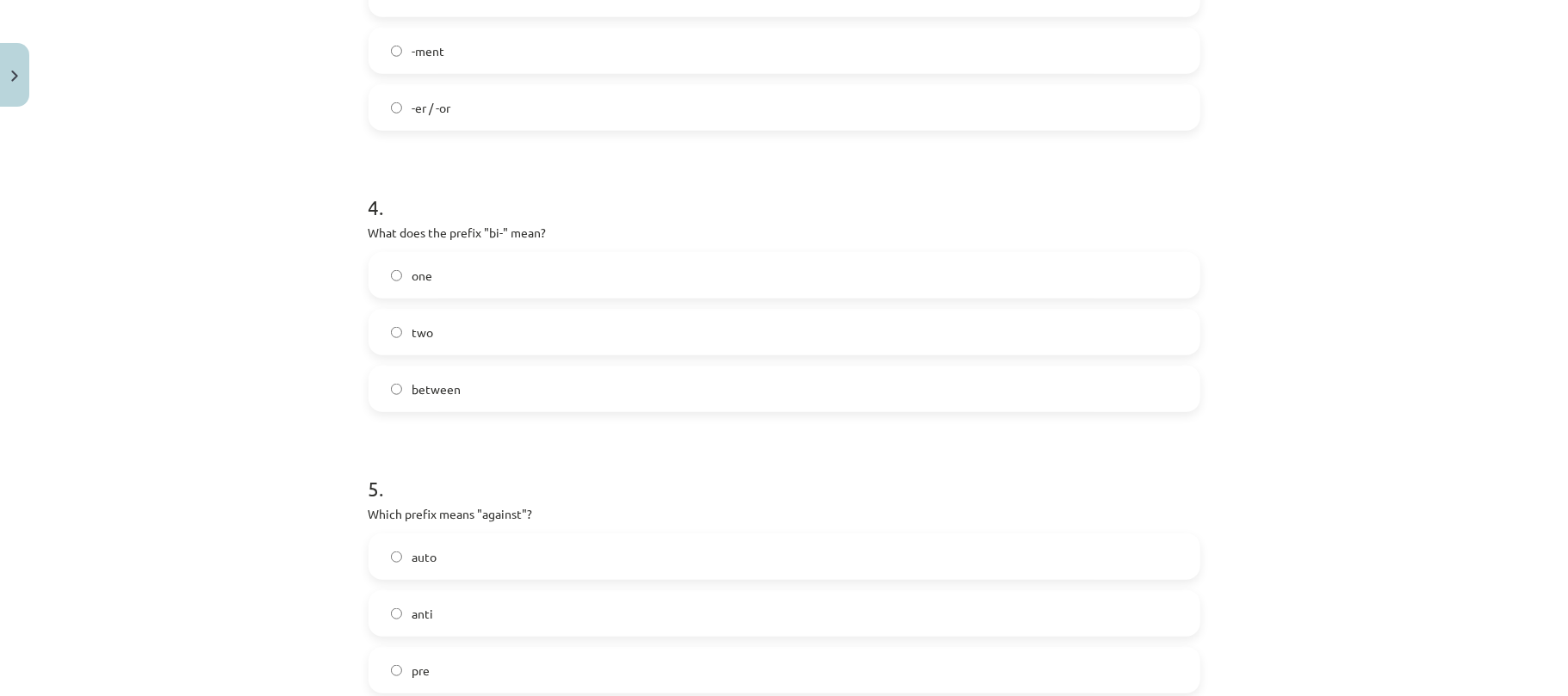
click at [293, 311] on div "Mācību tēma: Angļu valodas i - 11. klases 1. ieskaites mācību materiāls #6 📝 To…" at bounding box center [784, 348] width 1568 height 696
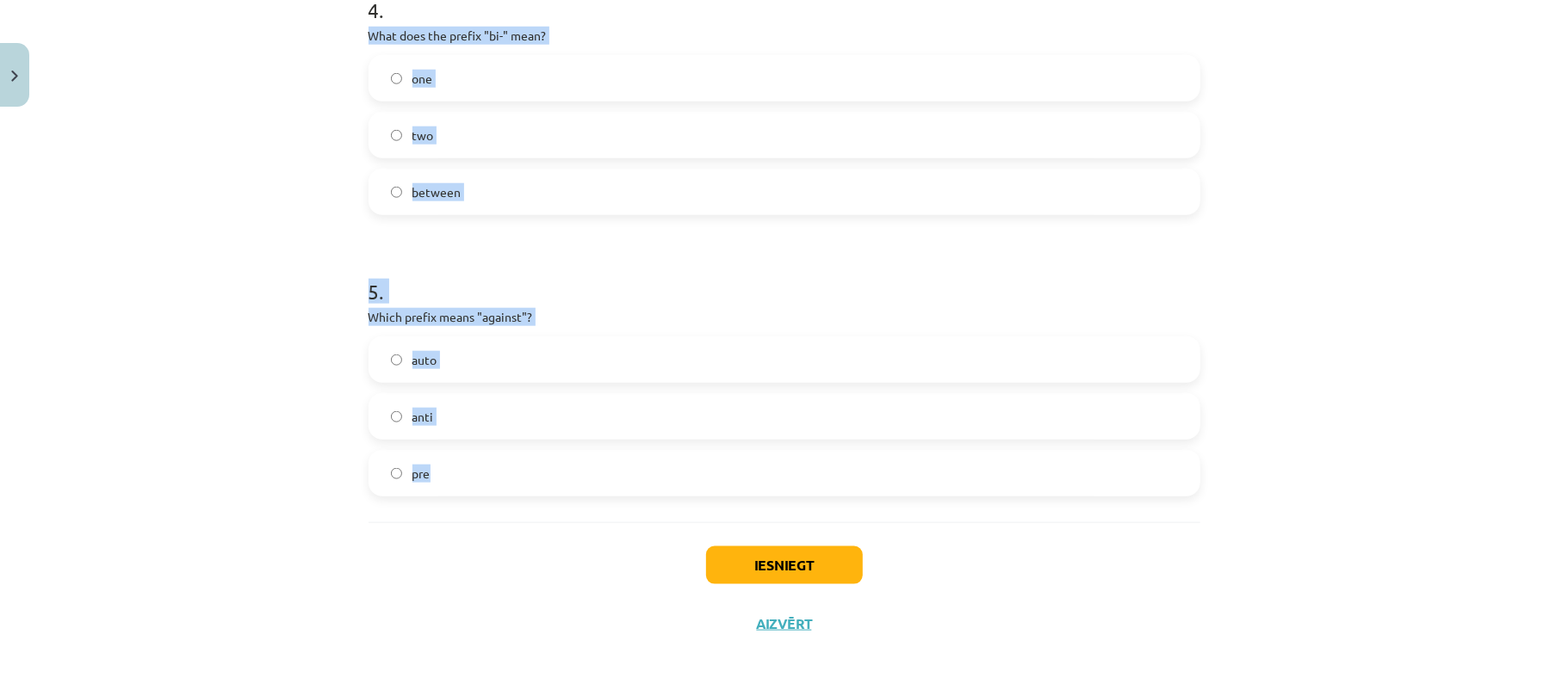
drag, startPoint x: 404, startPoint y: 311, endPoint x: 500, endPoint y: 480, distance: 194.4
click at [375, 138] on label "two" at bounding box center [784, 135] width 828 height 43
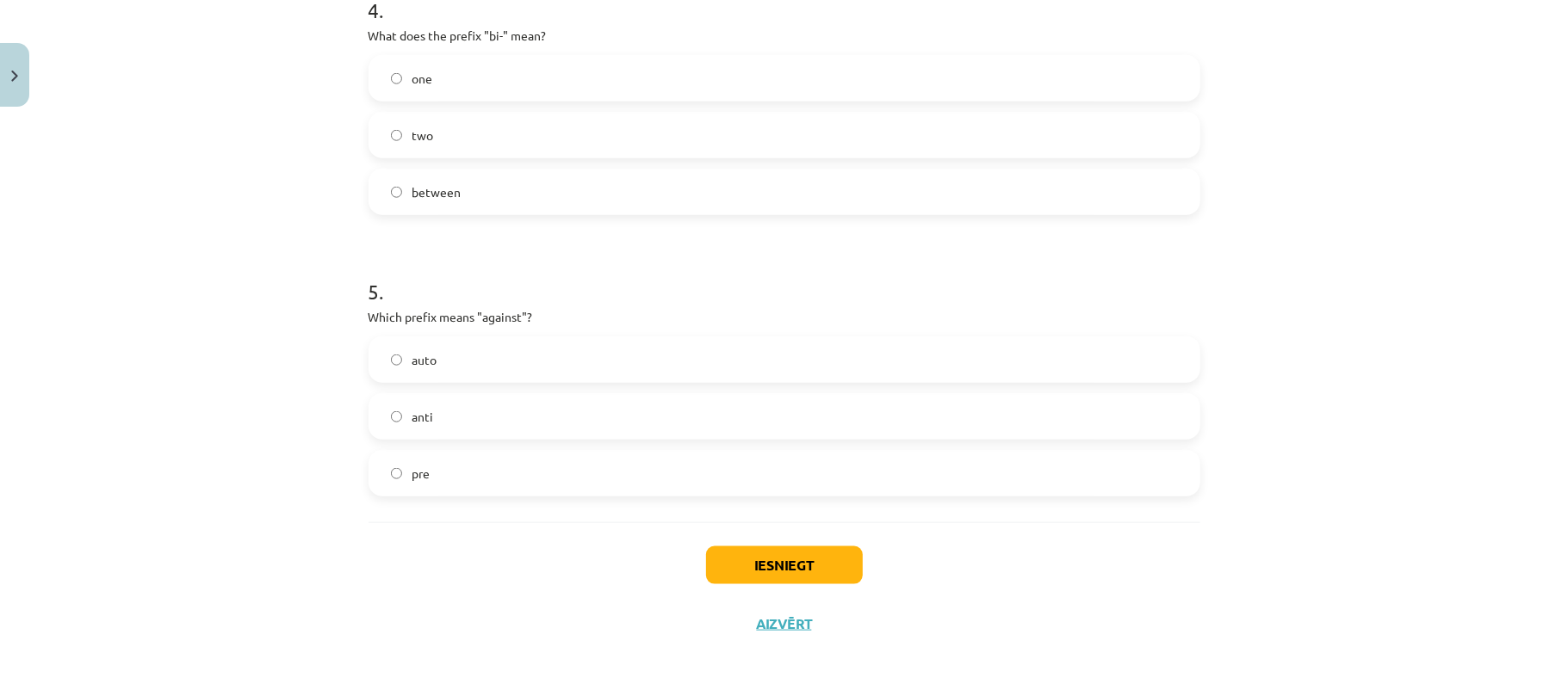
click at [376, 427] on label "anti" at bounding box center [784, 416] width 828 height 43
click at [772, 569] on button "Iesniegt" at bounding box center [784, 565] width 157 height 37
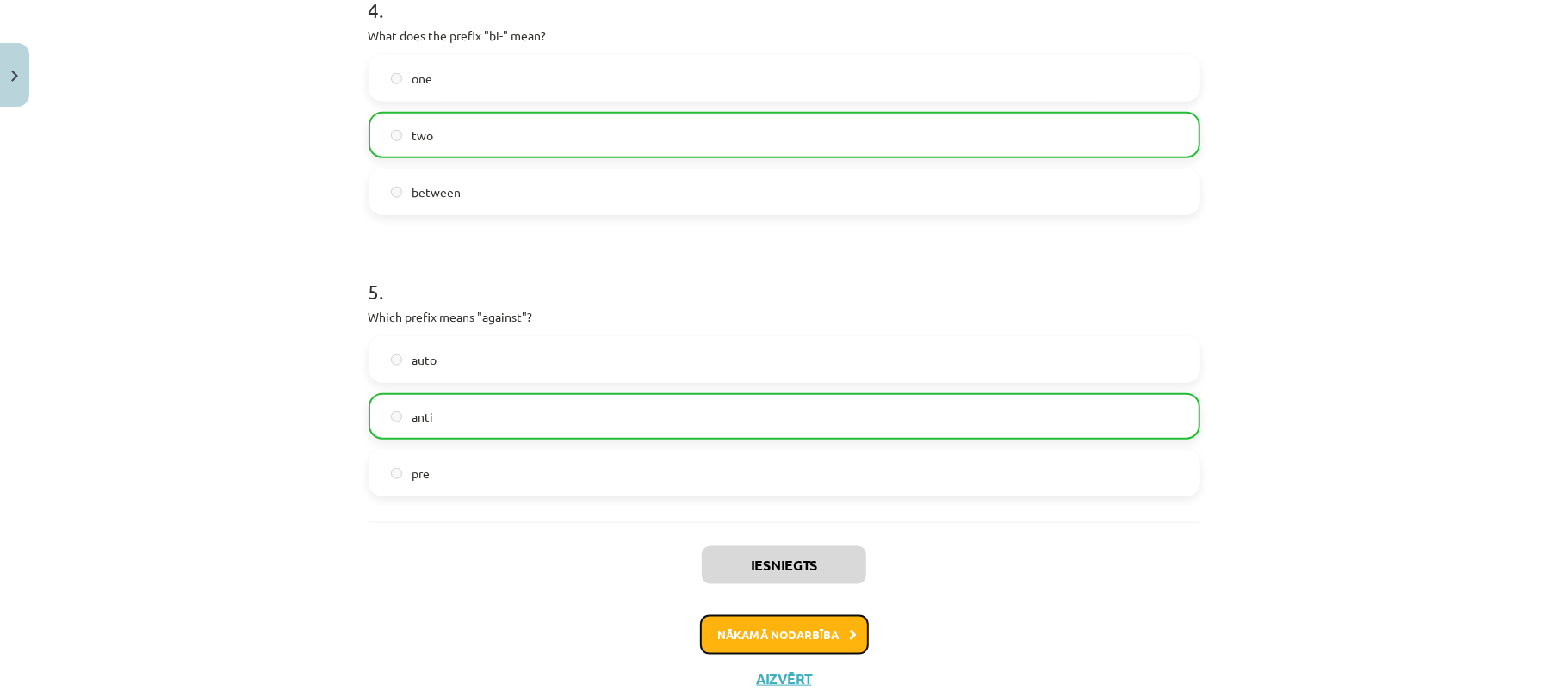
click at [771, 642] on button "Nākamā nodarbība" at bounding box center [784, 635] width 168 height 39
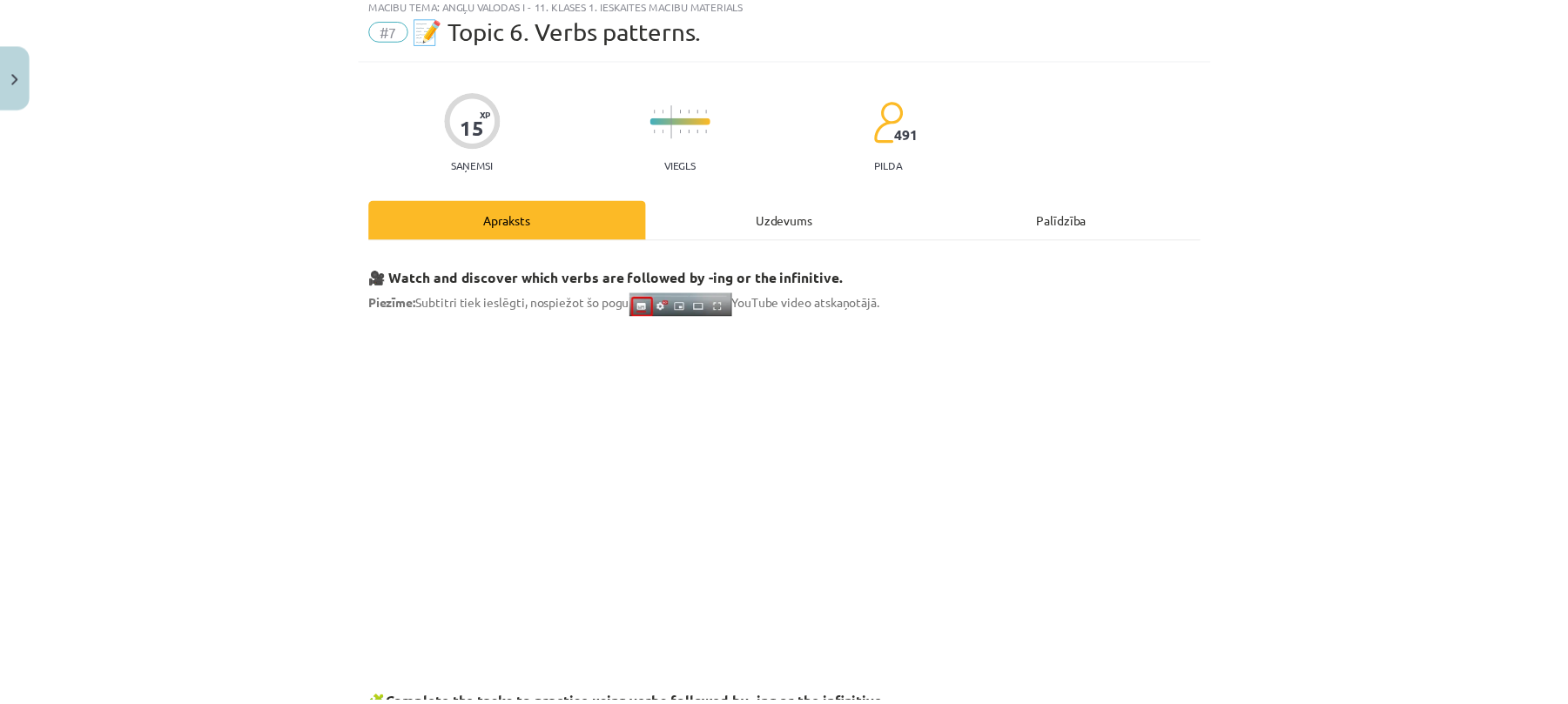
scroll to position [44, 0]
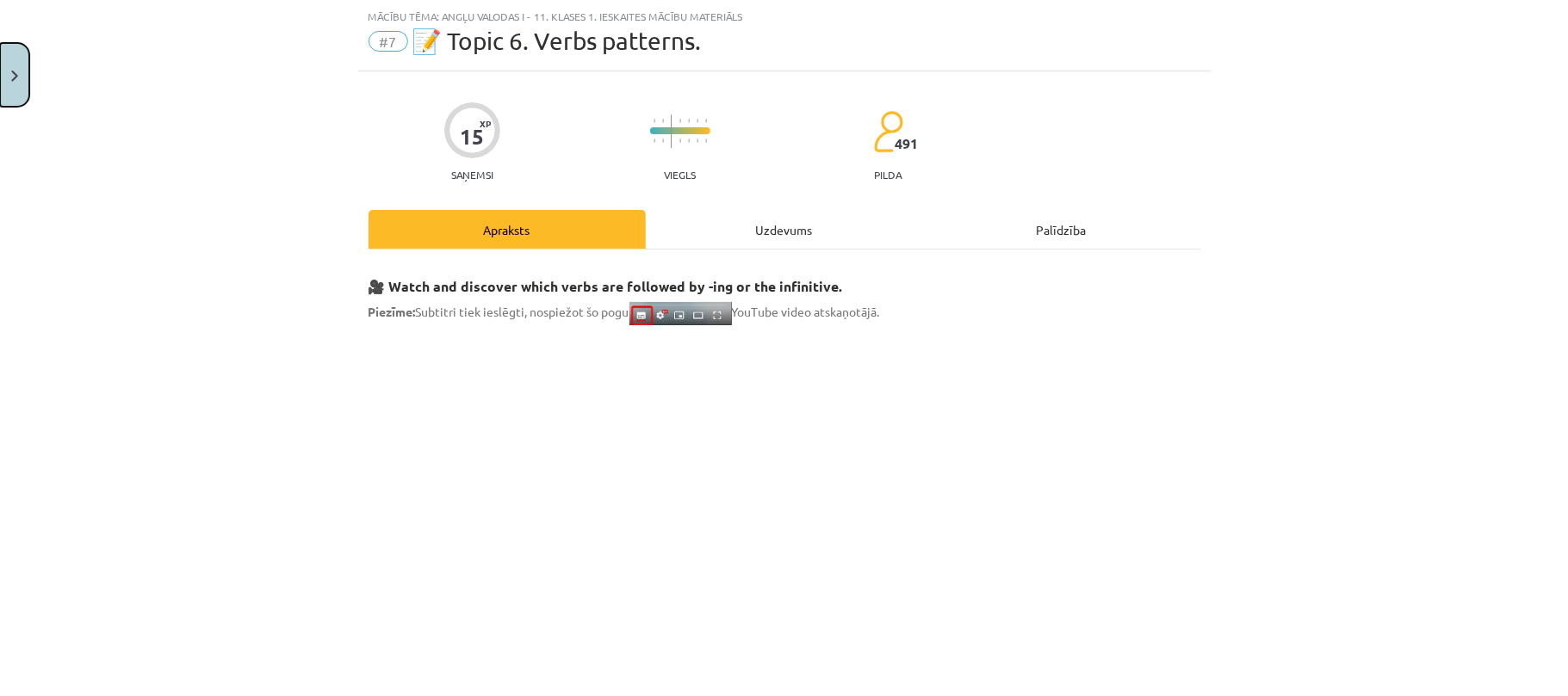
click at [8, 87] on button "Close" at bounding box center [15, 75] width 30 height 64
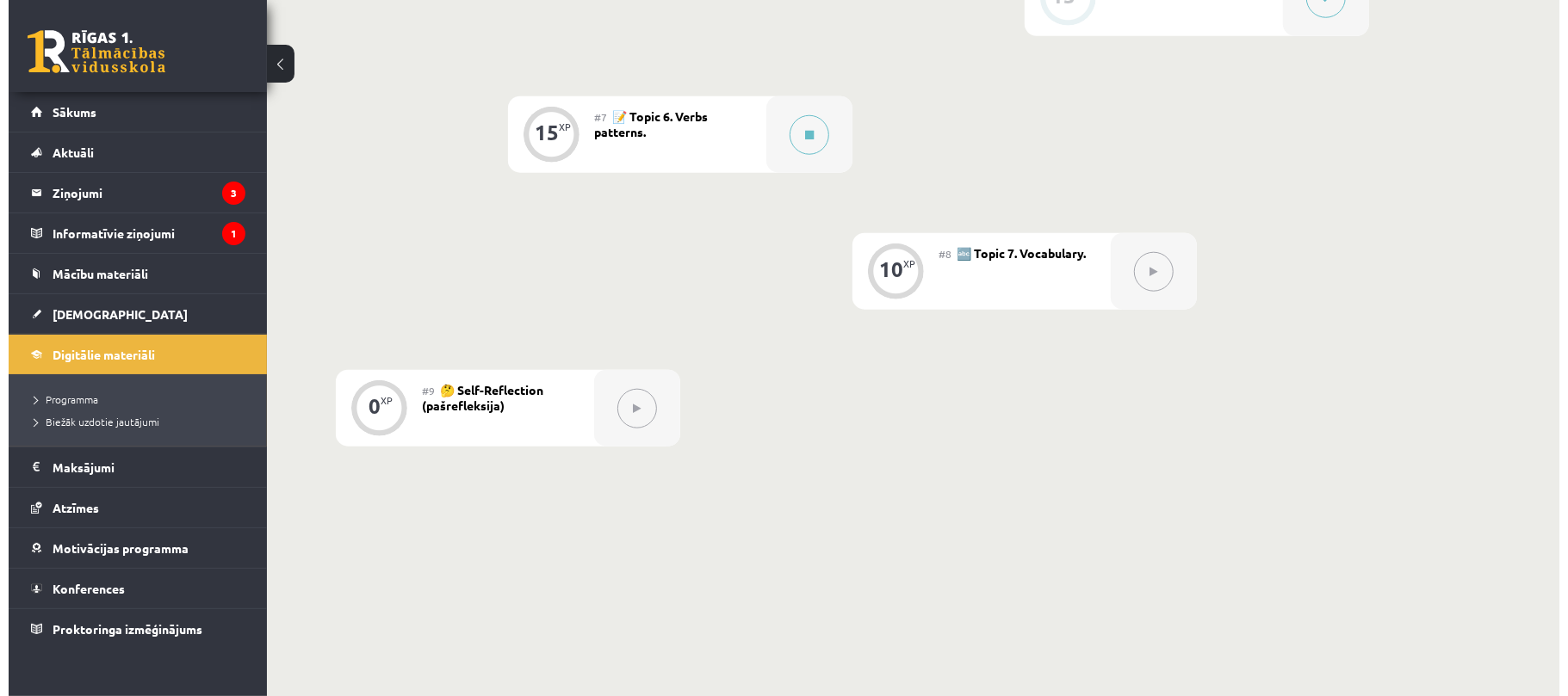
scroll to position [1261, 0]
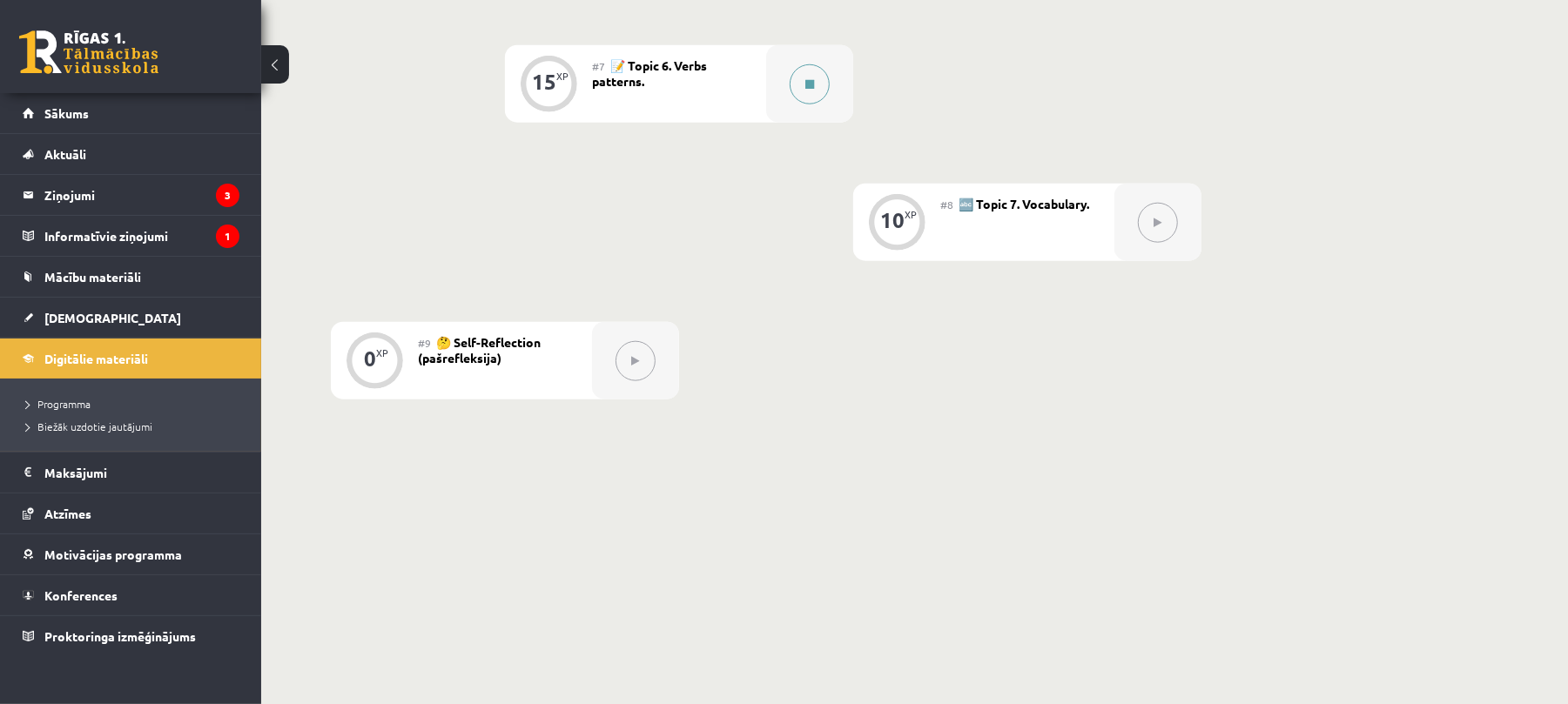
click at [806, 89] on icon at bounding box center [810, 85] width 9 height 10
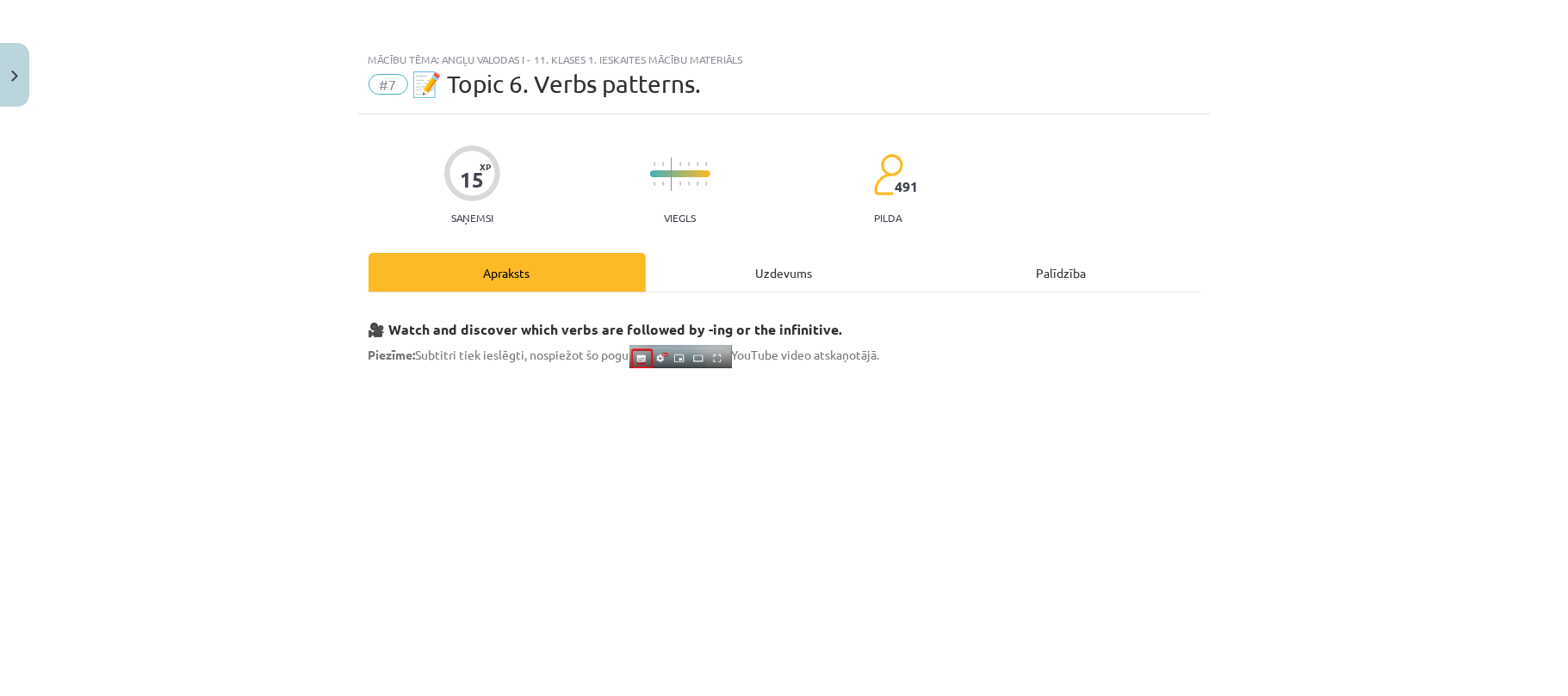
click at [793, 283] on div "Uzdevums" at bounding box center [784, 272] width 277 height 38
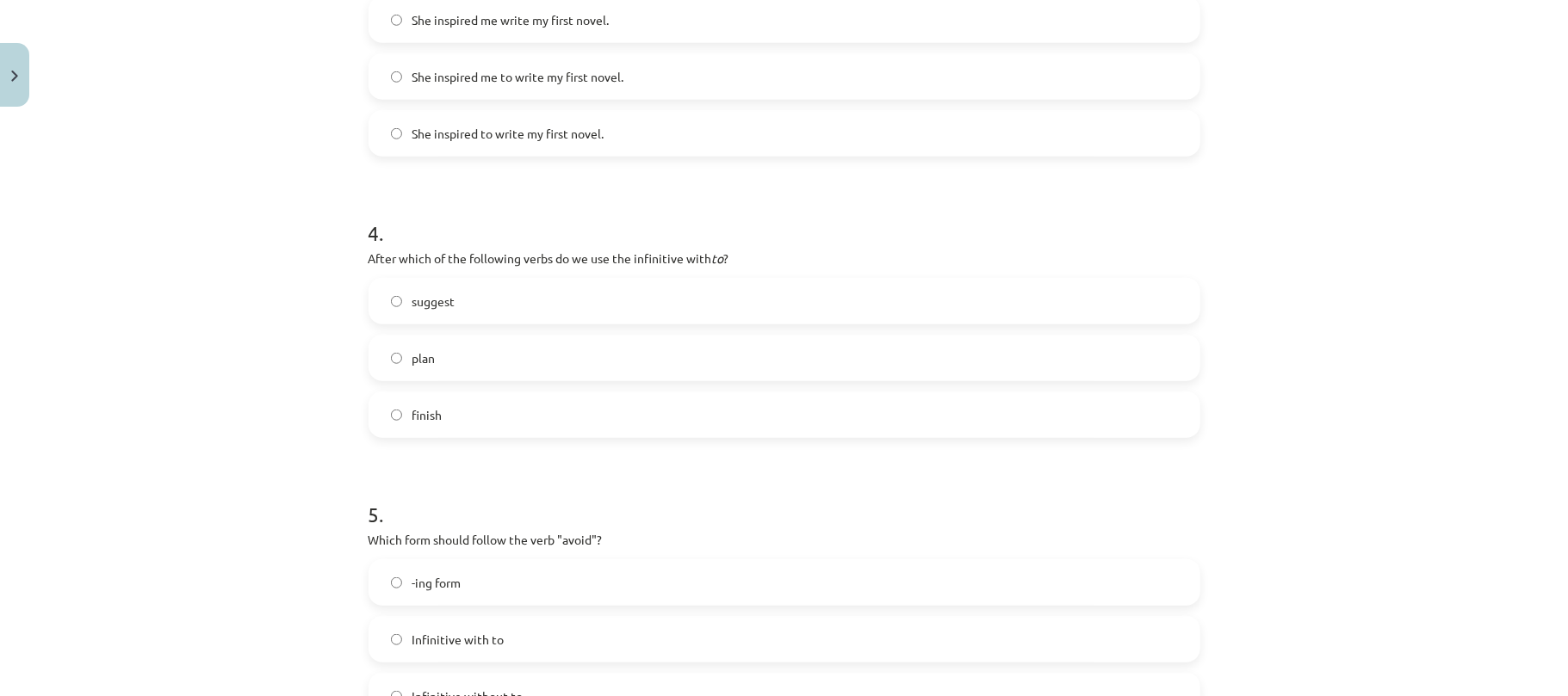
scroll to position [1220, 0]
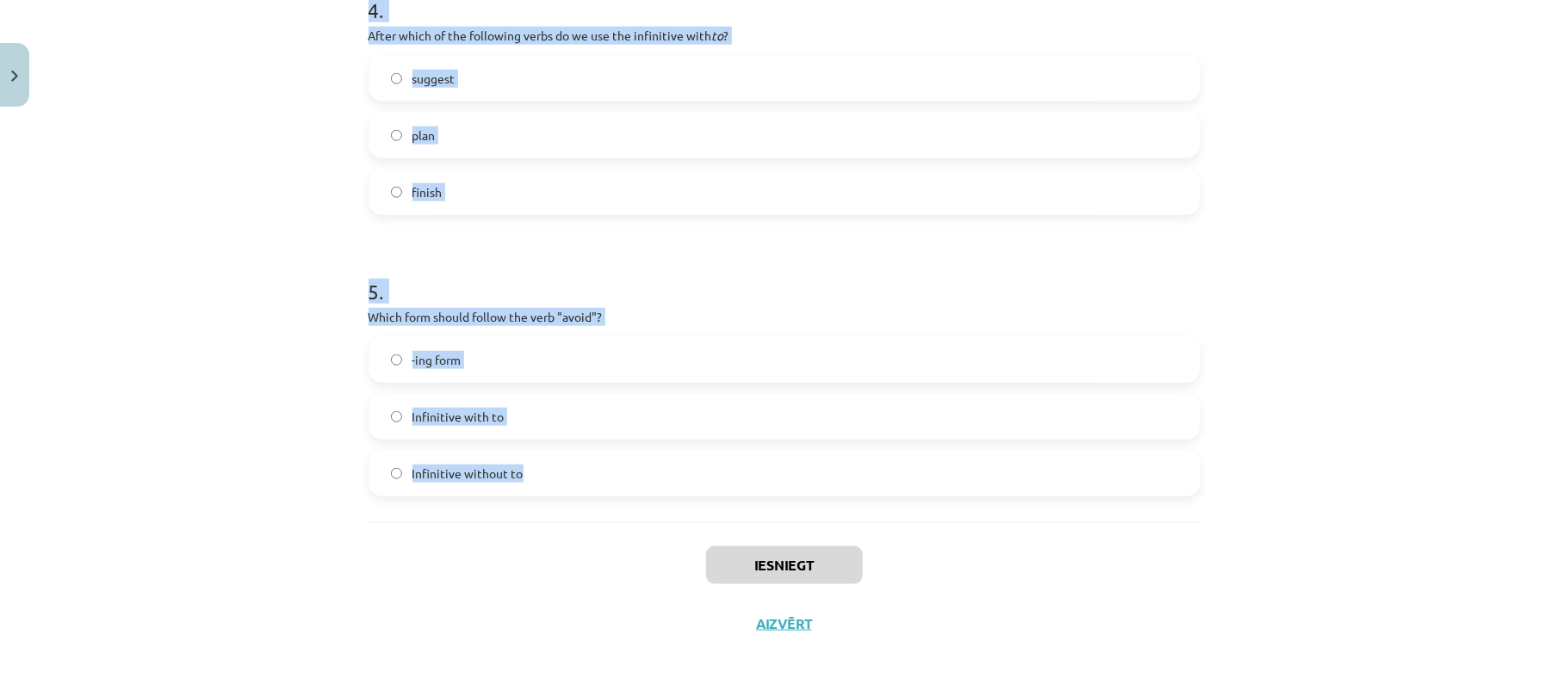
drag, startPoint x: 350, startPoint y: 331, endPoint x: 635, endPoint y: 465, distance: 314.9
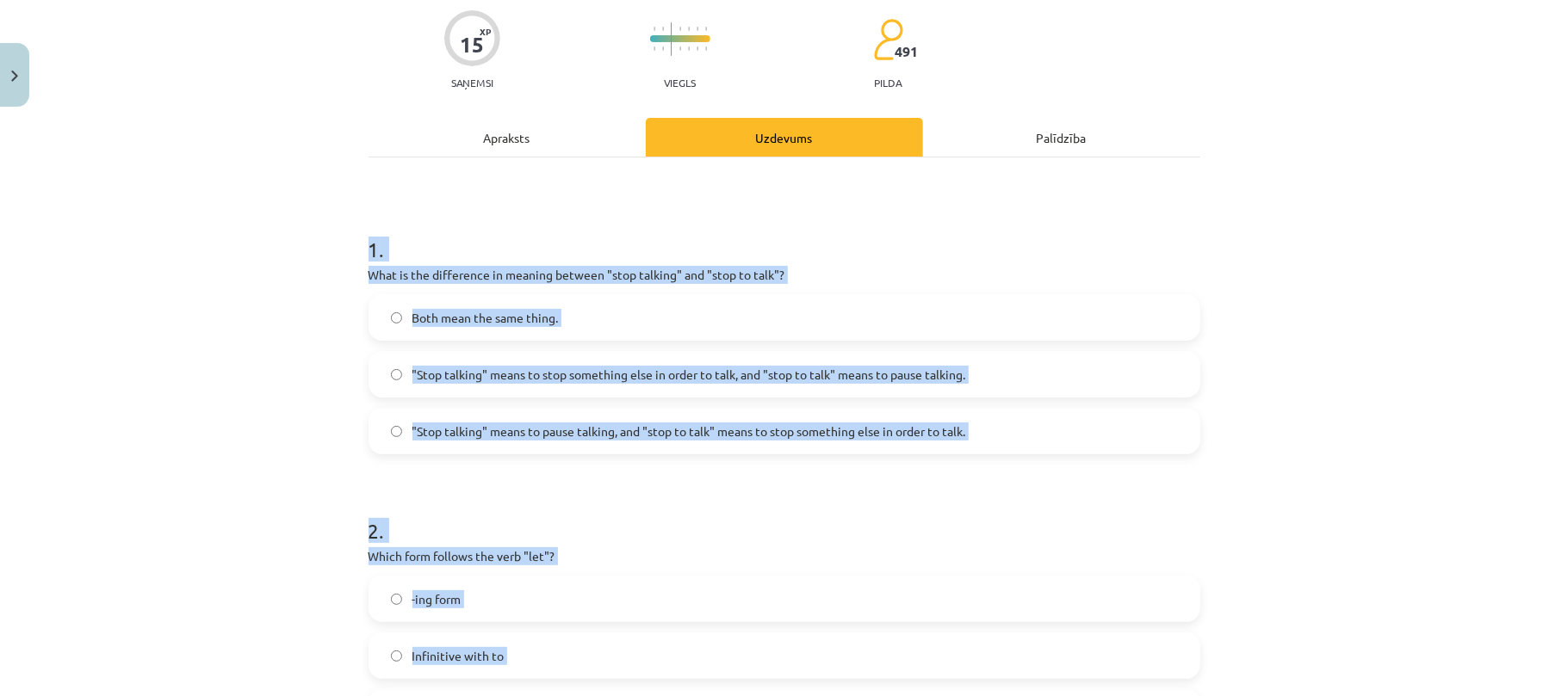
scroll to position [127, 0]
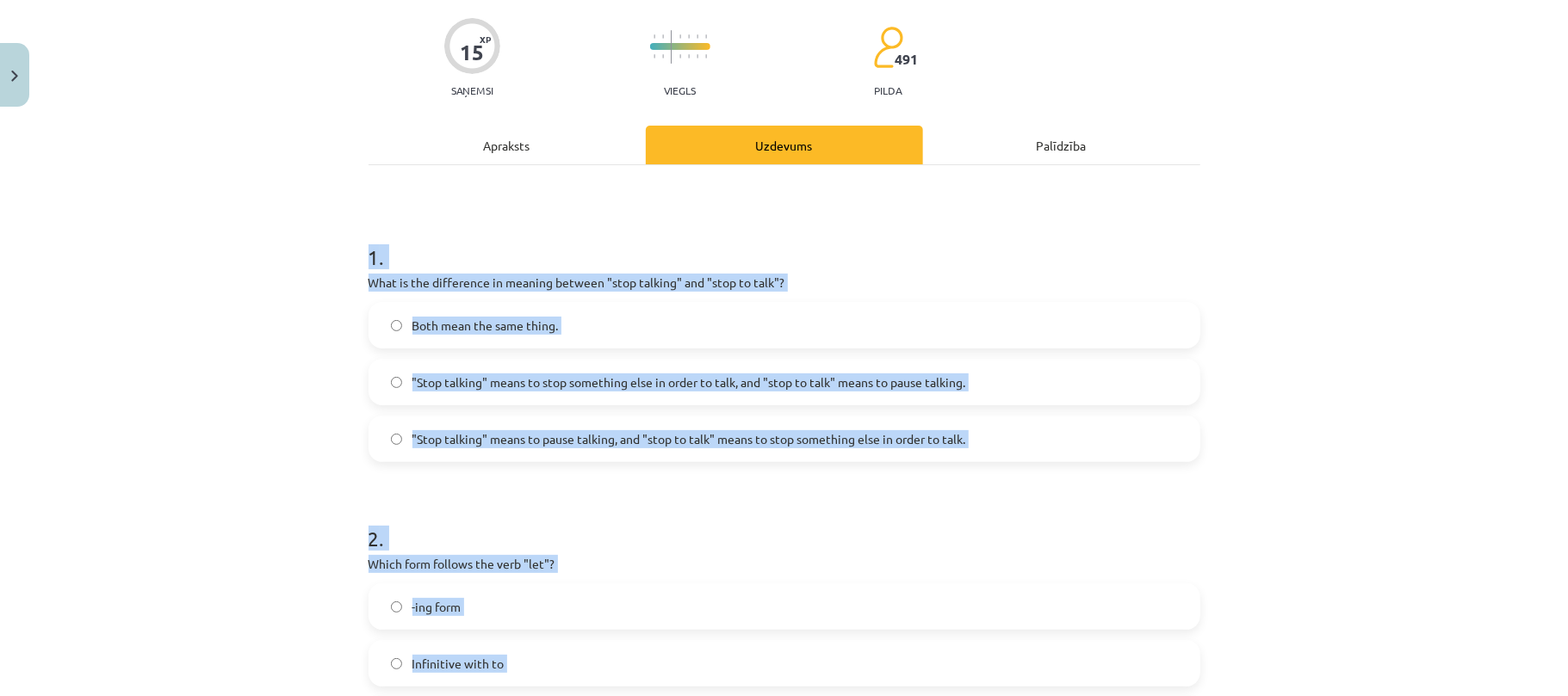
click at [214, 404] on div "Mācību tēma: Angļu valodas i - 11. klases 1. ieskaites mācību materiāls #7 📝 To…" at bounding box center [784, 348] width 1568 height 696
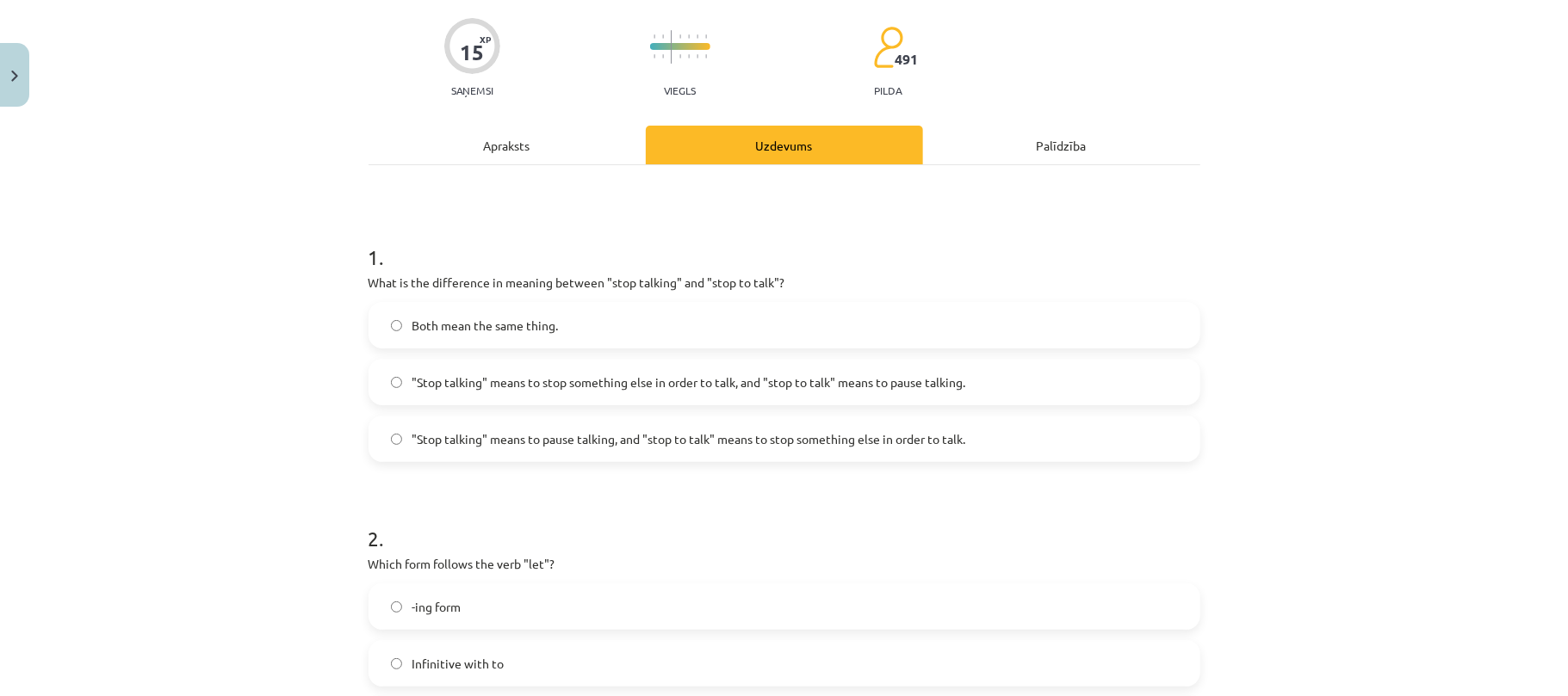
click at [642, 389] on span ""Stop talking" means to stop something else in order to talk, and "stop to talk…" at bounding box center [689, 382] width 554 height 18
click at [674, 446] on span ""Stop talking" means to pause talking, and "stop to talk" means to stop somethi…" at bounding box center [689, 439] width 554 height 18
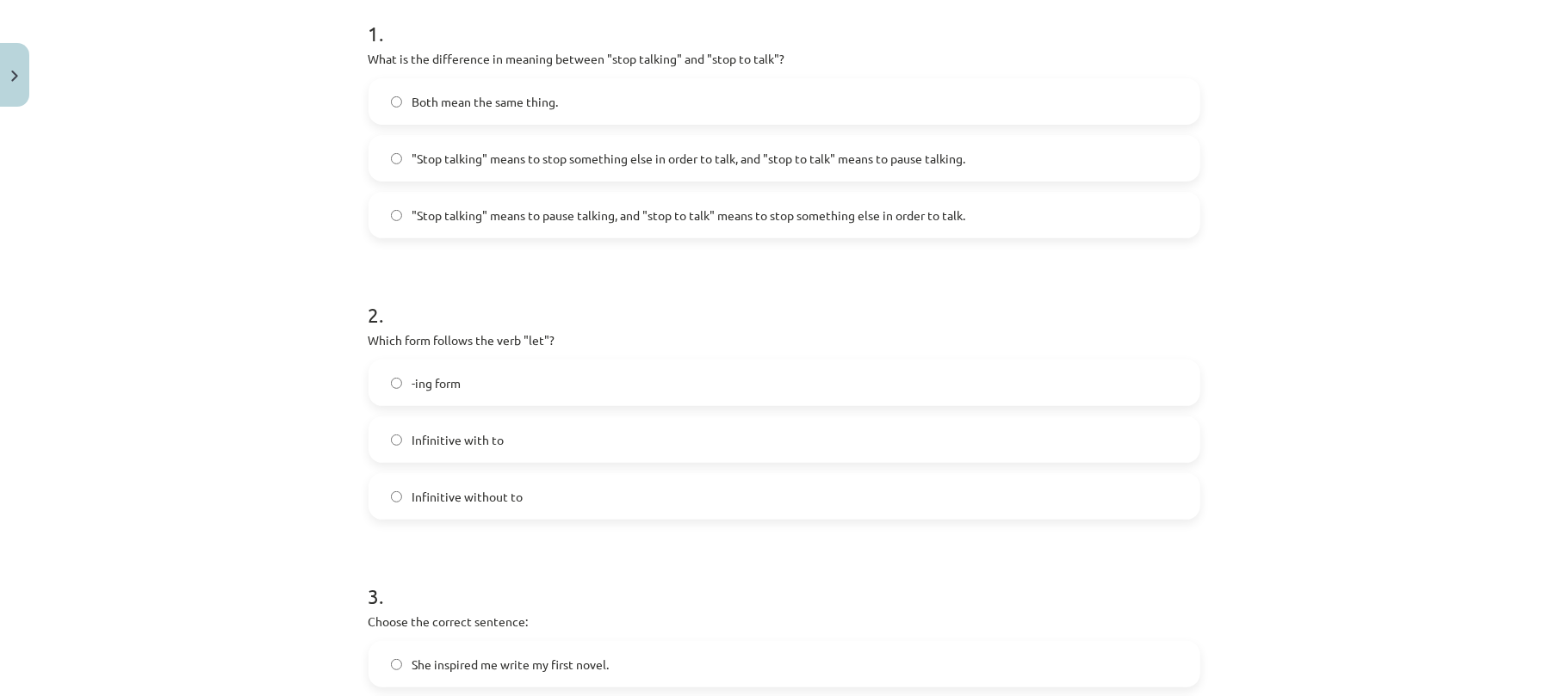
scroll to position [352, 0]
click at [462, 444] on span "Infinitive with to" at bounding box center [459, 439] width 93 height 18
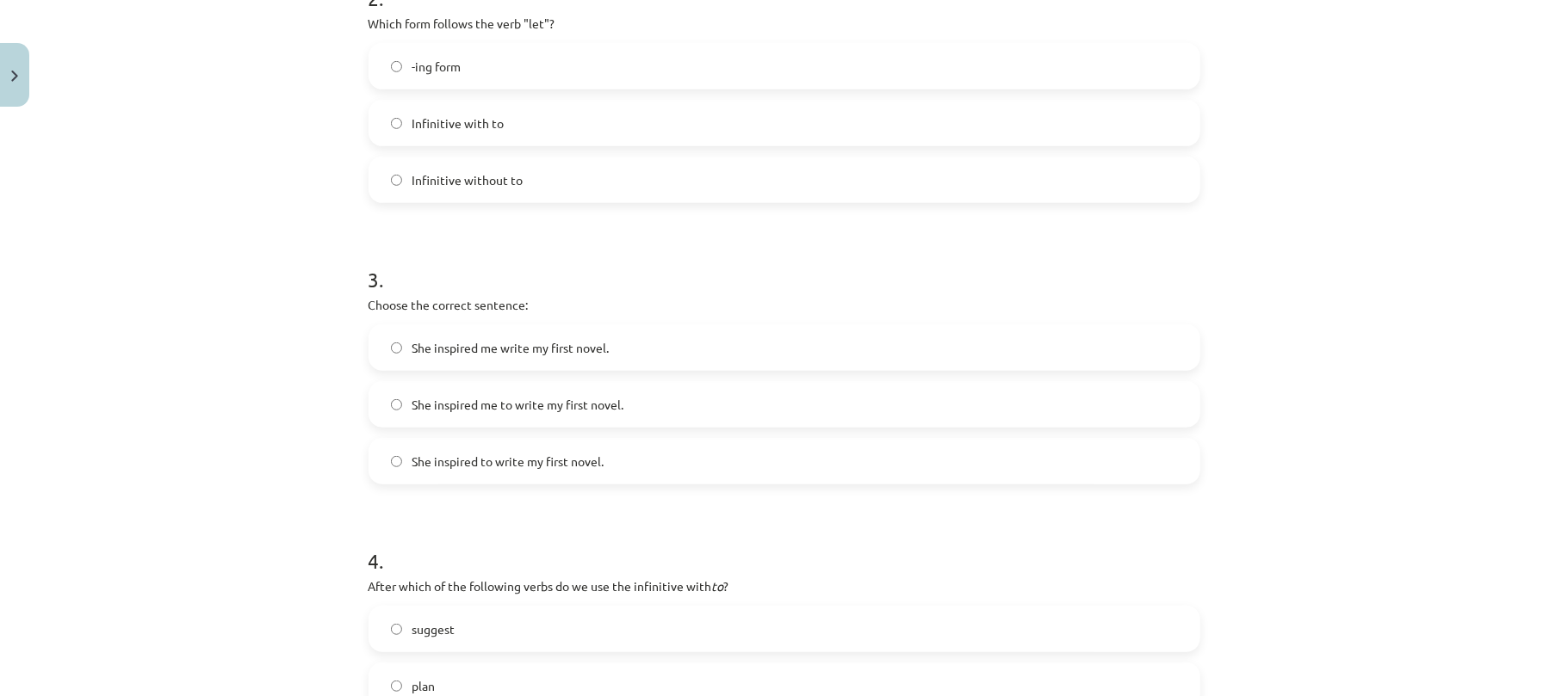
scroll to position [680, 0]
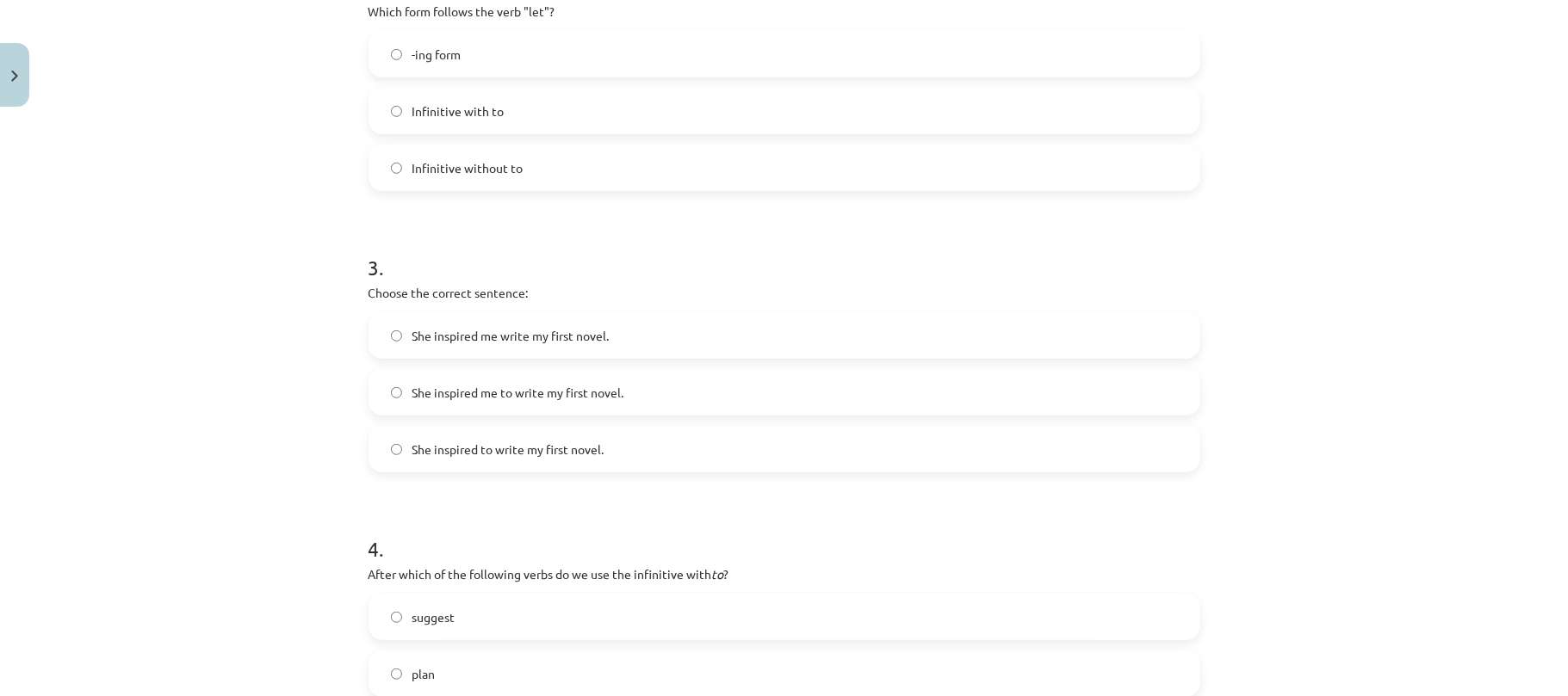
click at [492, 184] on label "Infinitive without to" at bounding box center [784, 168] width 828 height 43
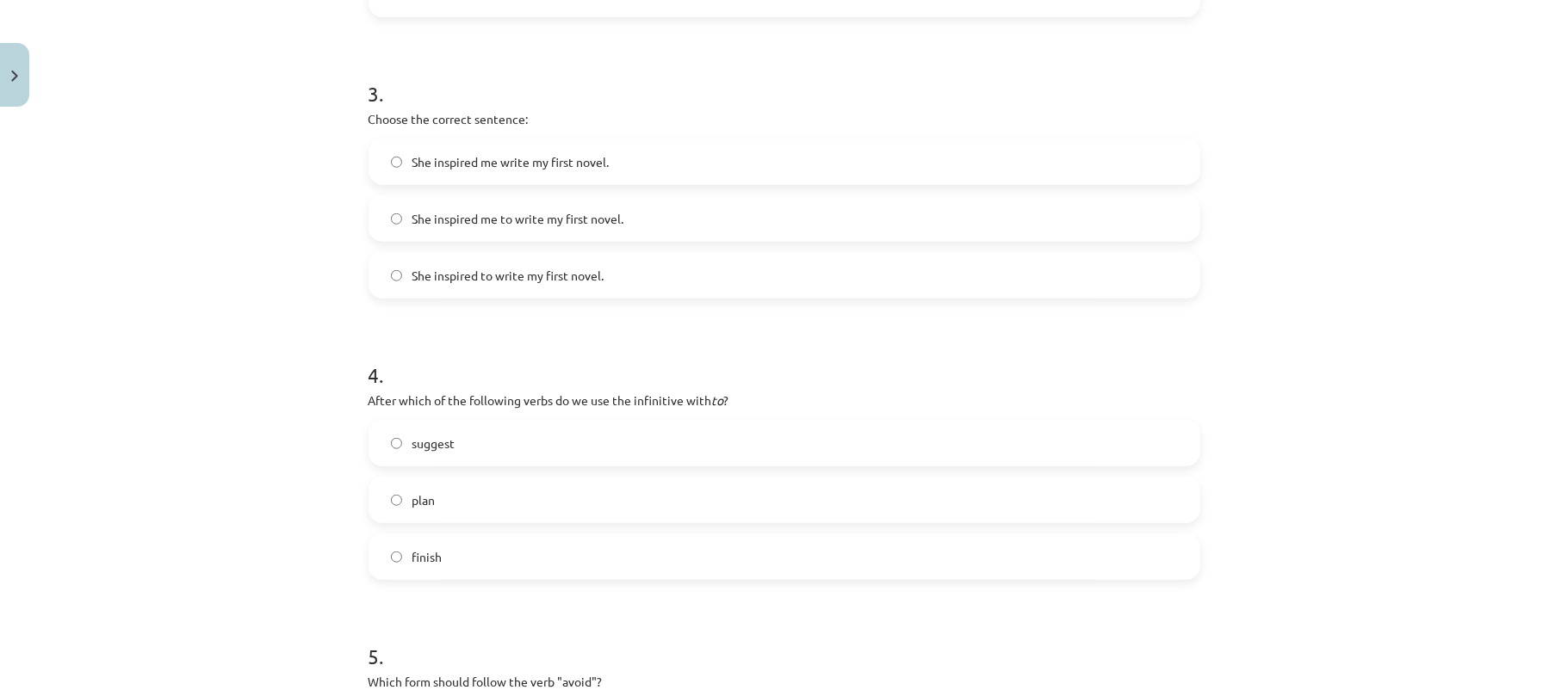
click at [521, 231] on label "She inspired me to write my first novel." at bounding box center [784, 219] width 828 height 43
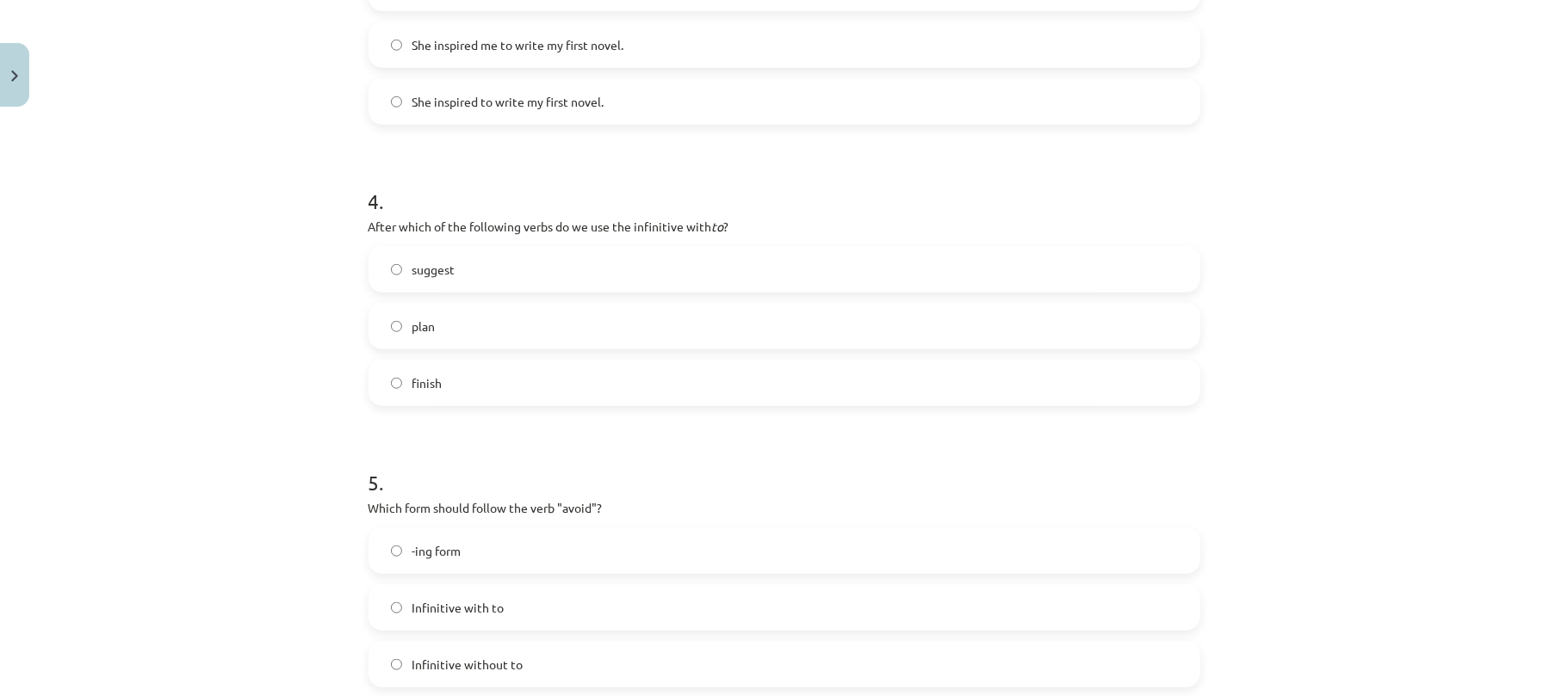
scroll to position [1030, 0]
click at [452, 325] on label "plan" at bounding box center [784, 324] width 828 height 43
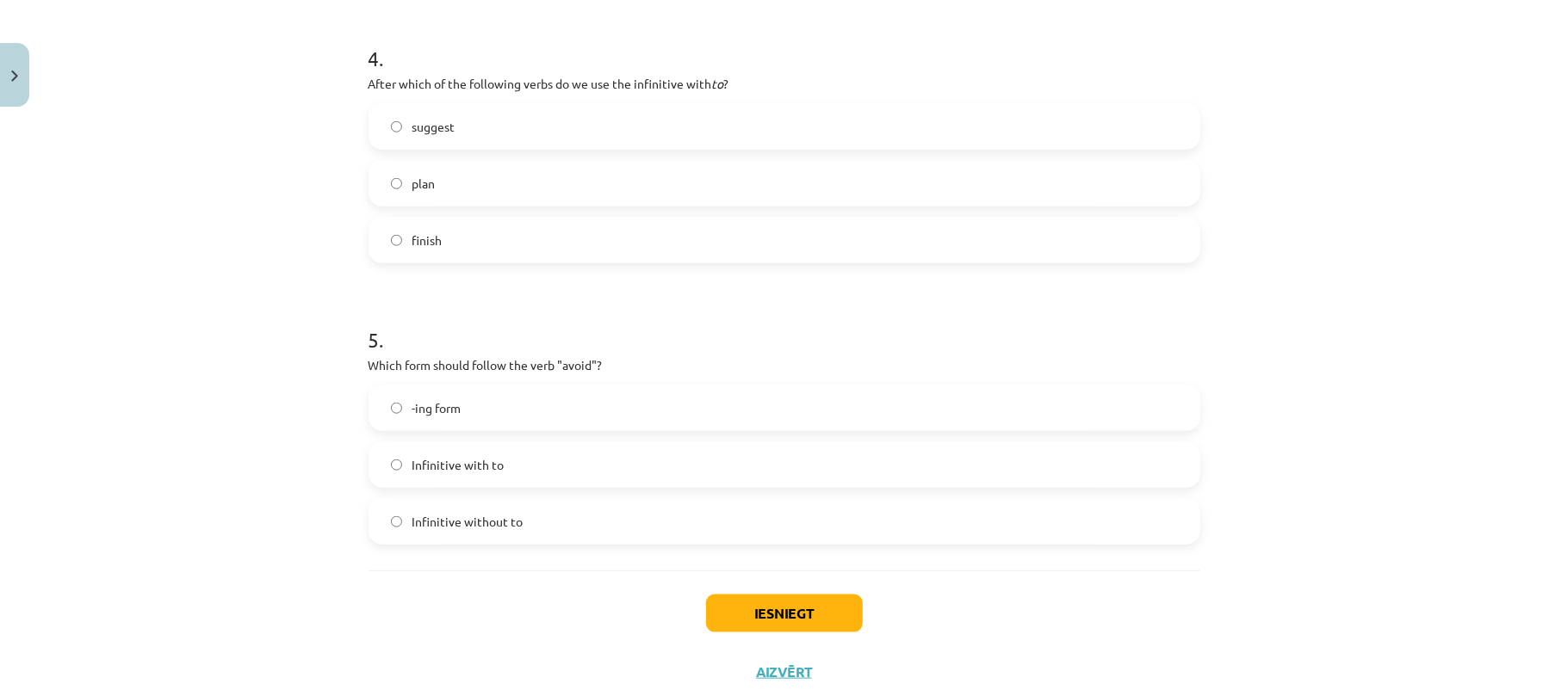
scroll to position [1173, 0]
click at [452, 413] on label "-ing form" at bounding box center [784, 405] width 828 height 43
click at [796, 624] on button "Iesniegt" at bounding box center [784, 610] width 157 height 37
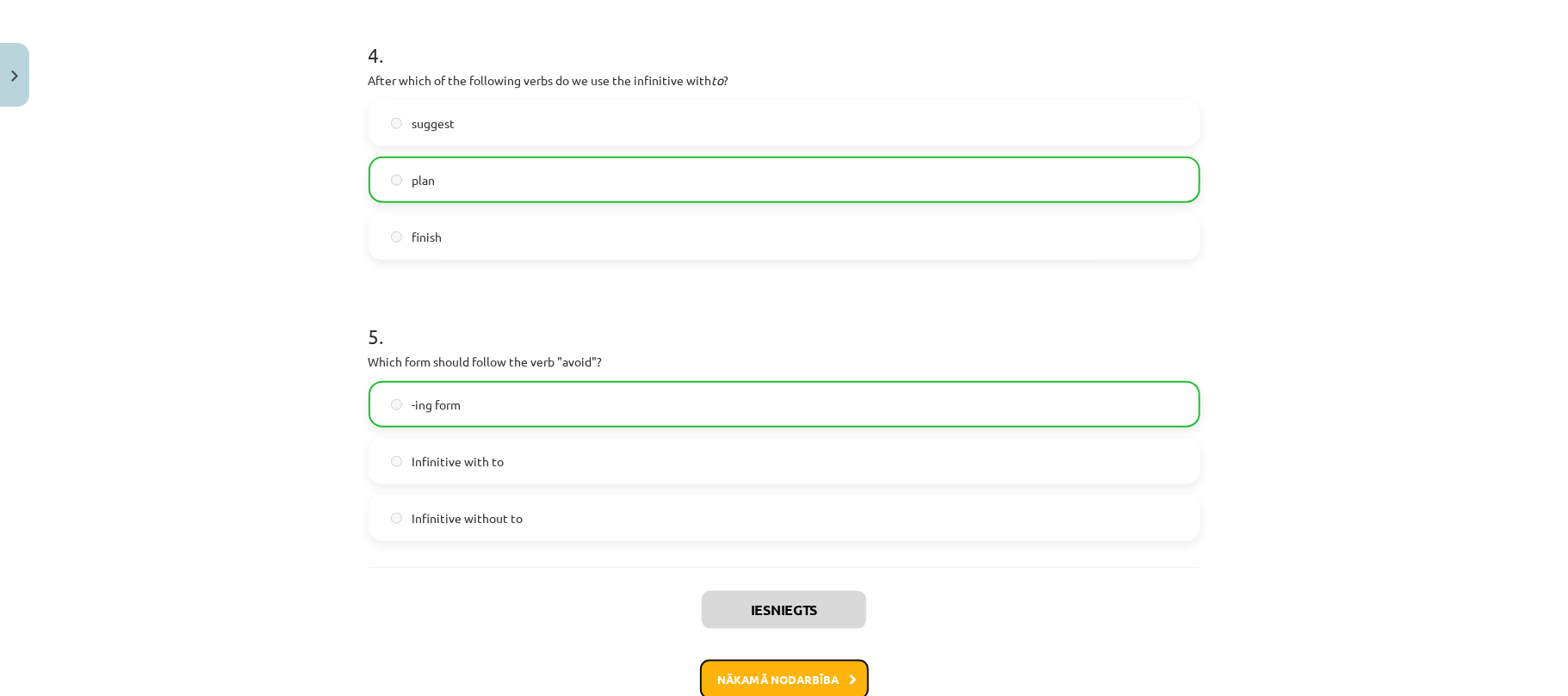
click at [790, 675] on button "Nākamā nodarbība" at bounding box center [784, 679] width 168 height 39
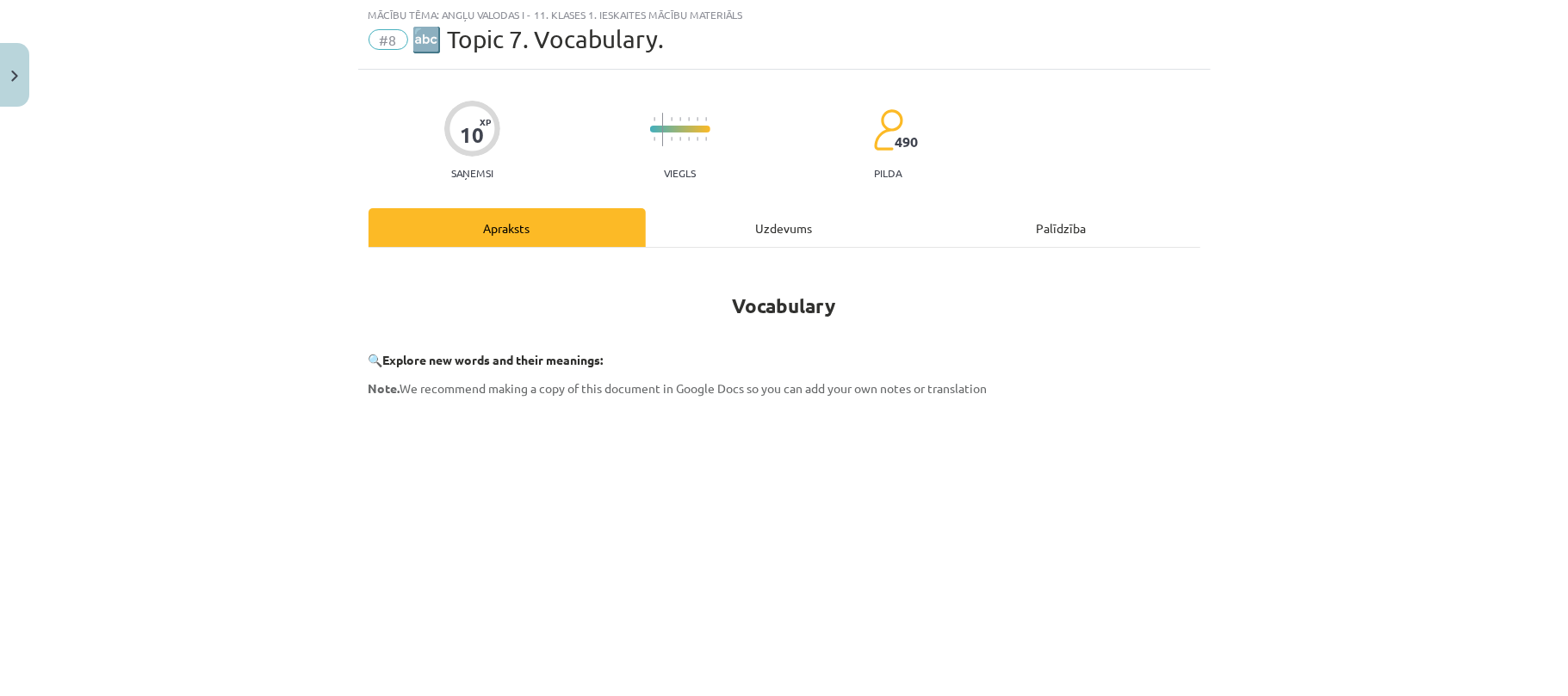
scroll to position [43, 0]
click at [769, 224] on div "Uzdevums" at bounding box center [784, 228] width 277 height 38
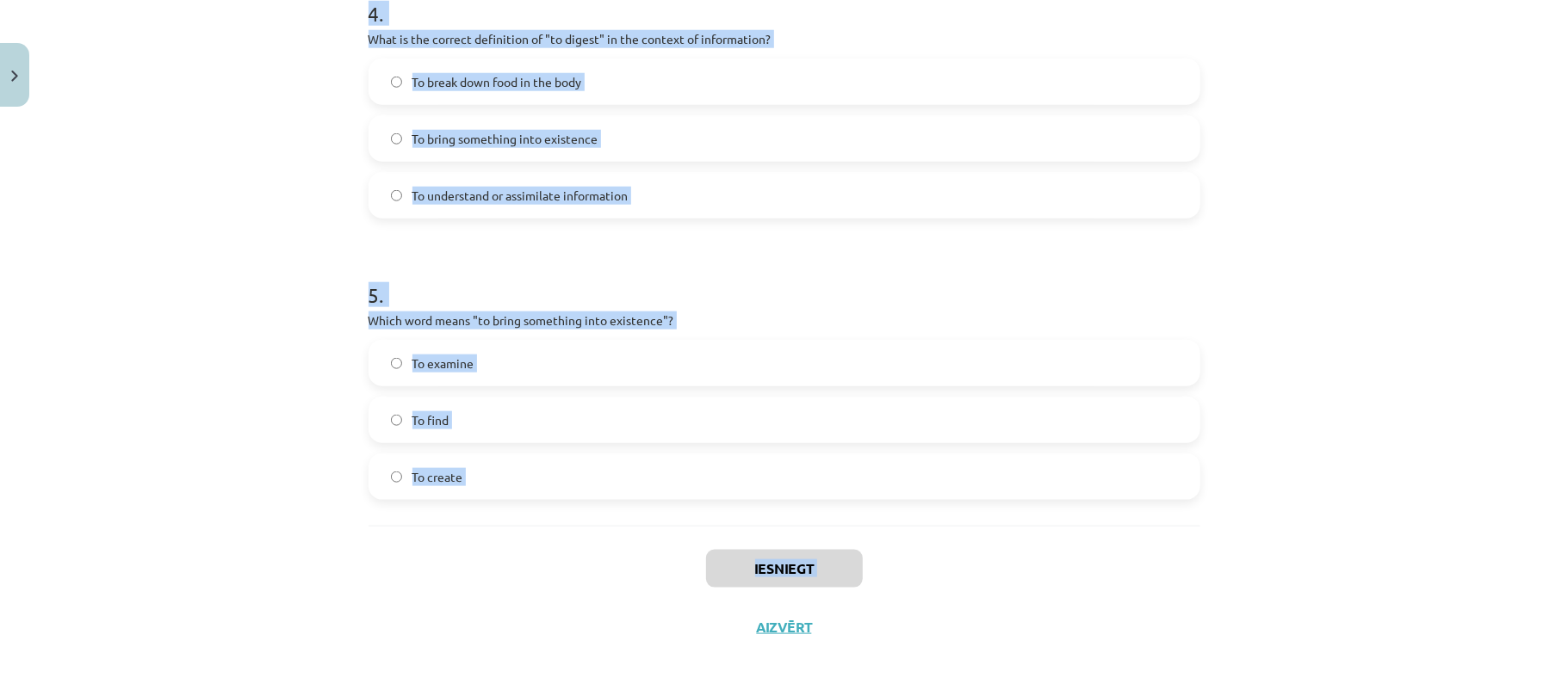
scroll to position [1275, 0]
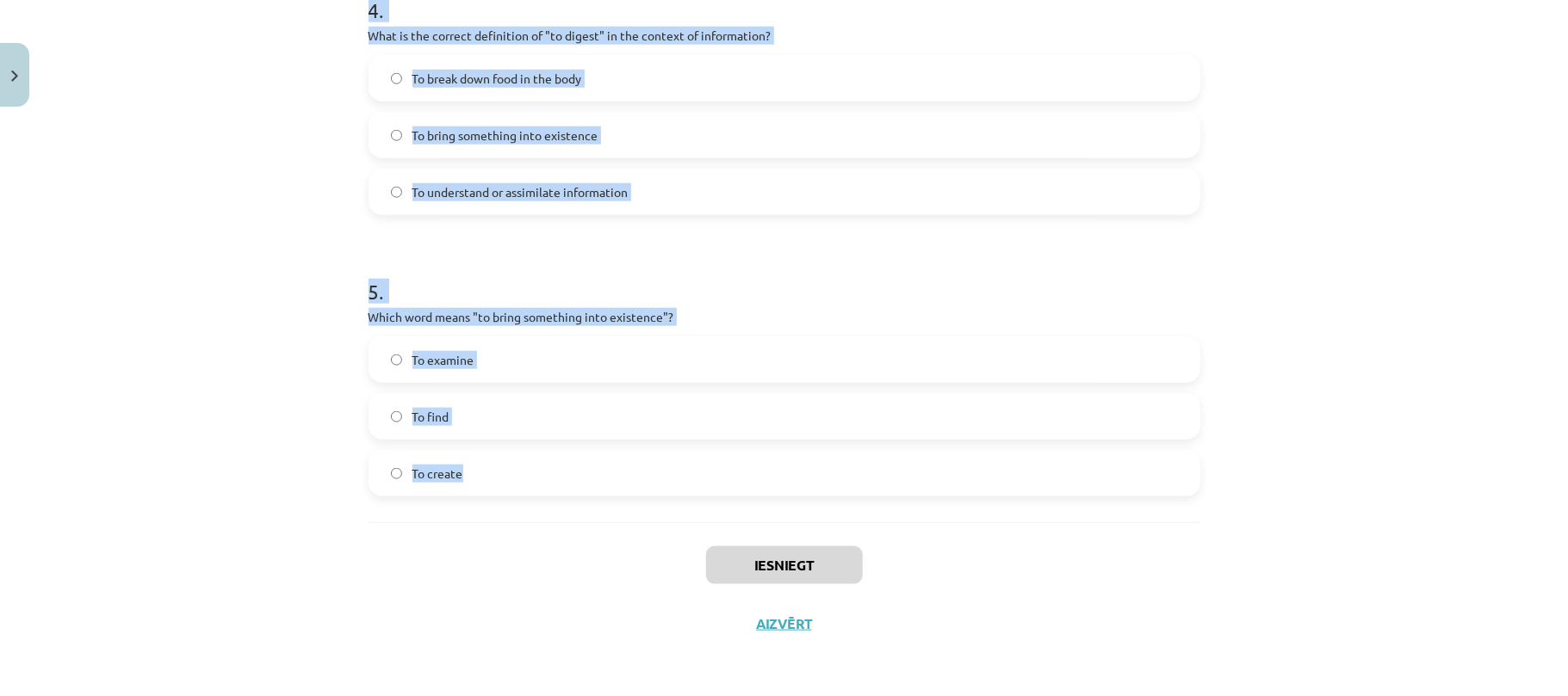
drag, startPoint x: 353, startPoint y: 327, endPoint x: 625, endPoint y: 511, distance: 328.4
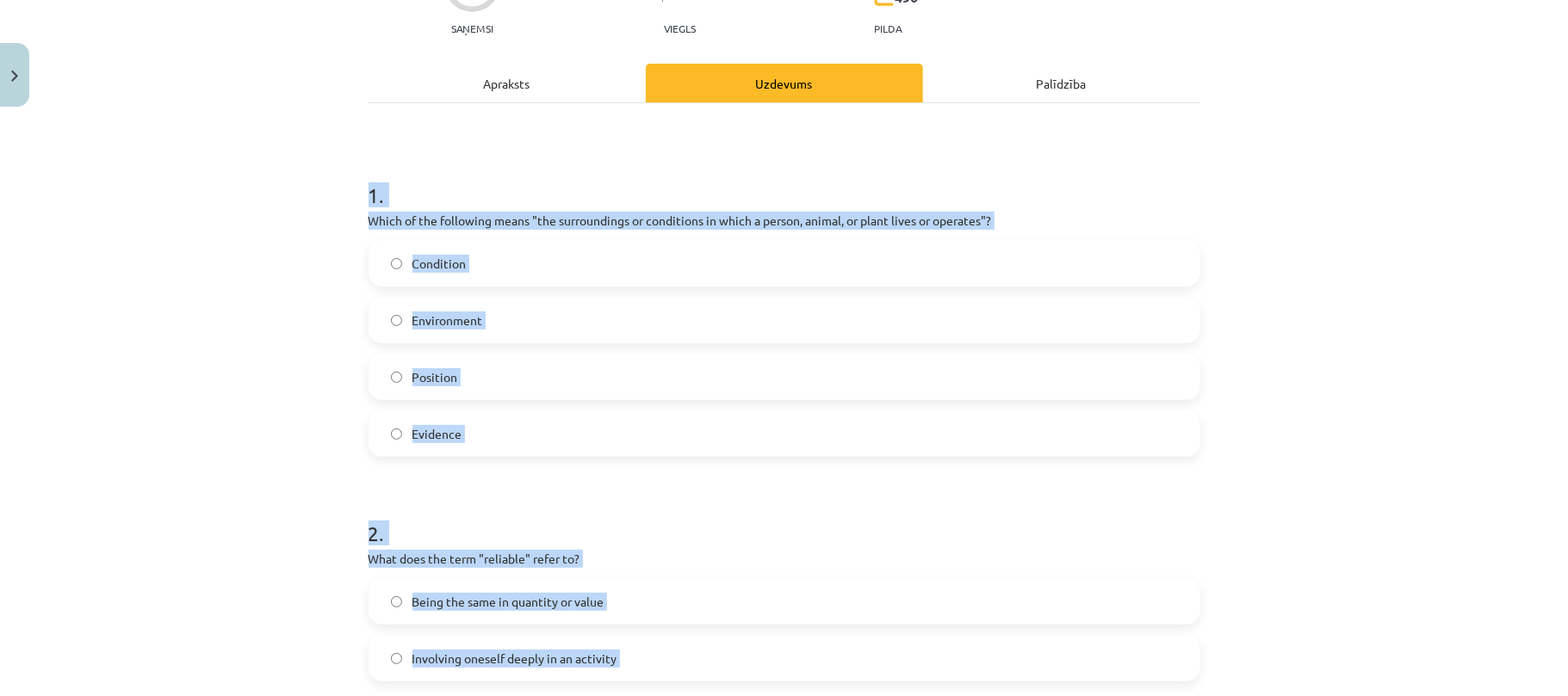
scroll to position [172, 0]
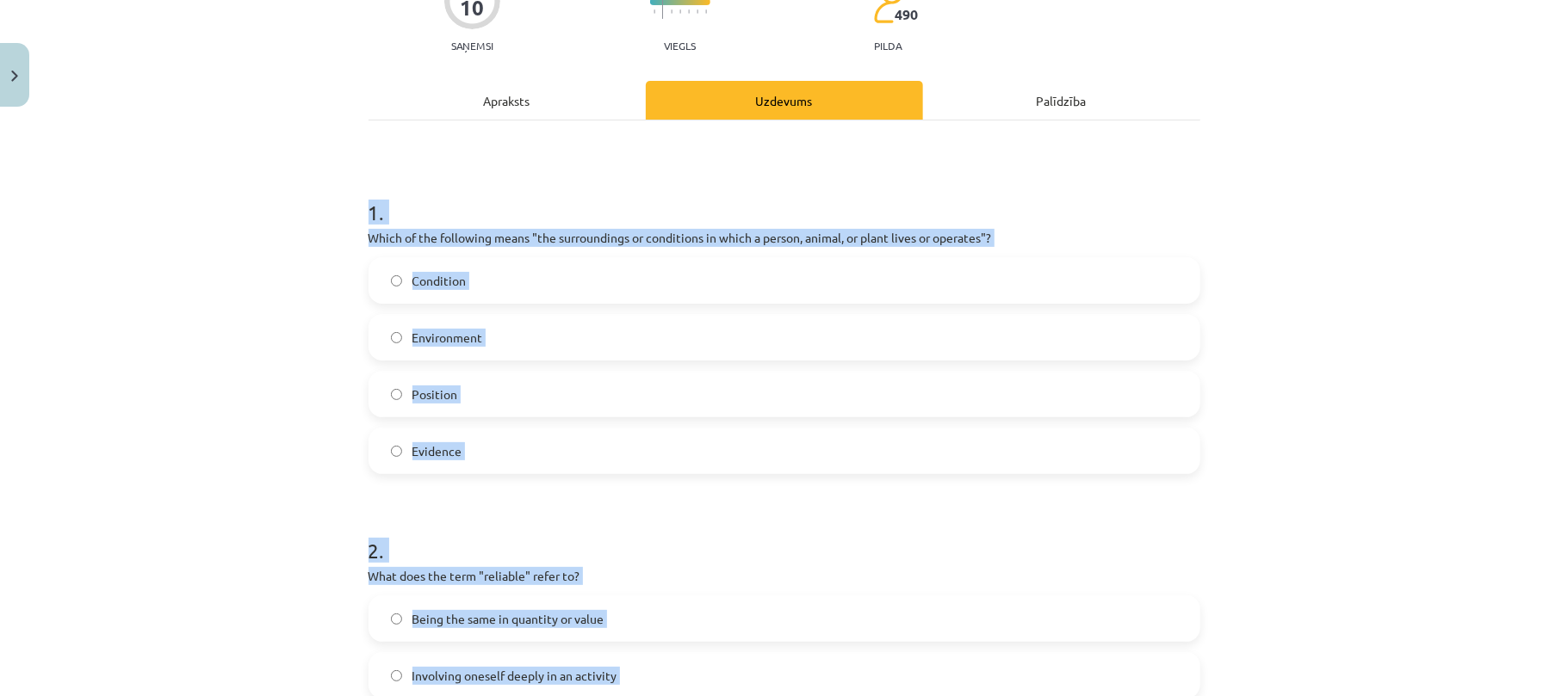
click at [460, 341] on span "Environment" at bounding box center [448, 338] width 71 height 18
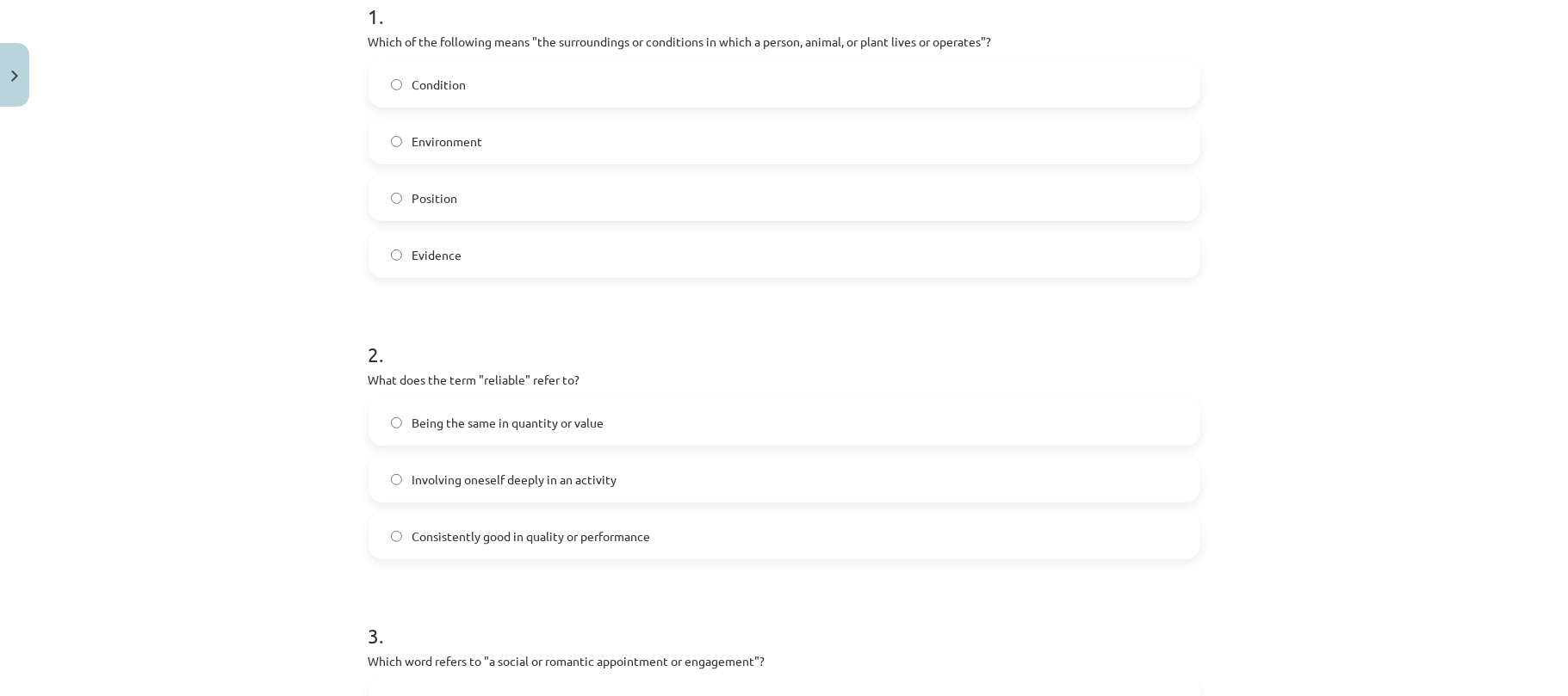
scroll to position [369, 0]
click at [459, 543] on span "Consistently good in quality or performance" at bounding box center [532, 536] width 238 height 18
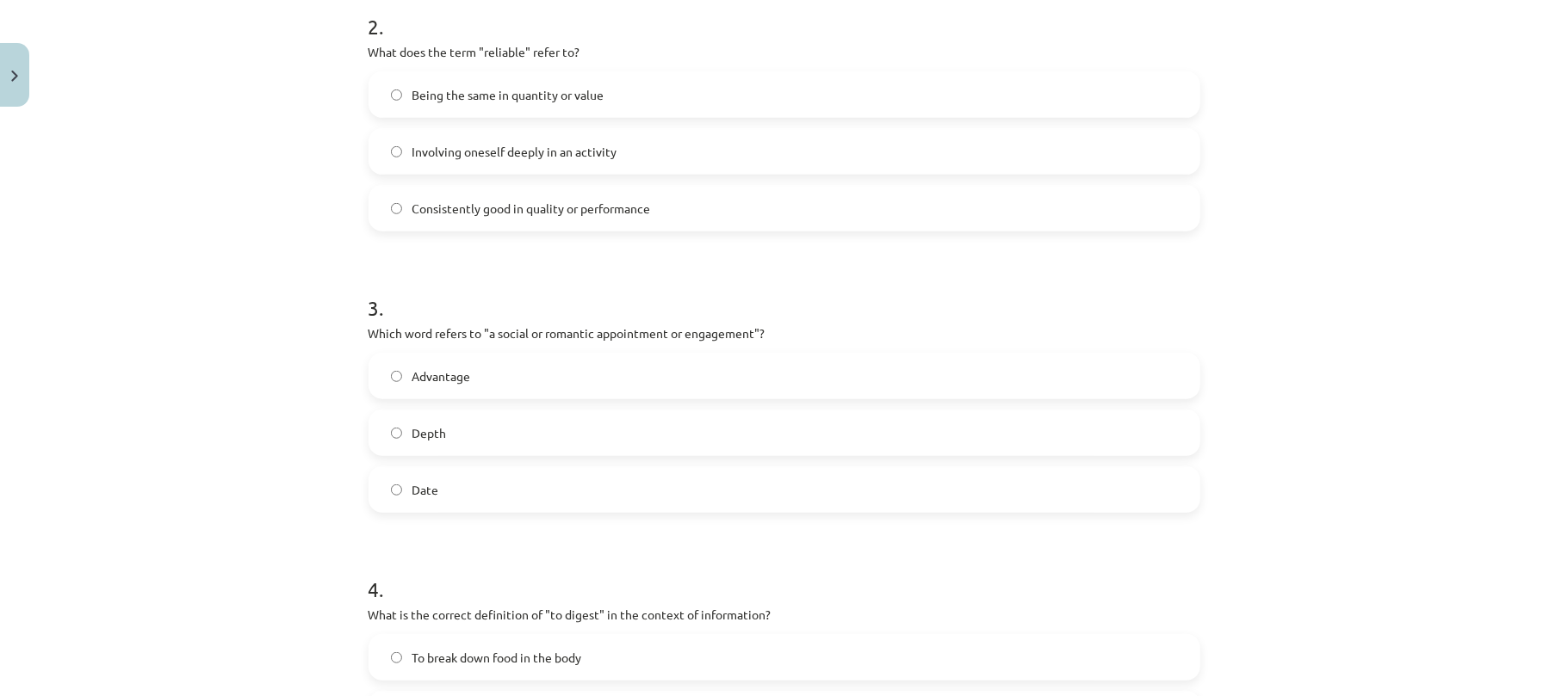
scroll to position [876, 0]
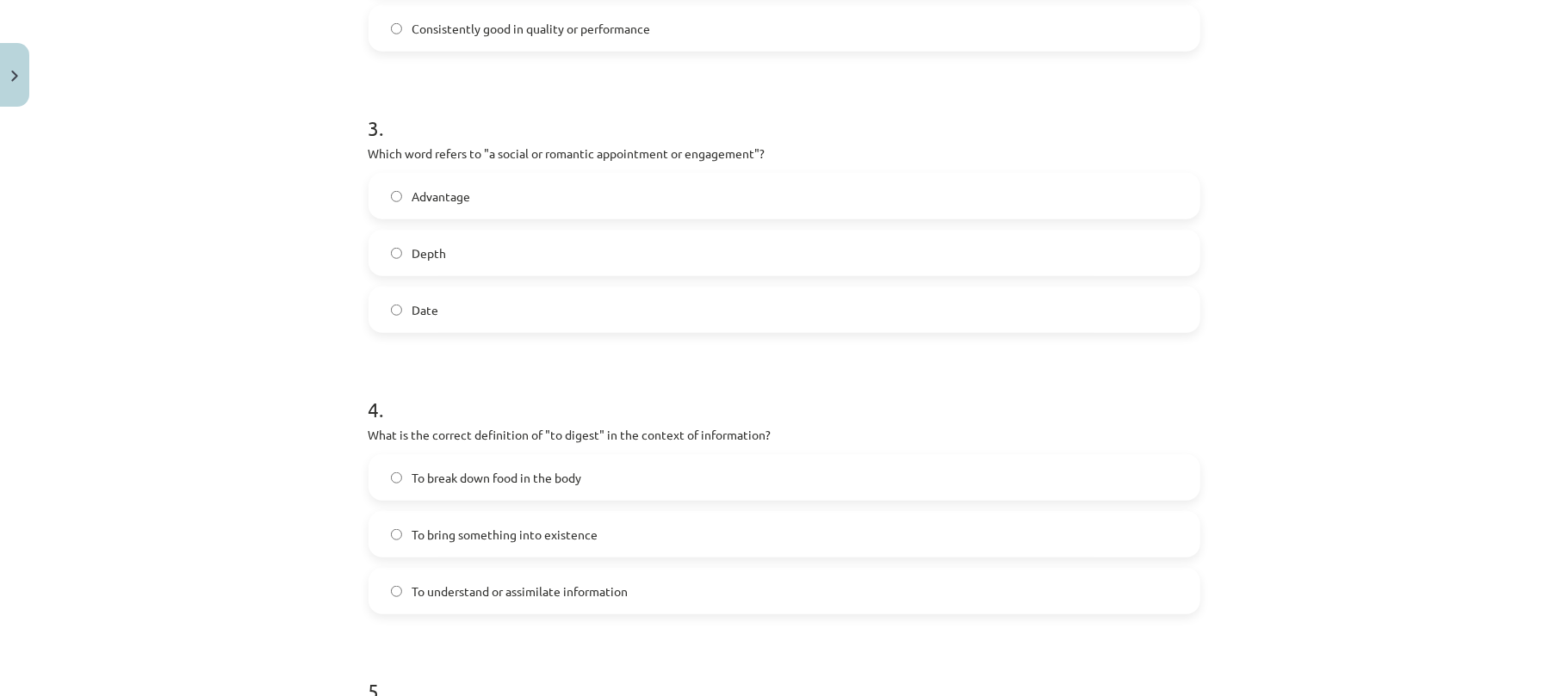
click at [413, 304] on span "Date" at bounding box center [425, 310] width 27 height 18
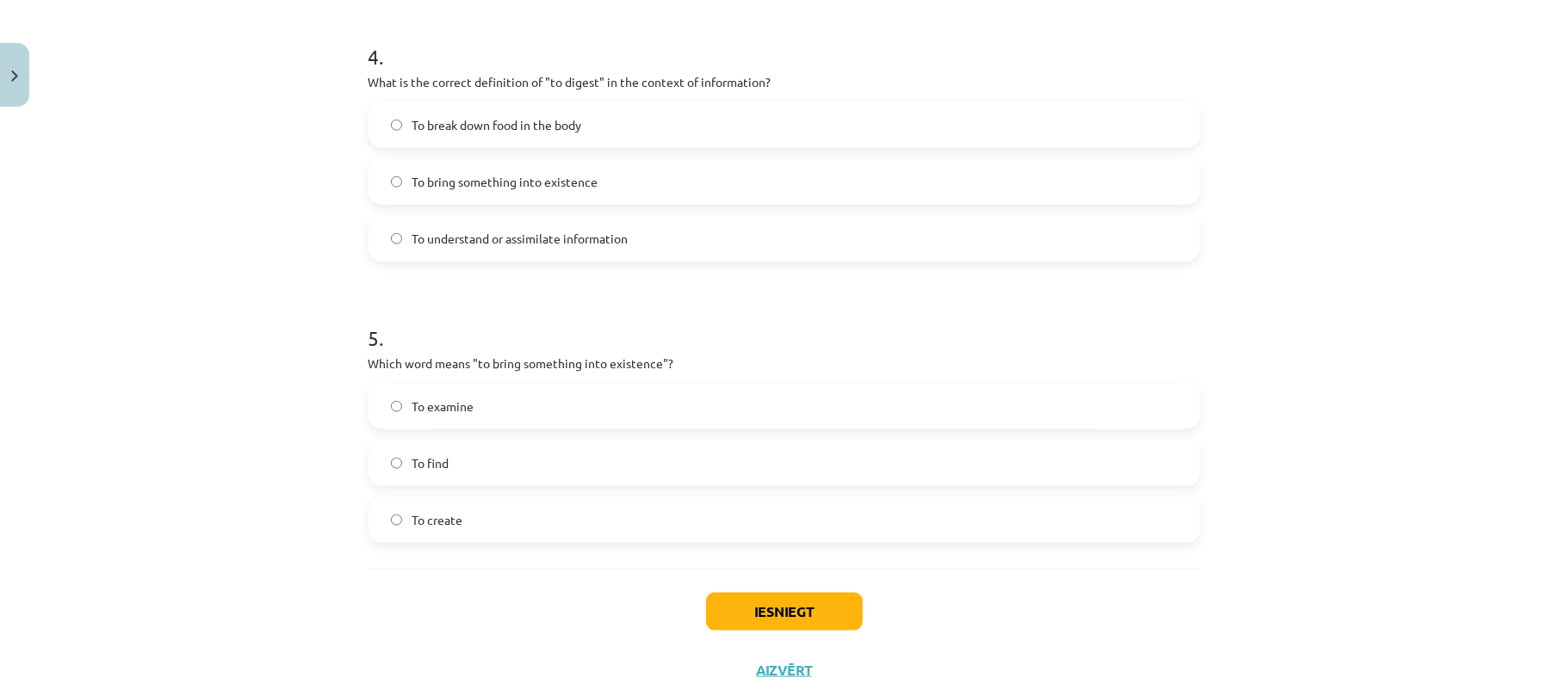
click at [415, 525] on span "To create" at bounding box center [438, 520] width 51 height 18
click at [401, 234] on label "To understand or assimilate information" at bounding box center [784, 238] width 828 height 43
click at [799, 614] on button "Iesniegt" at bounding box center [784, 611] width 157 height 37
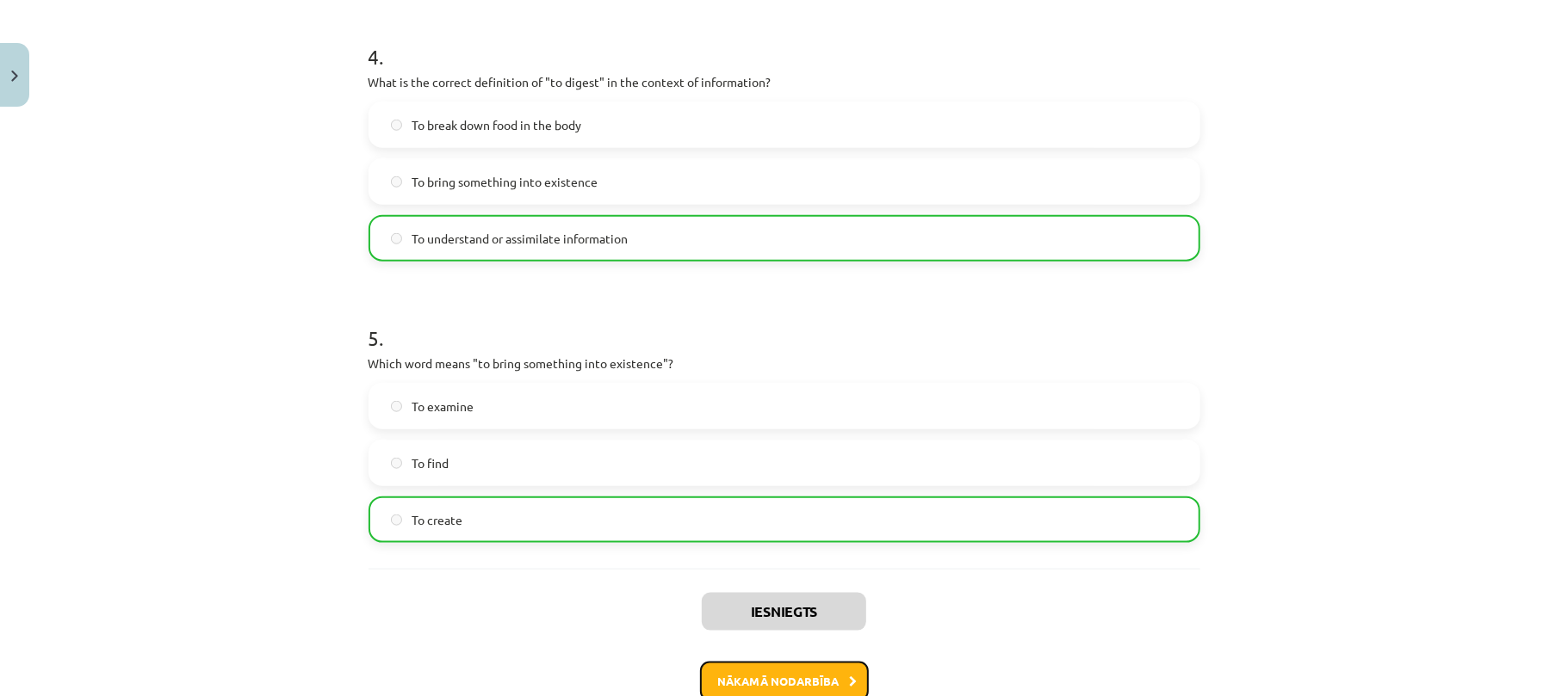
click at [790, 674] on button "Nākamā nodarbība" at bounding box center [784, 681] width 168 height 39
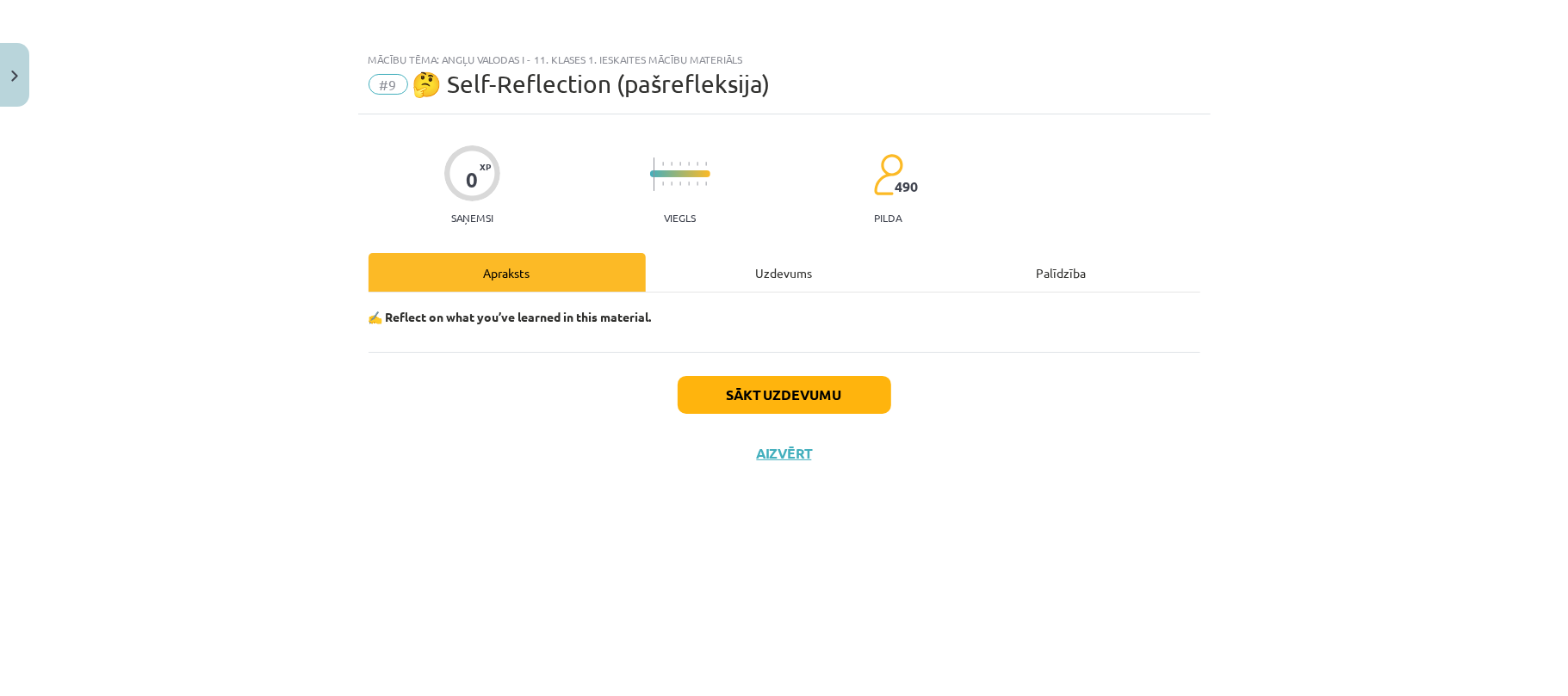
scroll to position [0, 0]
click at [762, 411] on button "Sākt uzdevumu" at bounding box center [784, 395] width 214 height 37
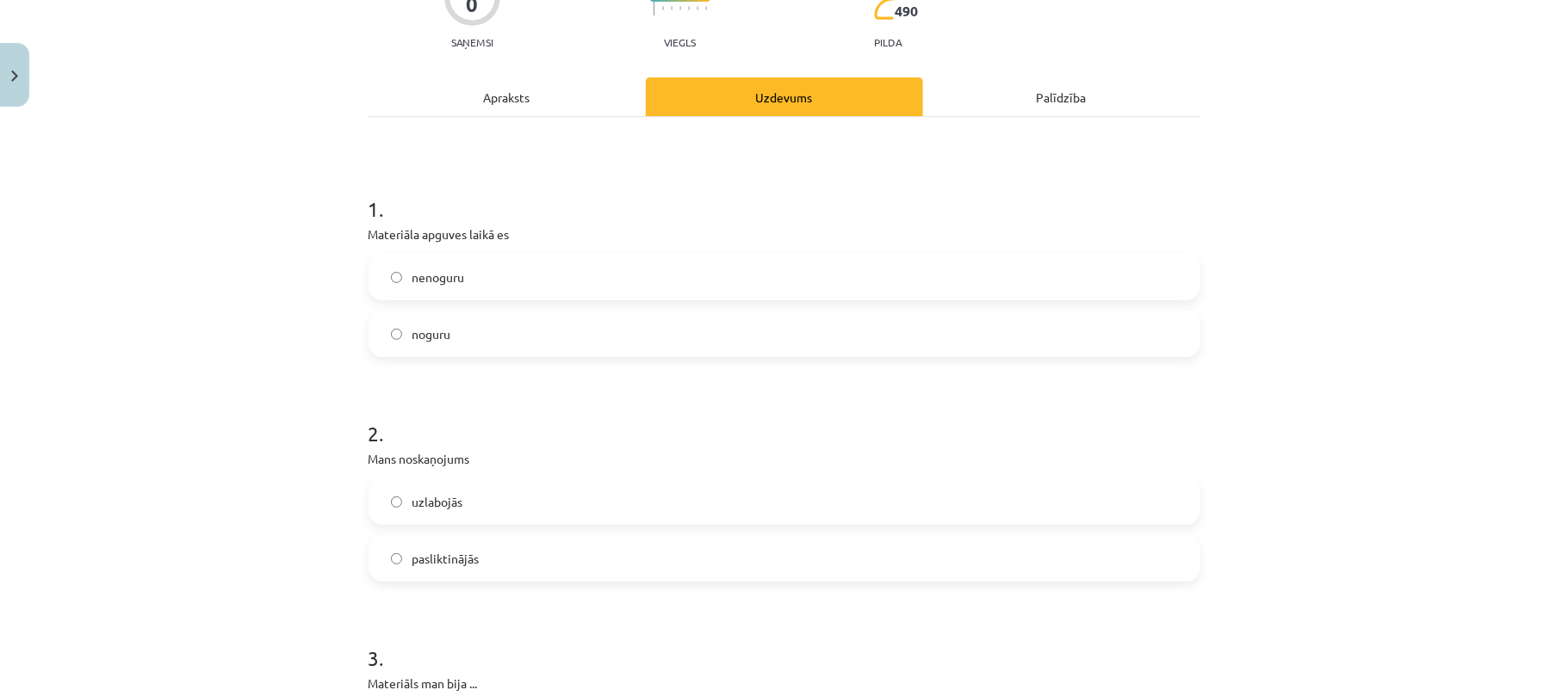
scroll to position [168, 0]
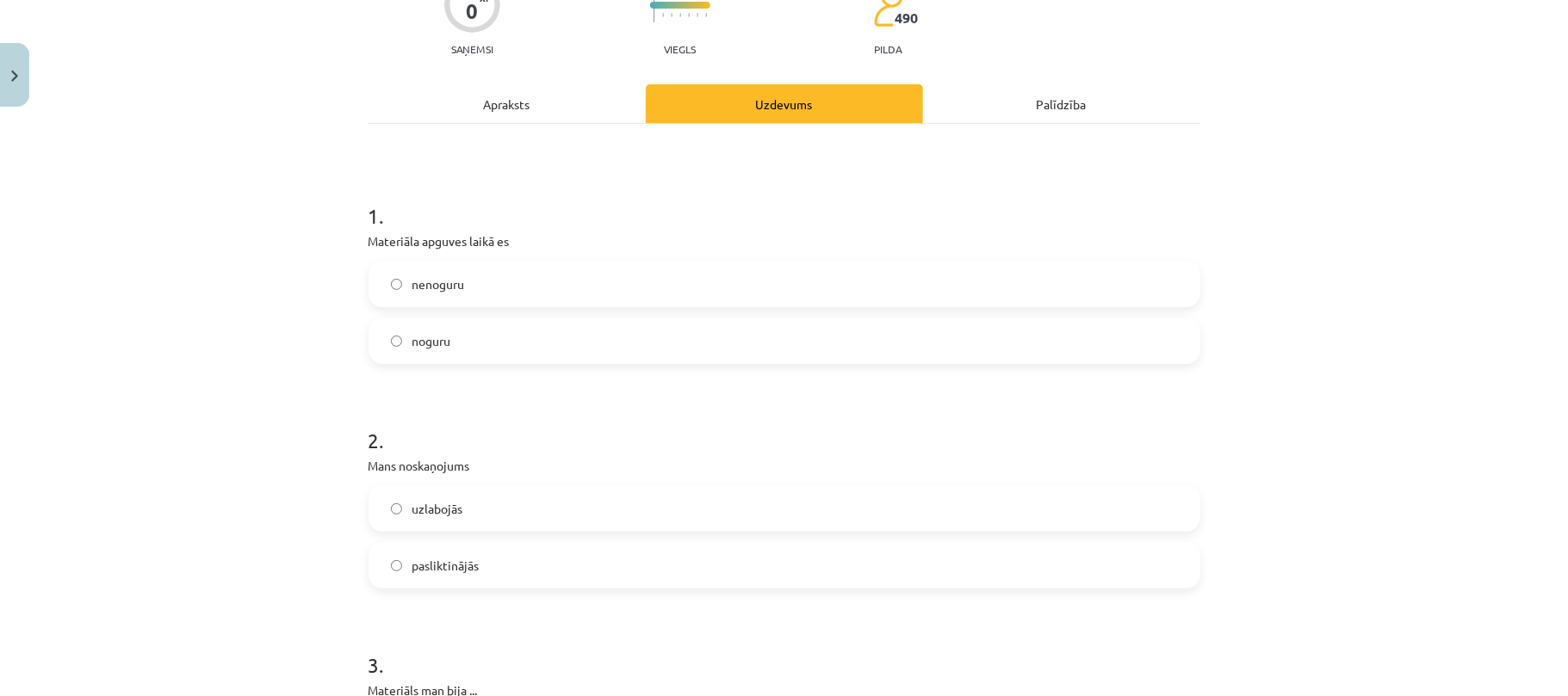
click at [472, 343] on label "noguru" at bounding box center [784, 341] width 828 height 43
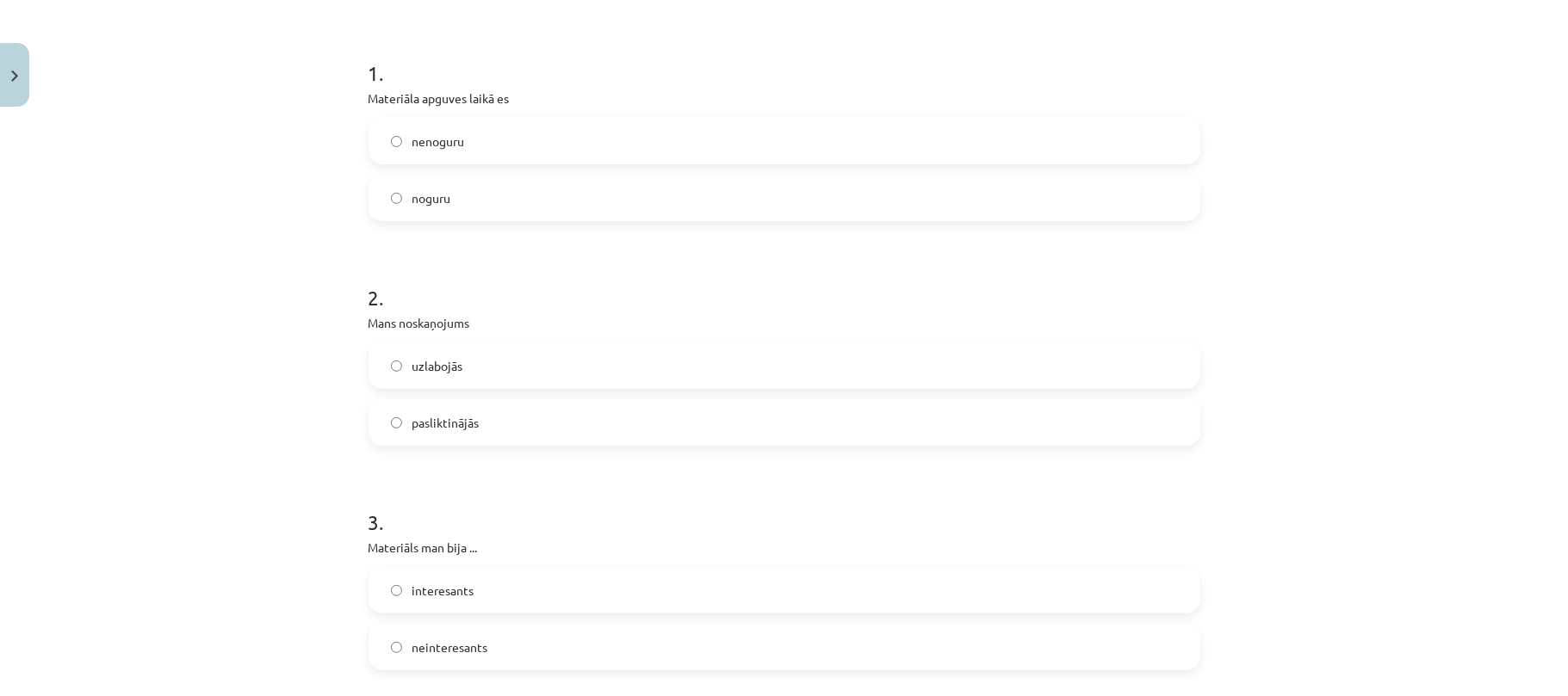
scroll to position [325, 0]
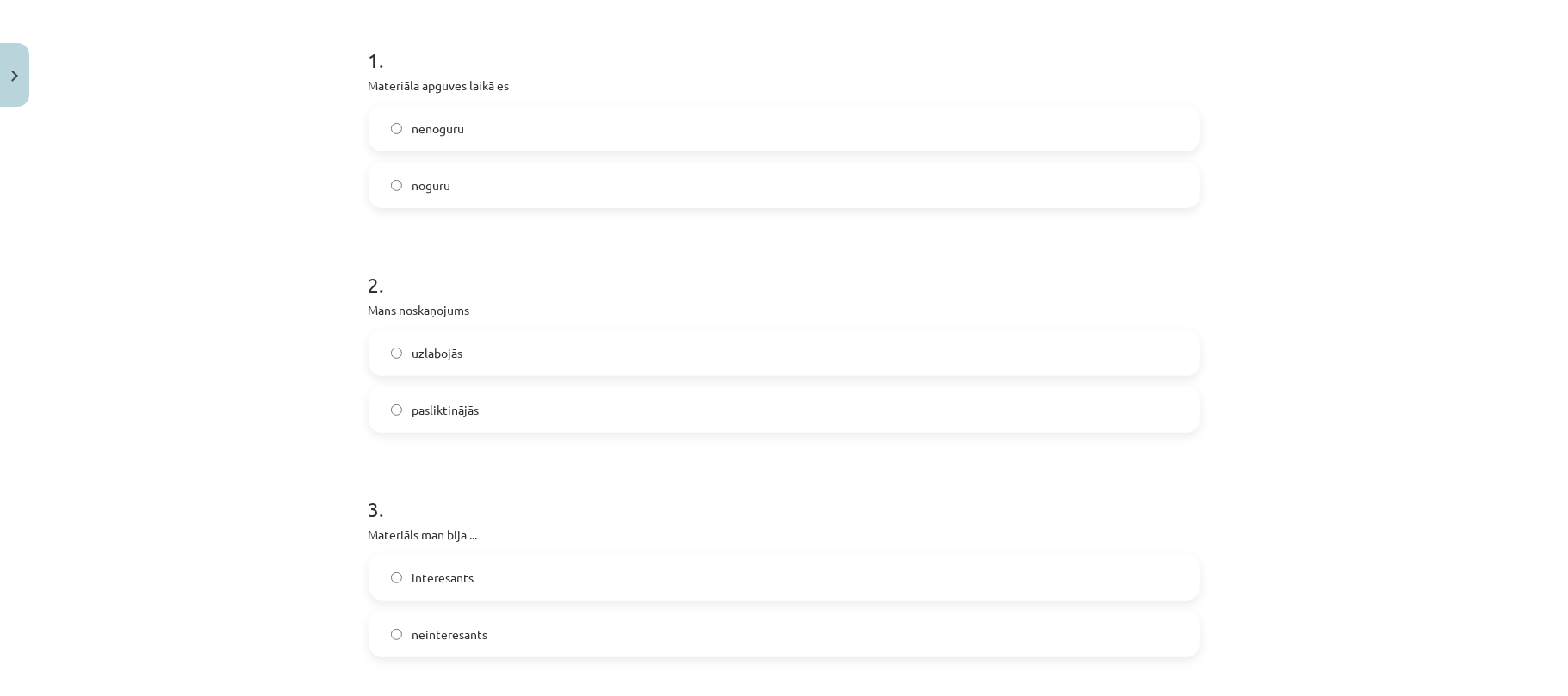
click at [456, 352] on label "uzlabojās" at bounding box center [784, 353] width 828 height 43
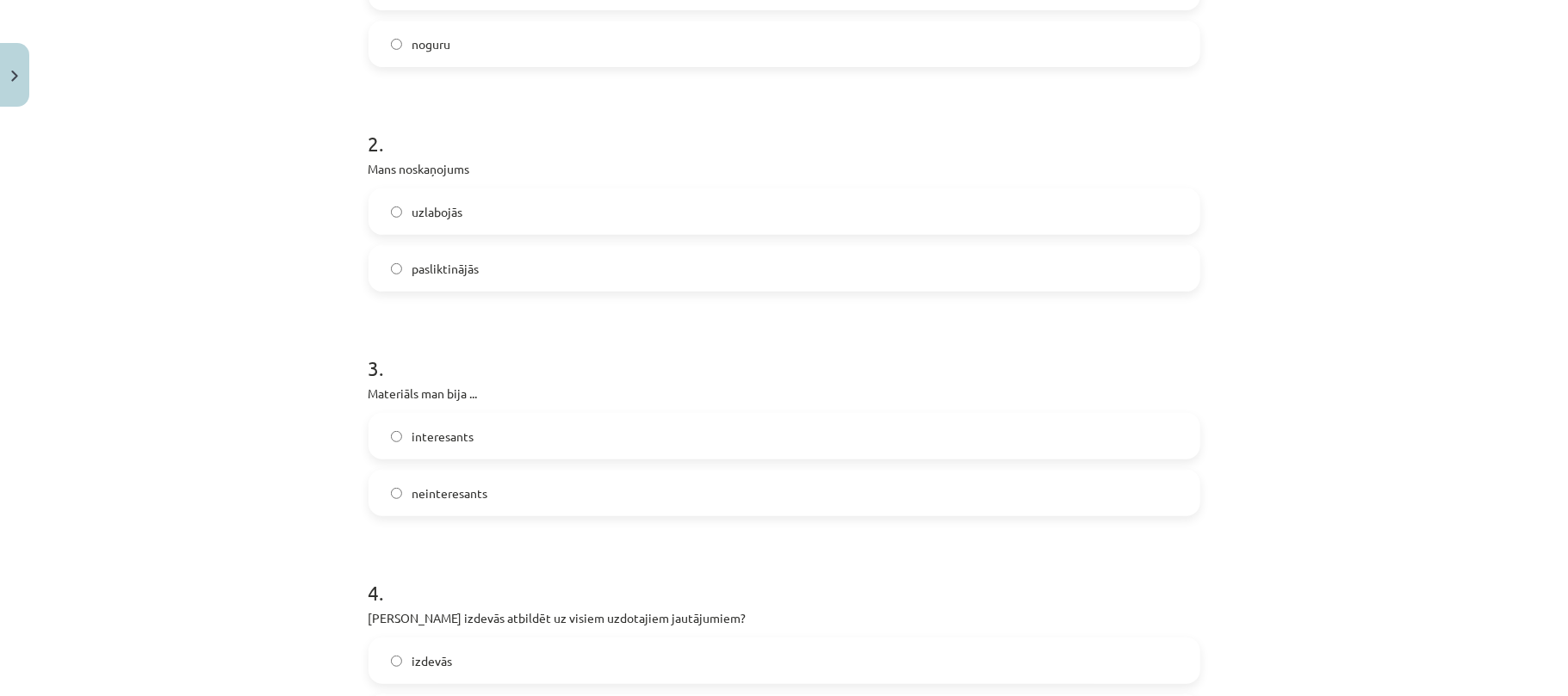
scroll to position [467, 0]
click at [474, 501] on label "neinteresants" at bounding box center [784, 492] width 828 height 43
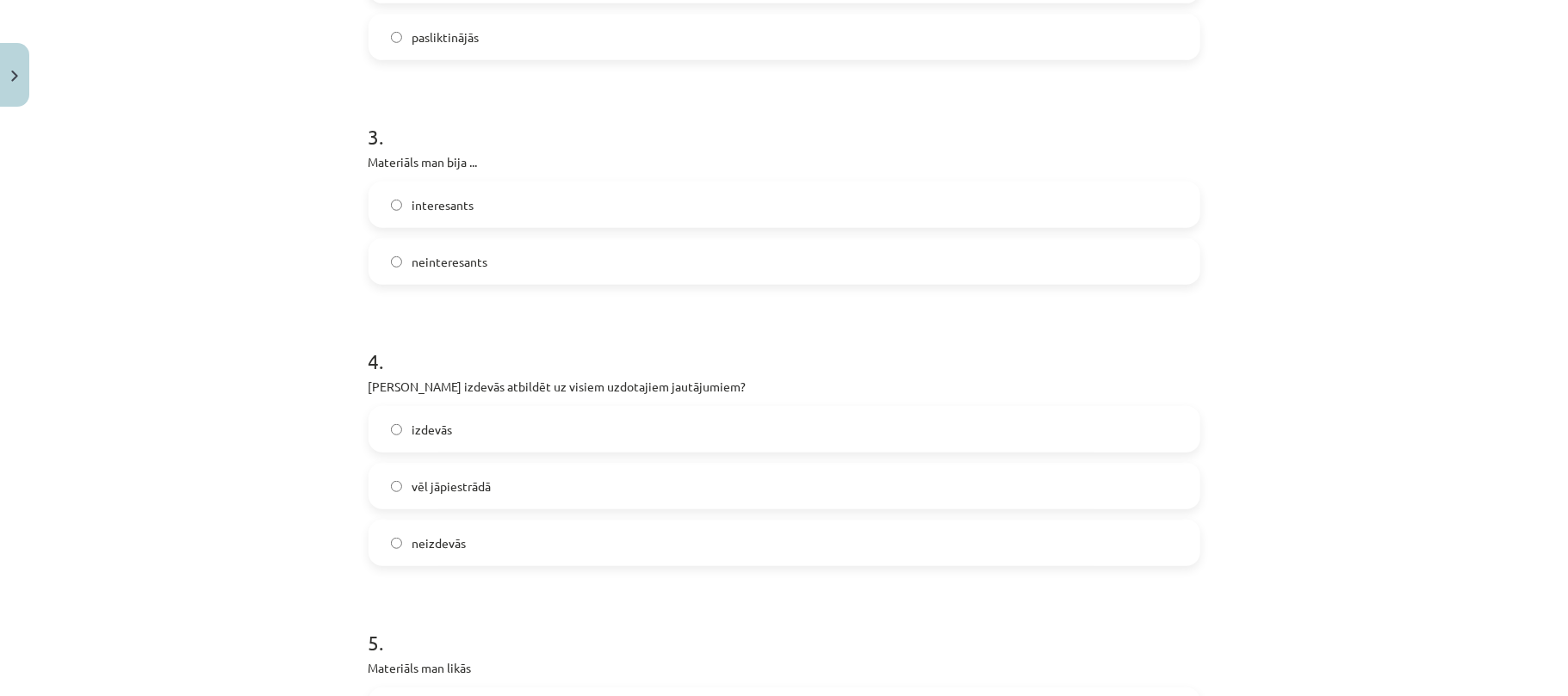
scroll to position [699, 0]
click at [500, 424] on label "izdevās" at bounding box center [784, 428] width 828 height 43
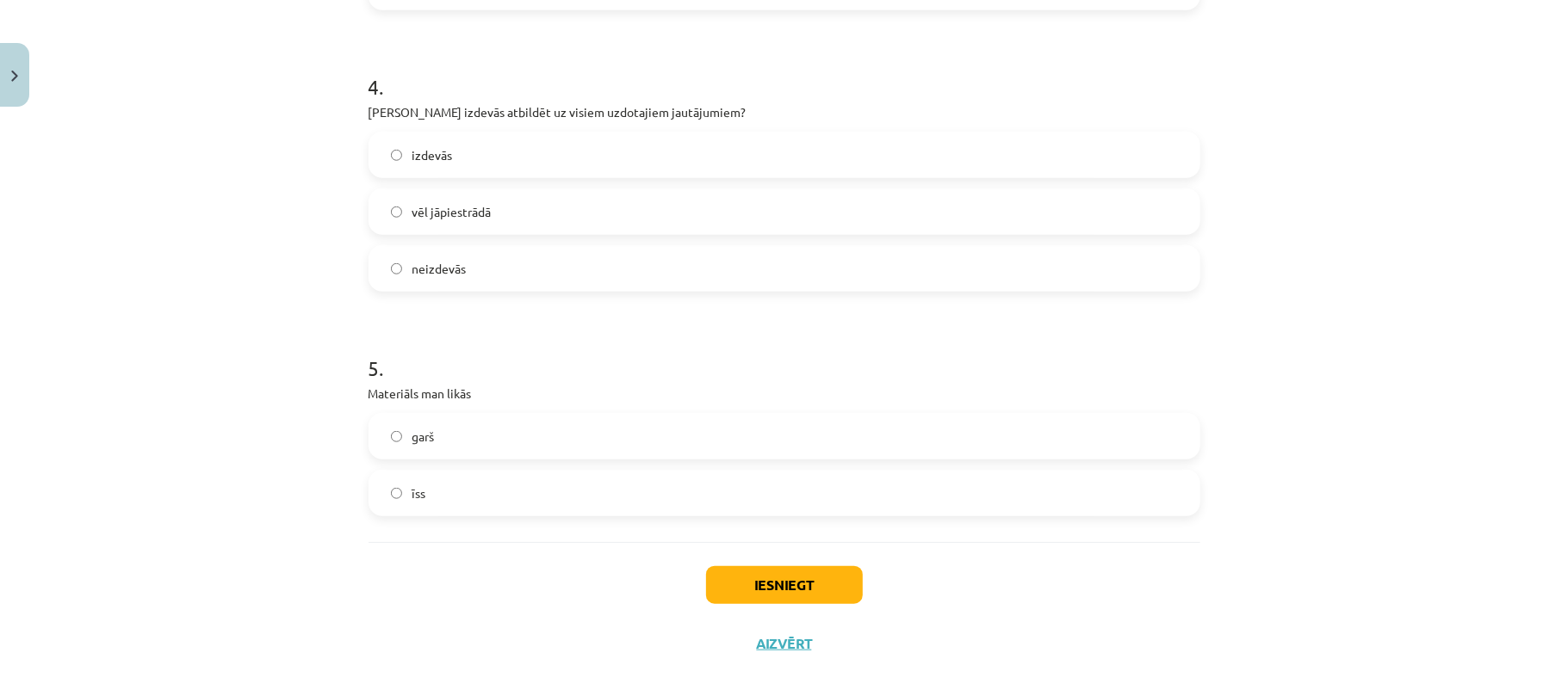
scroll to position [973, 0]
click at [484, 441] on label "garš" at bounding box center [784, 435] width 828 height 43
click at [742, 587] on button "Iesniegt" at bounding box center [784, 584] width 157 height 37
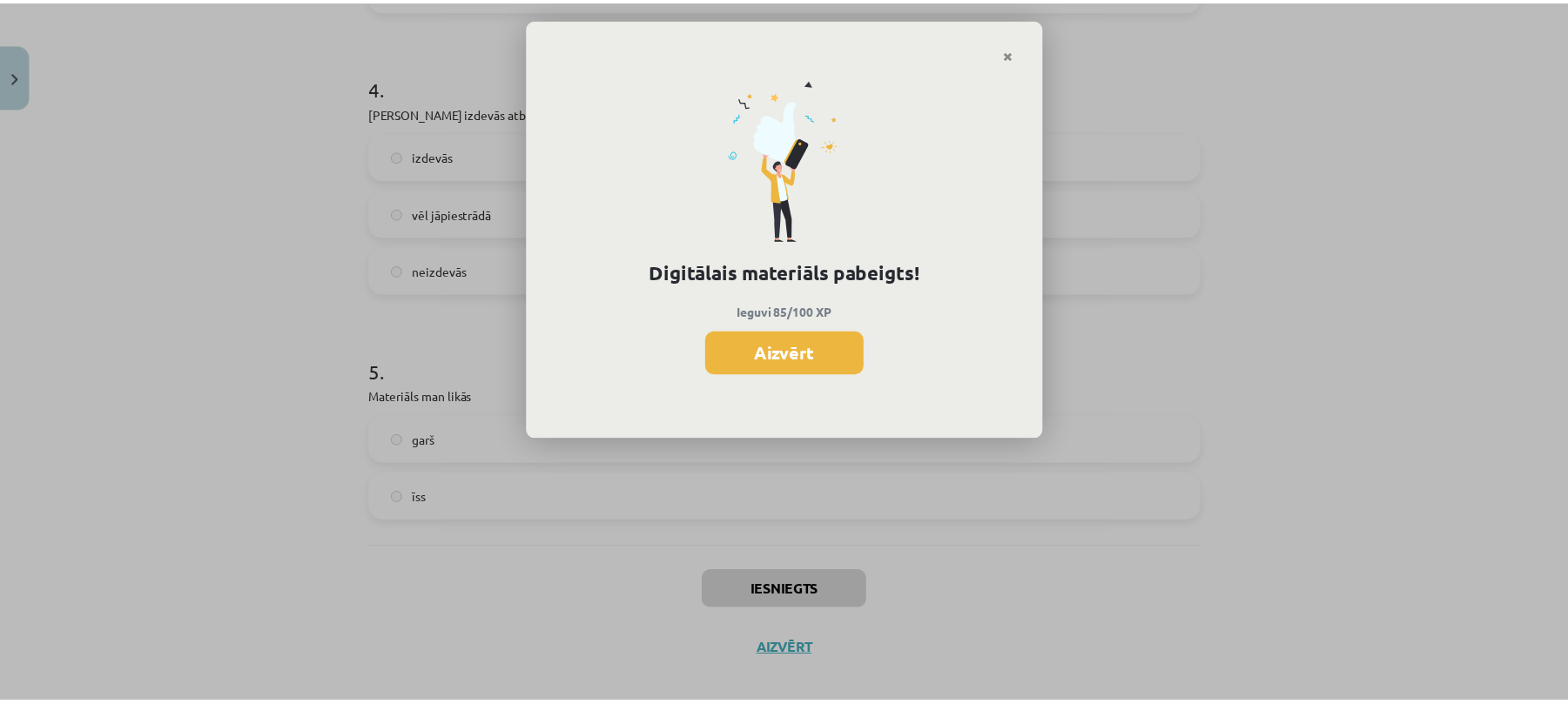
scroll to position [1275, 0]
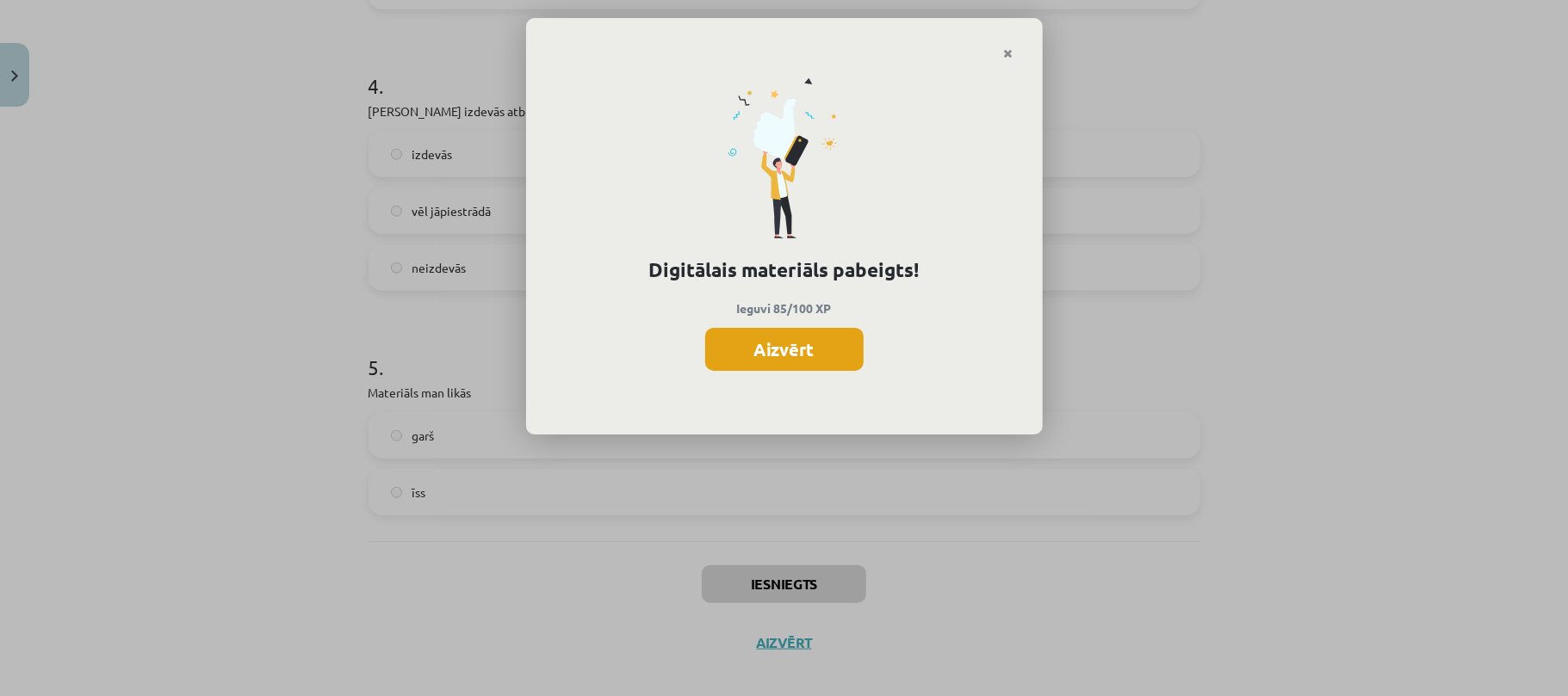
click at [817, 365] on button "Aizvērt" at bounding box center [784, 349] width 159 height 43
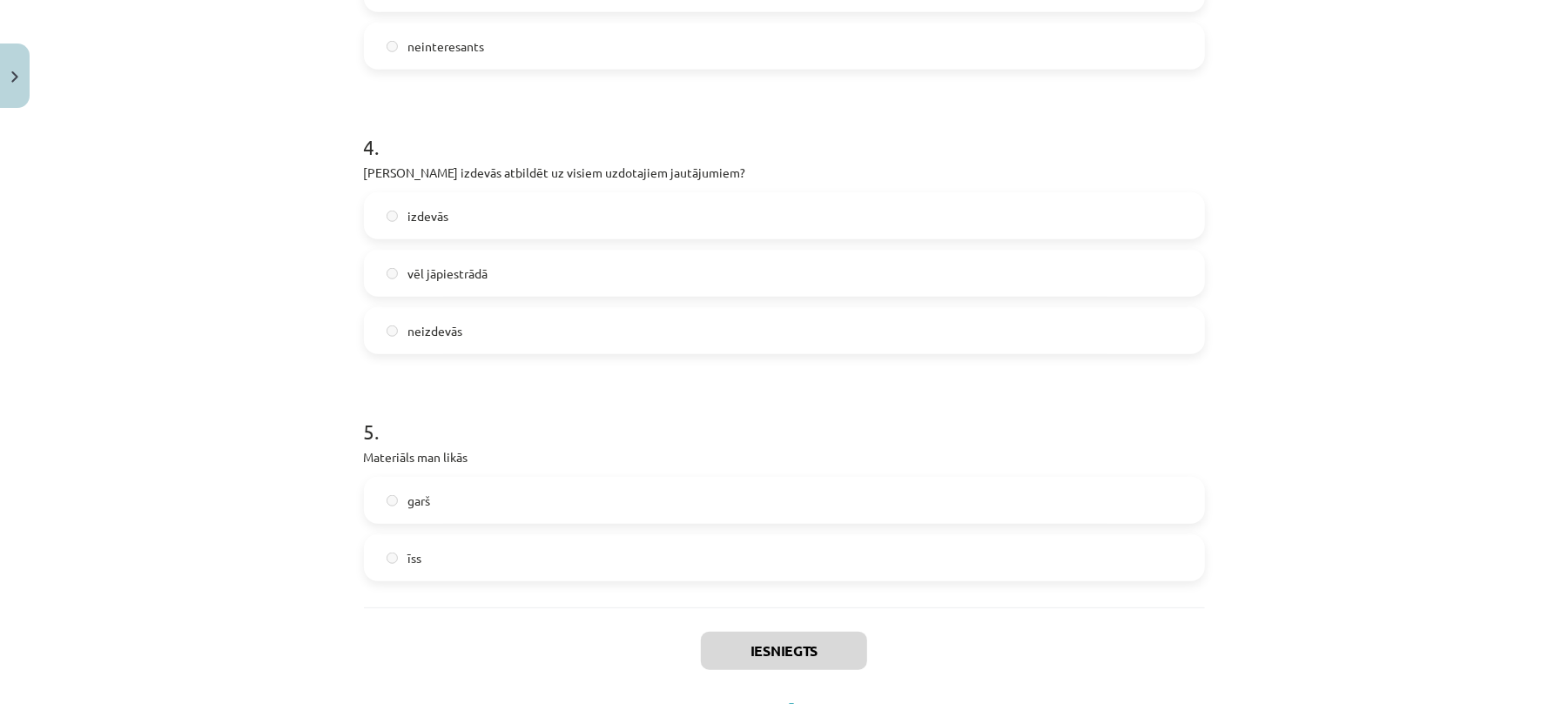
scroll to position [1004, 0]
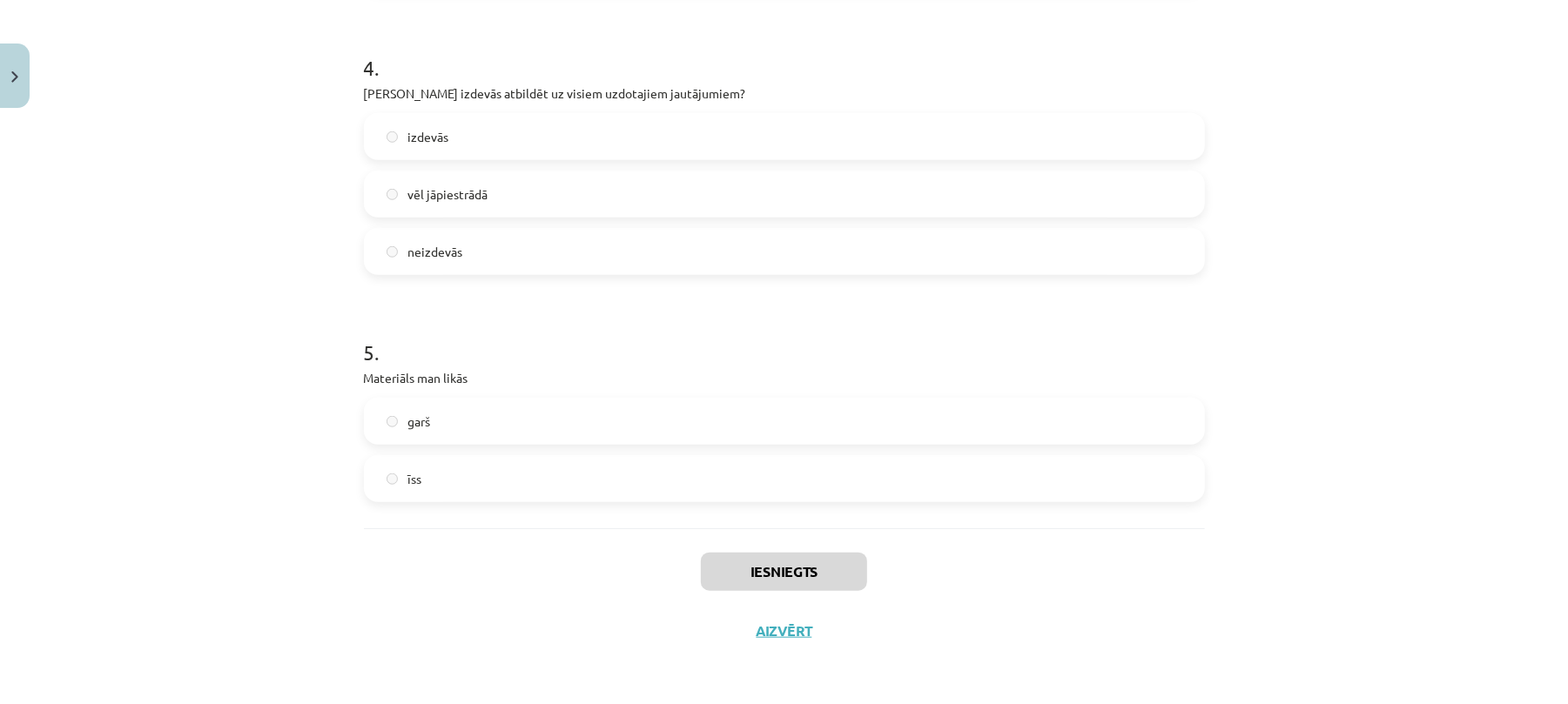
click at [766, 614] on div "Iesniegts Aizvērt" at bounding box center [784, 589] width 841 height 121
click at [767, 633] on button "Aizvērt" at bounding box center [784, 630] width 66 height 17
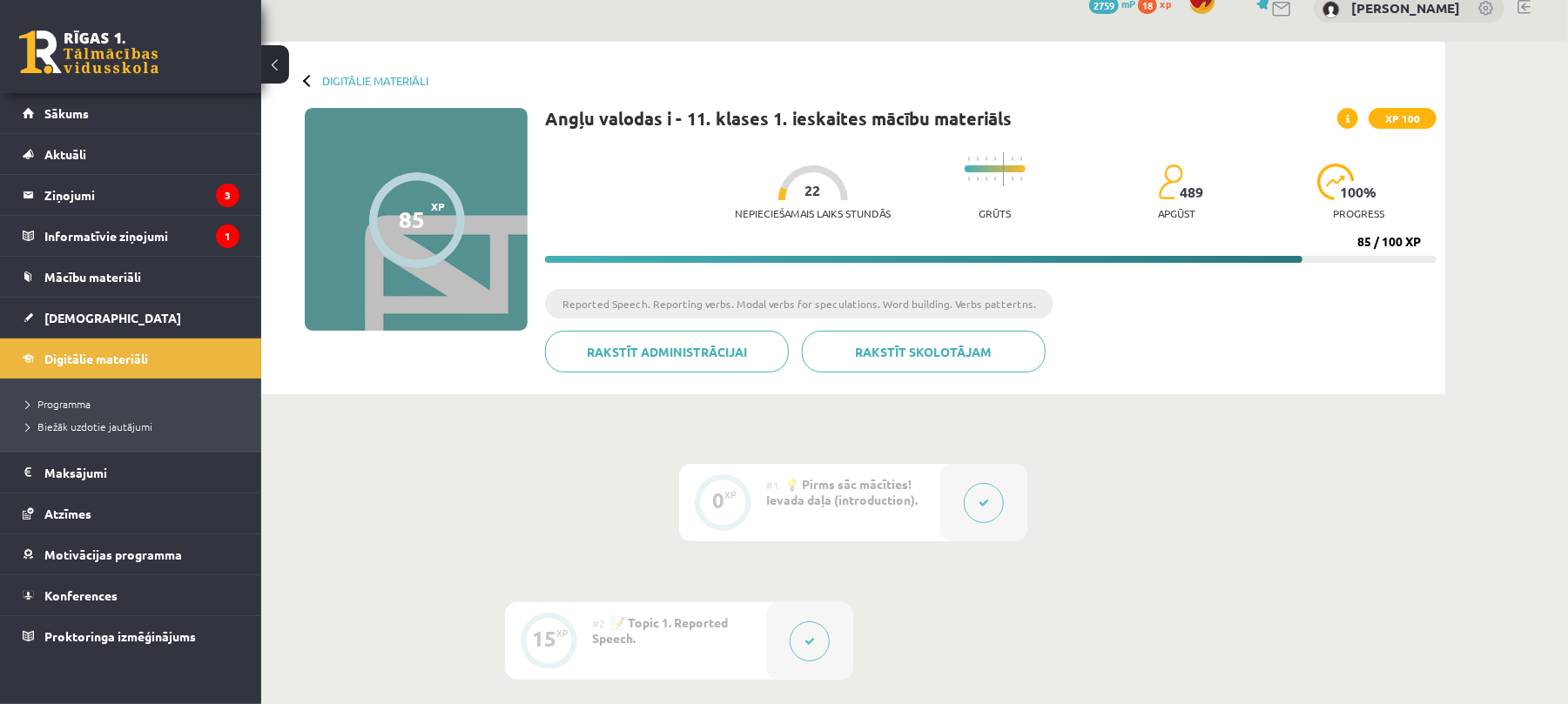
scroll to position [0, 0]
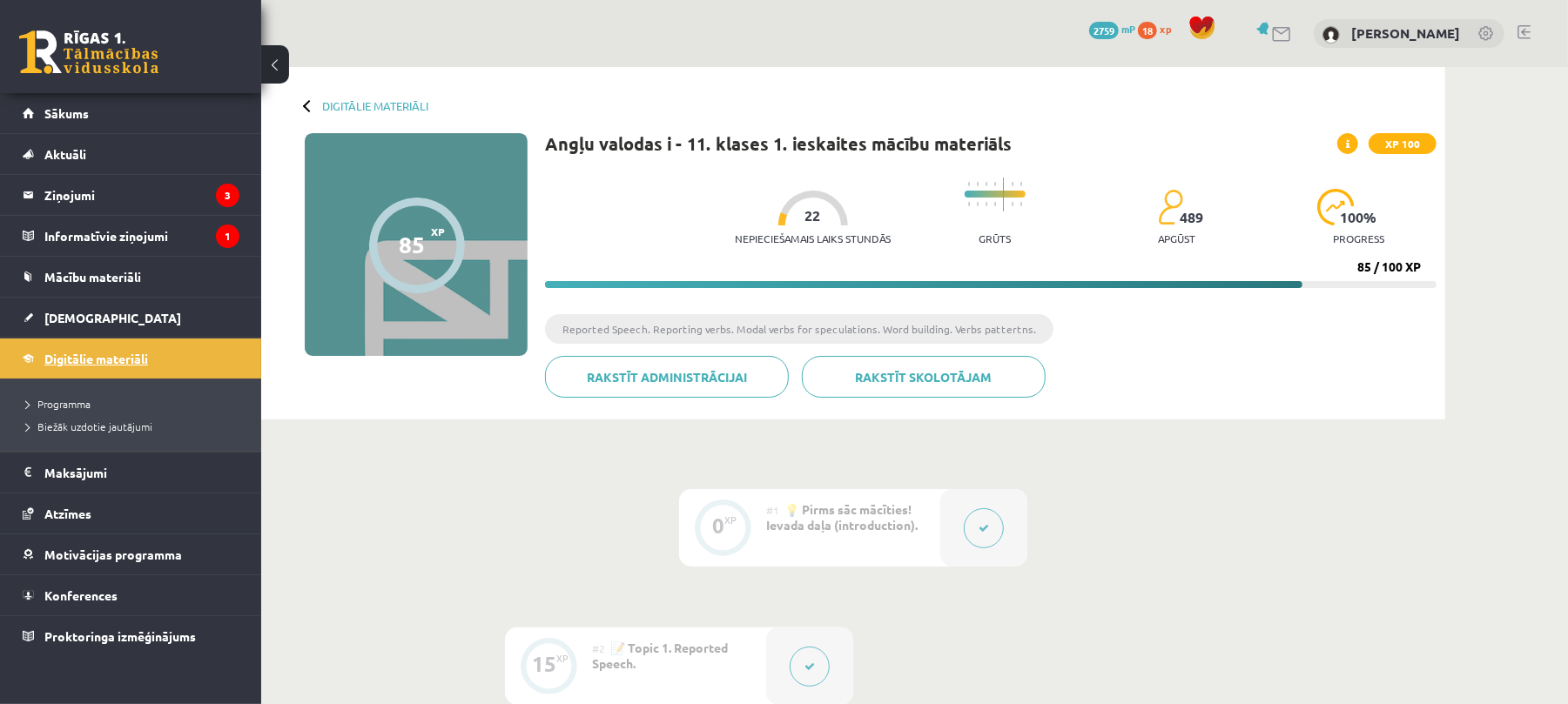
click at [128, 365] on span "Digitālie materiāli" at bounding box center [97, 358] width 104 height 16
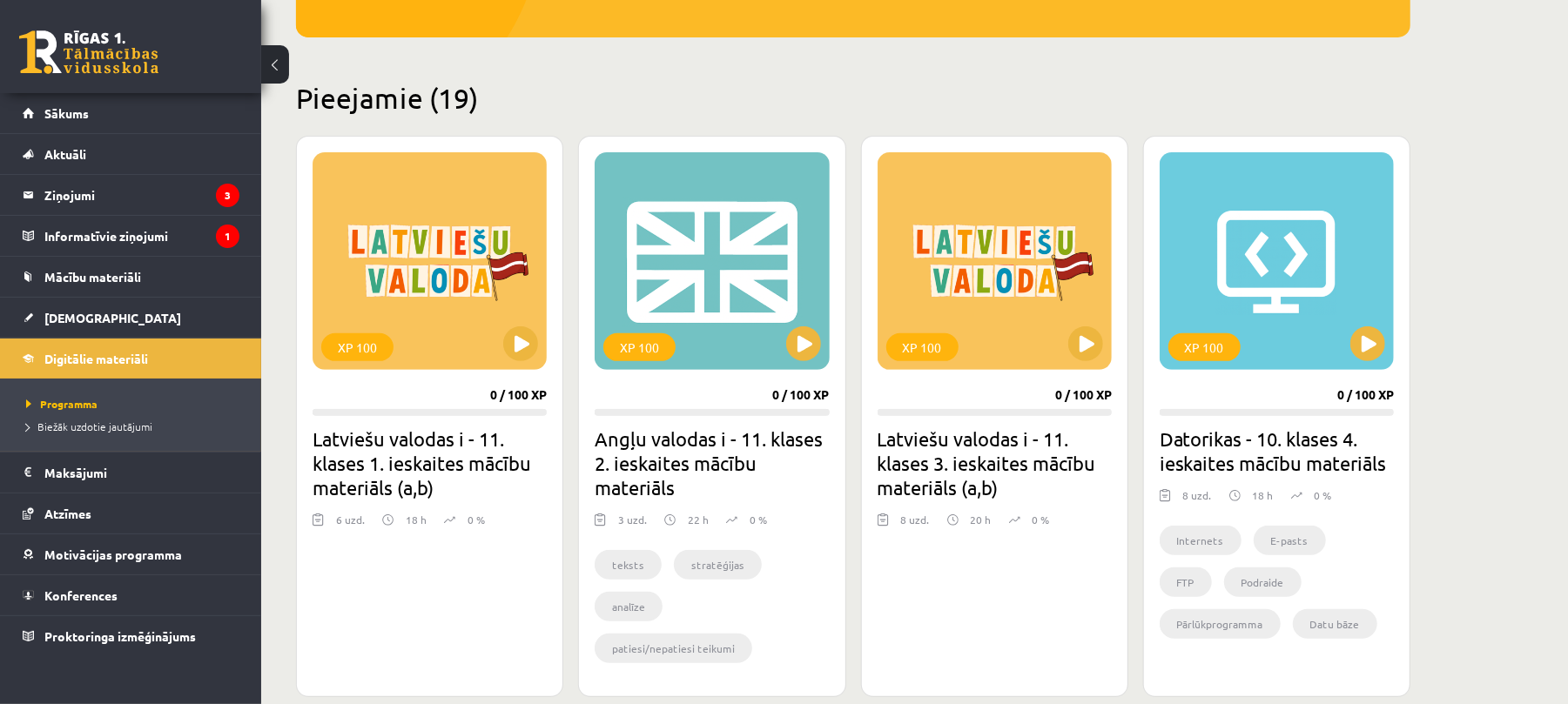
scroll to position [359, 0]
click at [722, 224] on div "XP 100" at bounding box center [711, 262] width 234 height 218
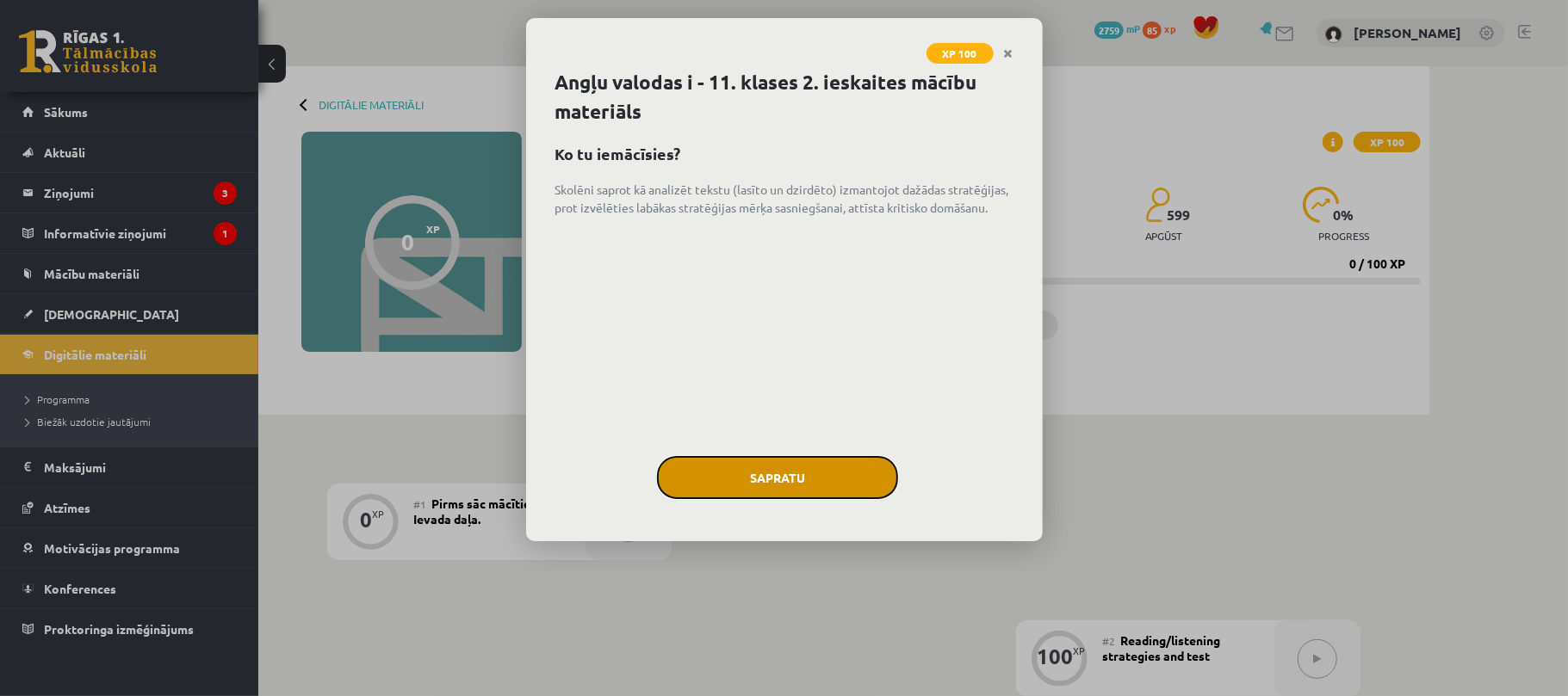
click at [771, 473] on button "Sapratu" at bounding box center [777, 477] width 241 height 43
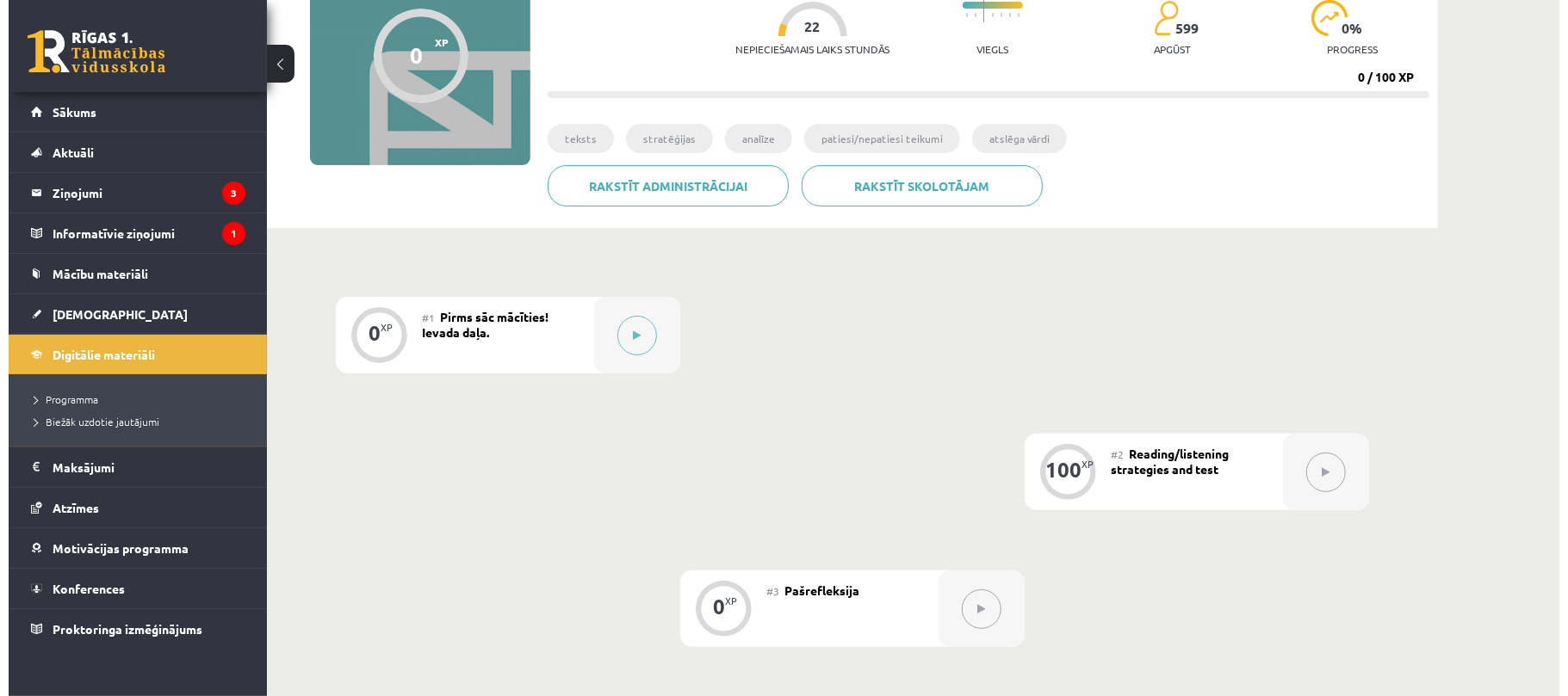
scroll to position [186, 0]
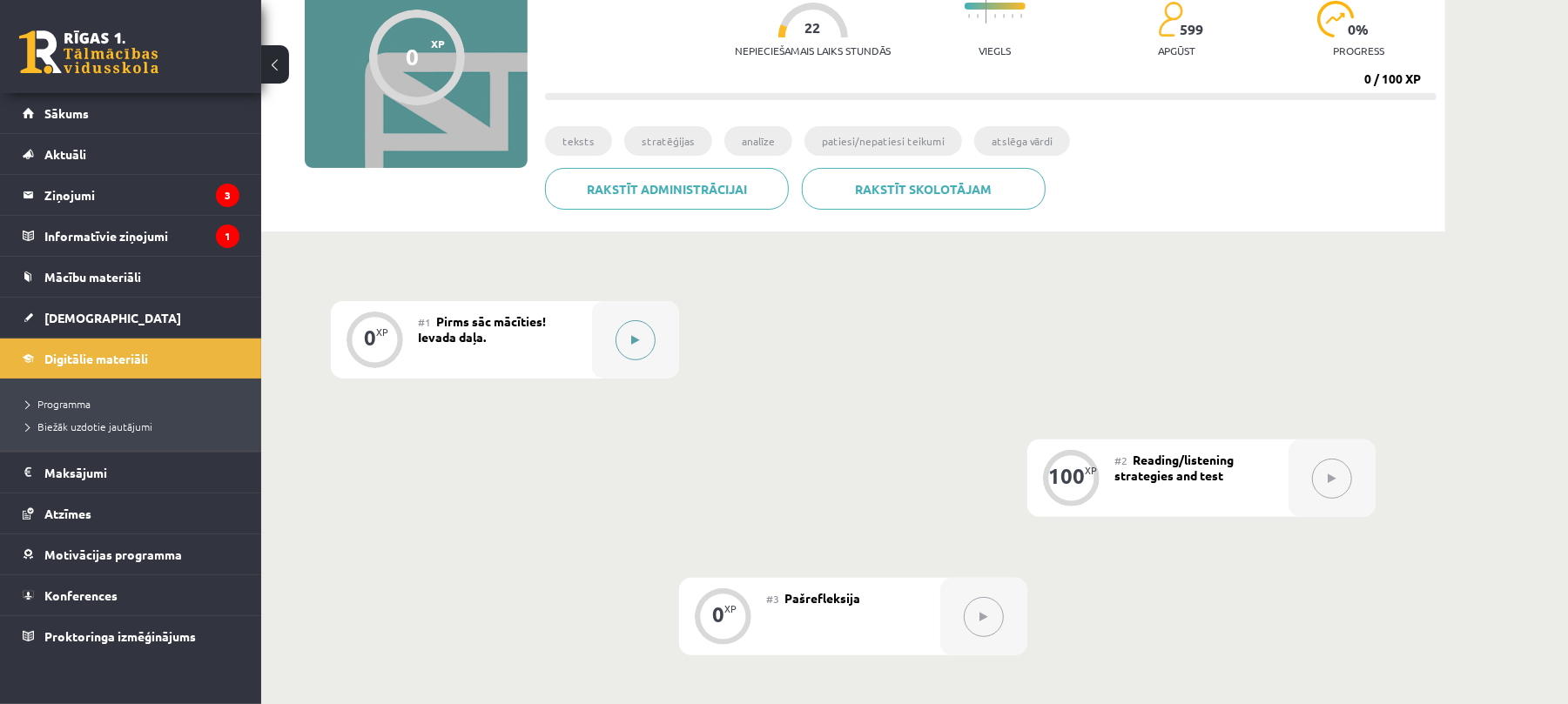
click at [636, 340] on icon at bounding box center [637, 341] width 8 height 10
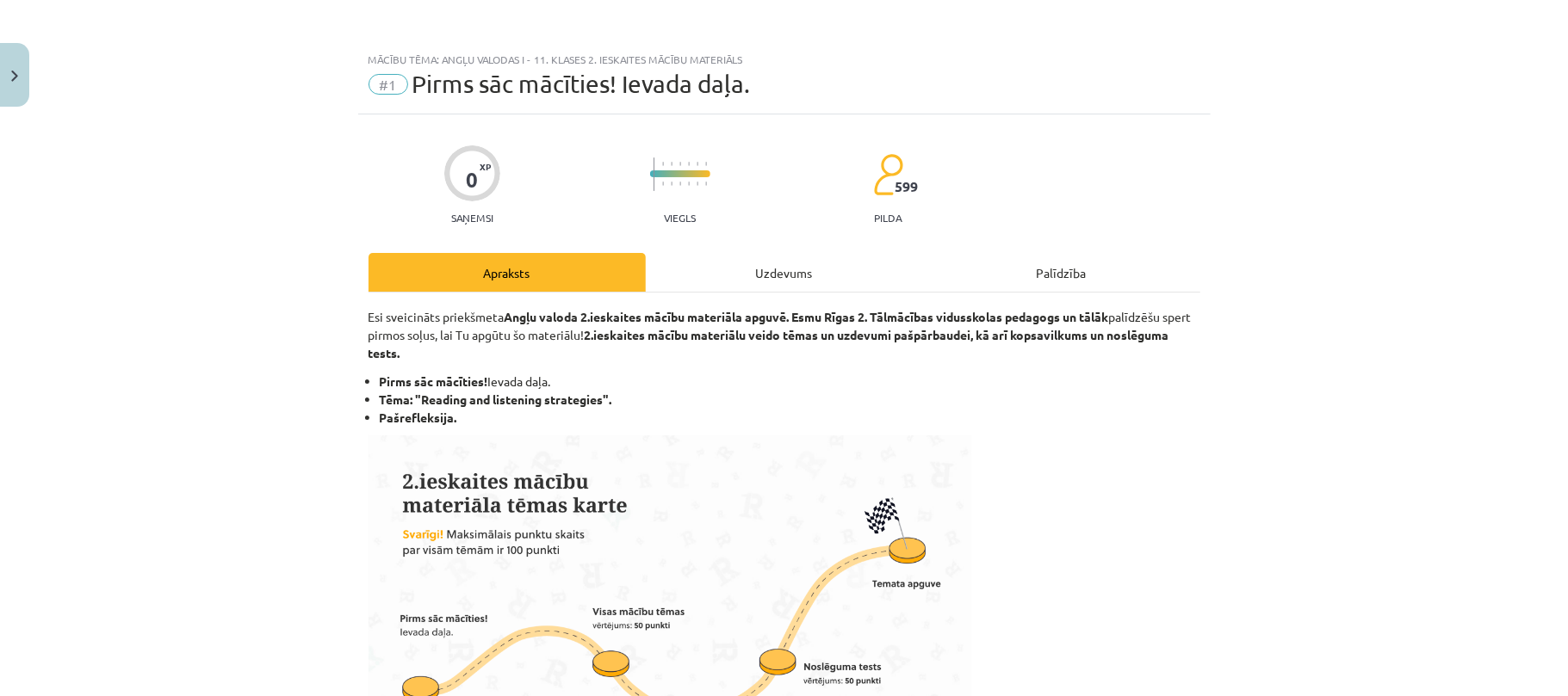
click at [717, 281] on div "Uzdevums" at bounding box center [784, 272] width 277 height 38
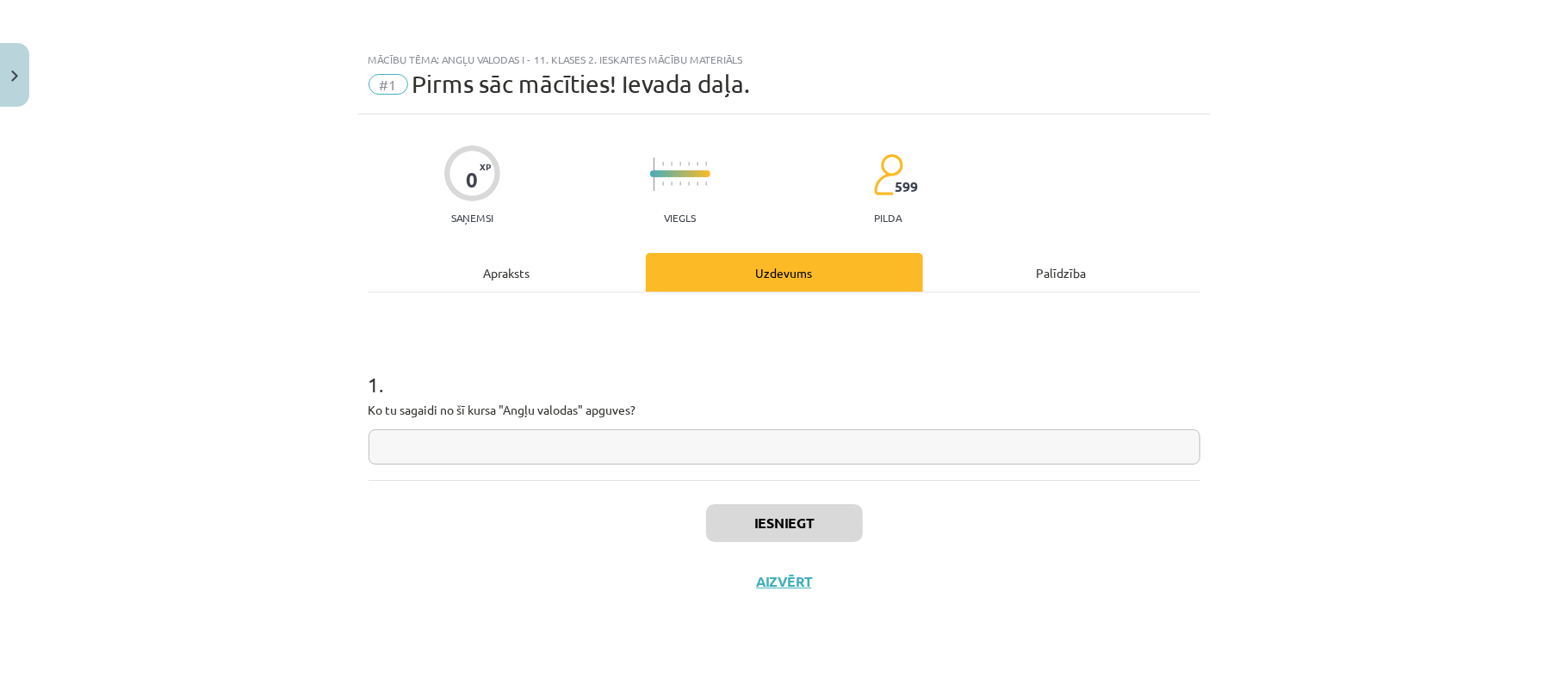
click at [668, 455] on input "text" at bounding box center [784, 447] width 831 height 35
type input "**********"
click at [786, 536] on button "Iesniegt" at bounding box center [784, 523] width 157 height 37
click at [785, 605] on button "Nākamā nodarbība" at bounding box center [784, 593] width 168 height 39
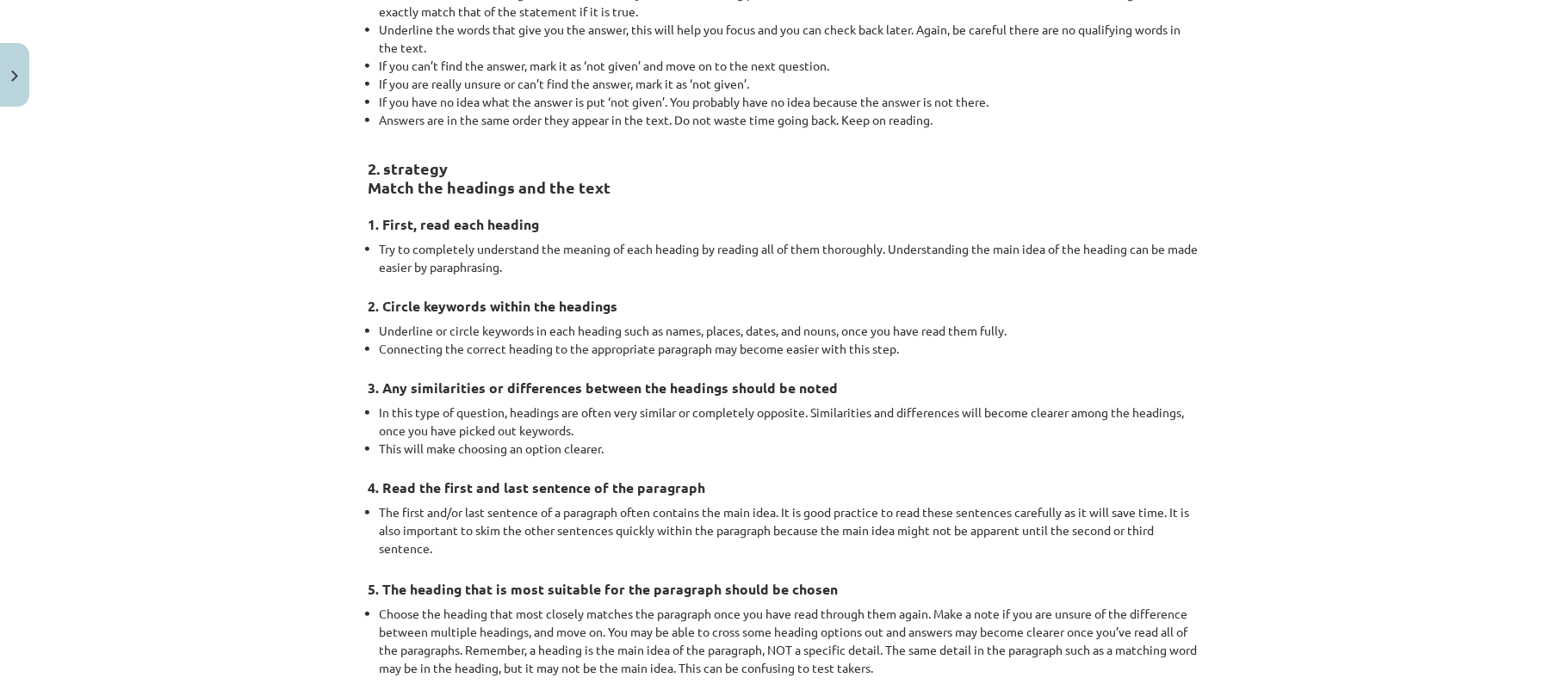
scroll to position [0, 0]
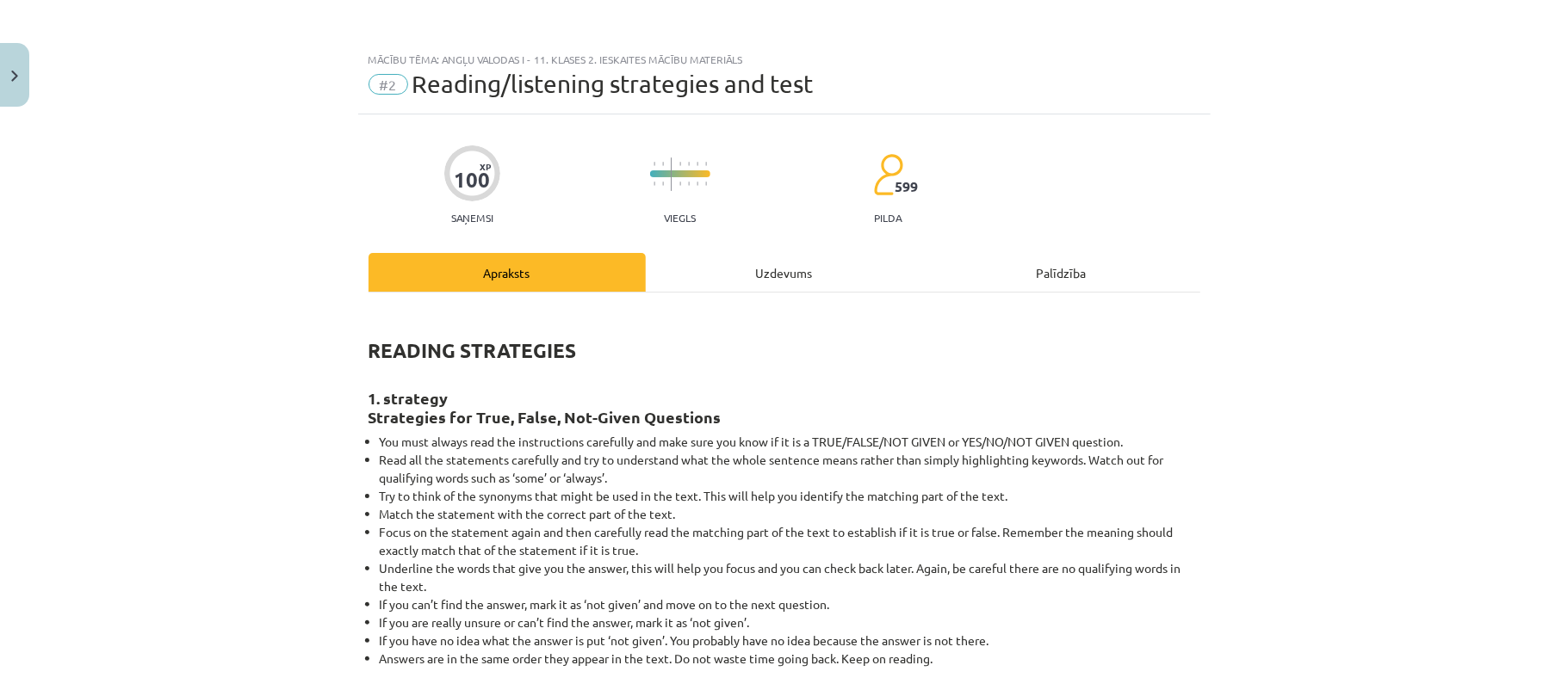
click at [754, 283] on div "Uzdevums" at bounding box center [784, 272] width 277 height 38
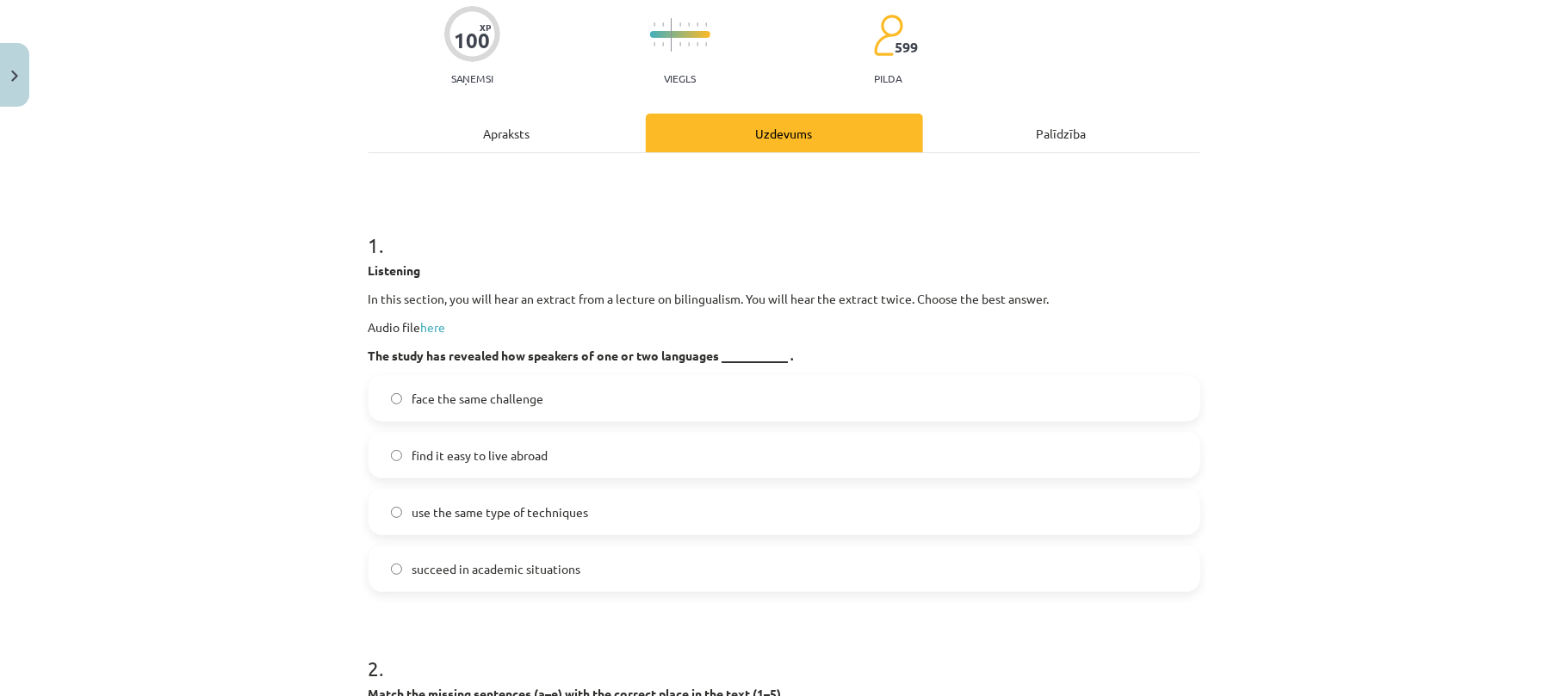
scroll to position [136, 0]
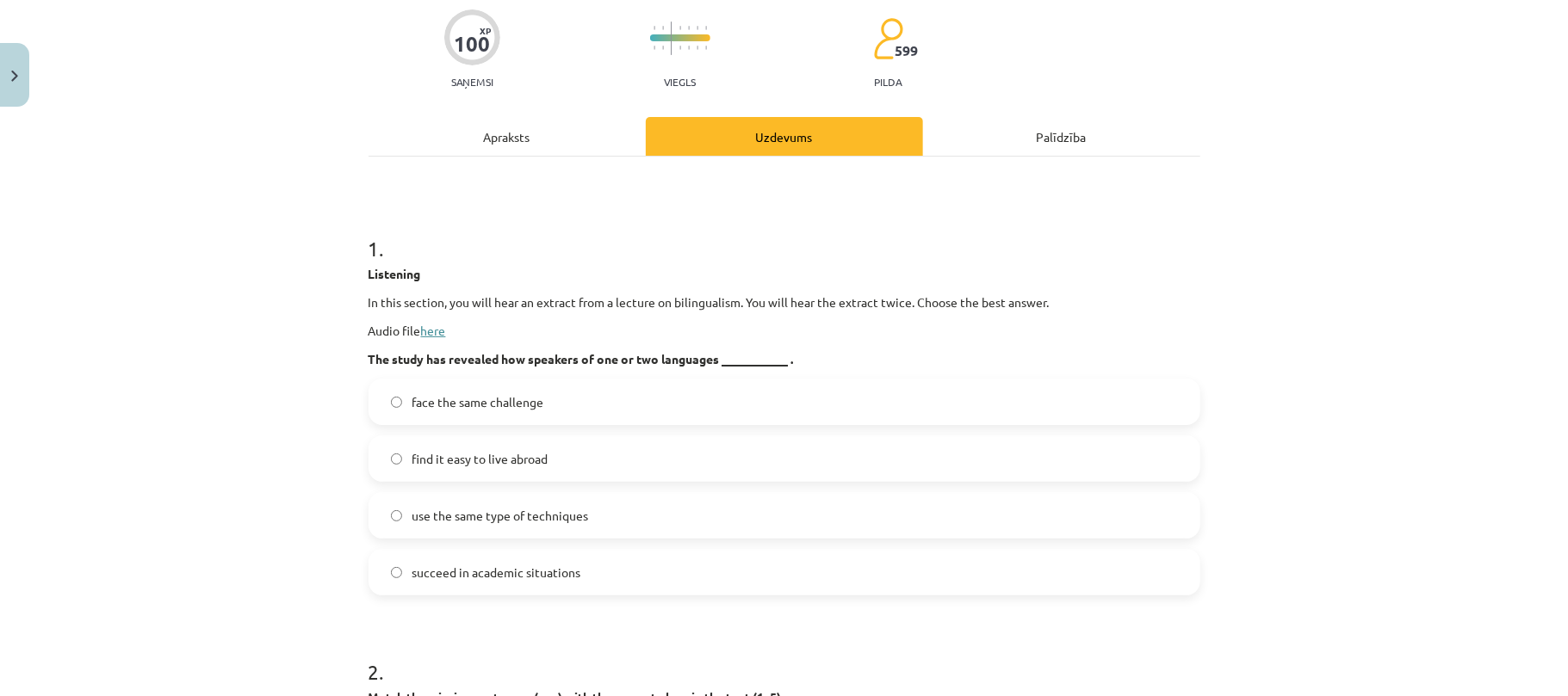
click at [435, 331] on link "here" at bounding box center [432, 331] width 25 height 16
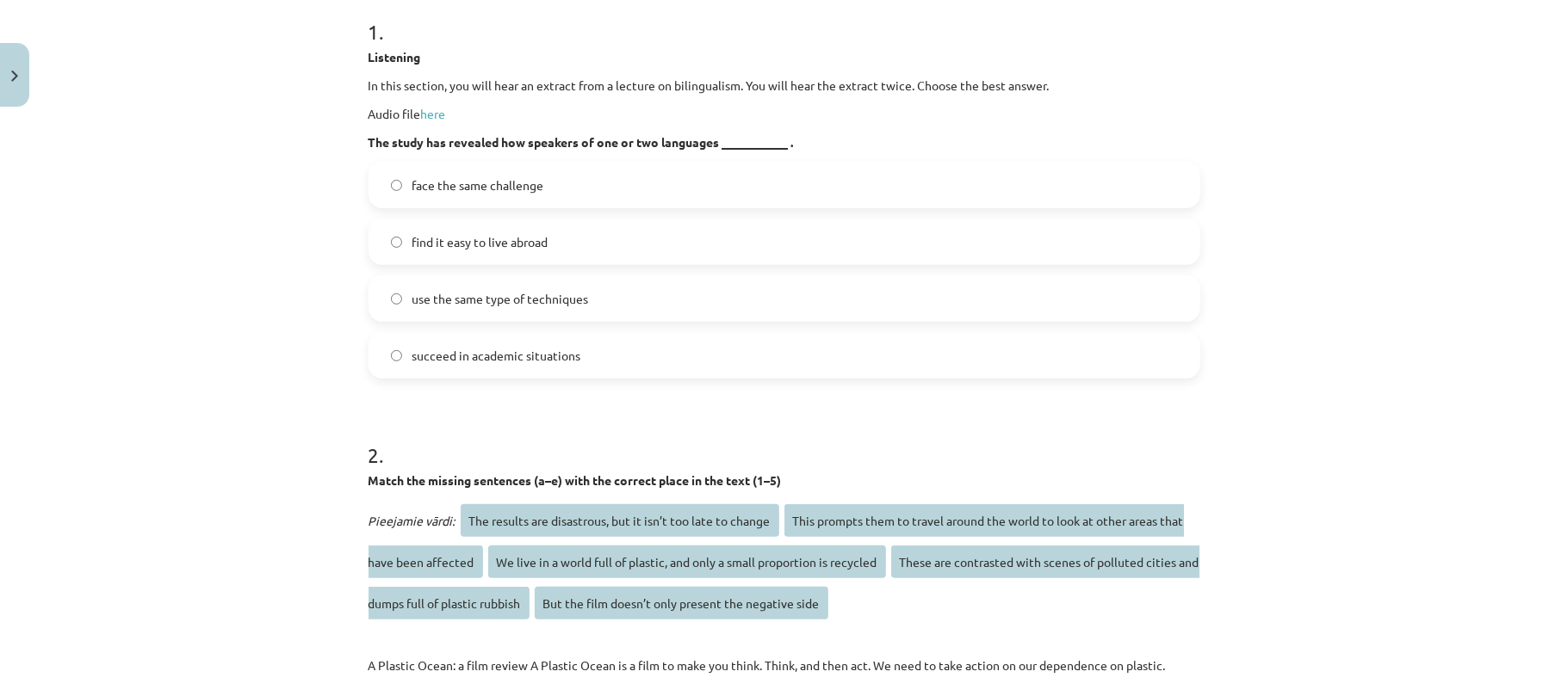
scroll to position [352, 0]
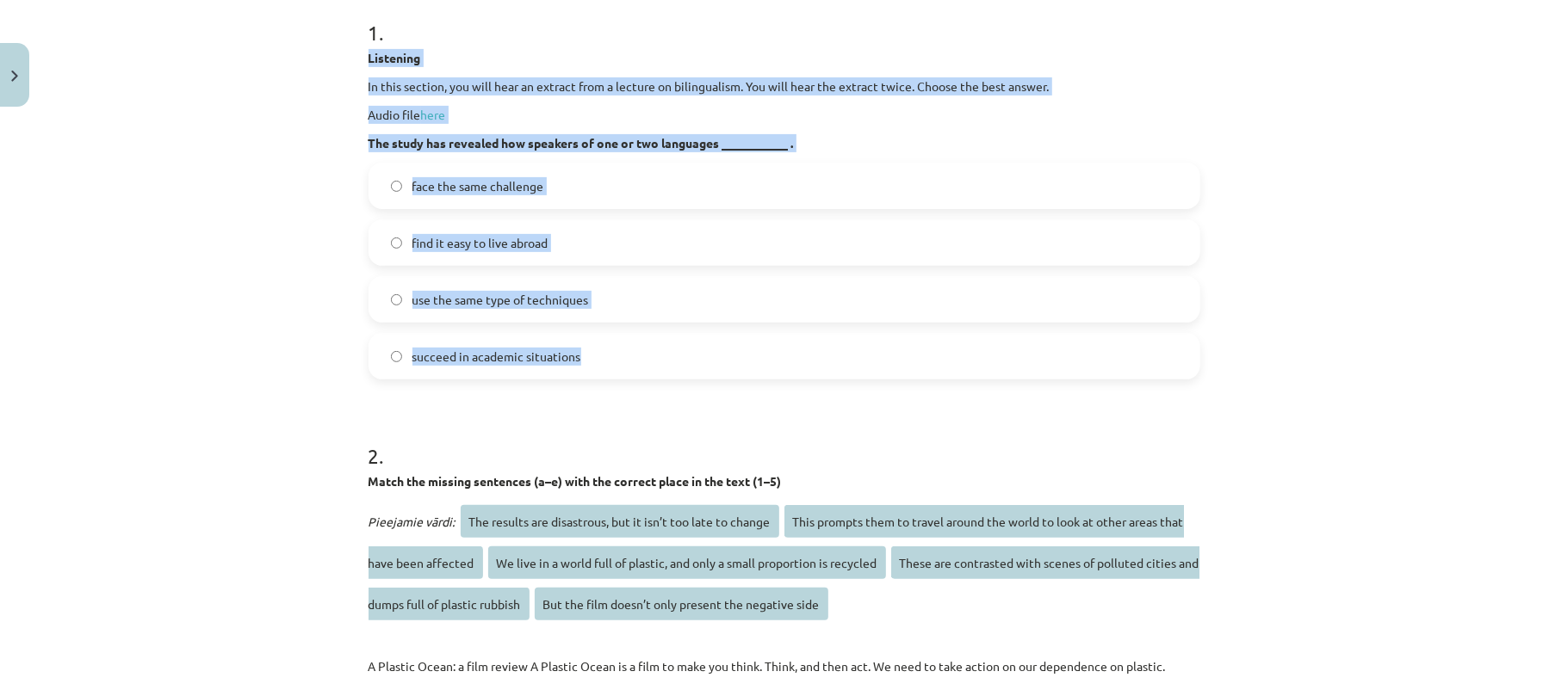
drag, startPoint x: 339, startPoint y: 59, endPoint x: 604, endPoint y: 349, distance: 392.8
click at [604, 349] on div "Mācību tēma: Angļu valodas i - 11. klases 2. ieskaites mācību materiāls #2 Read…" at bounding box center [784, 348] width 1568 height 696
copy div "Listening In this section, you will hear an extract from a lecture on bilingual…"
click at [273, 321] on div "Mācību tēma: Angļu valodas i - 11. klases 2. ieskaites mācību materiāls #2 Read…" at bounding box center [784, 348] width 1568 height 696
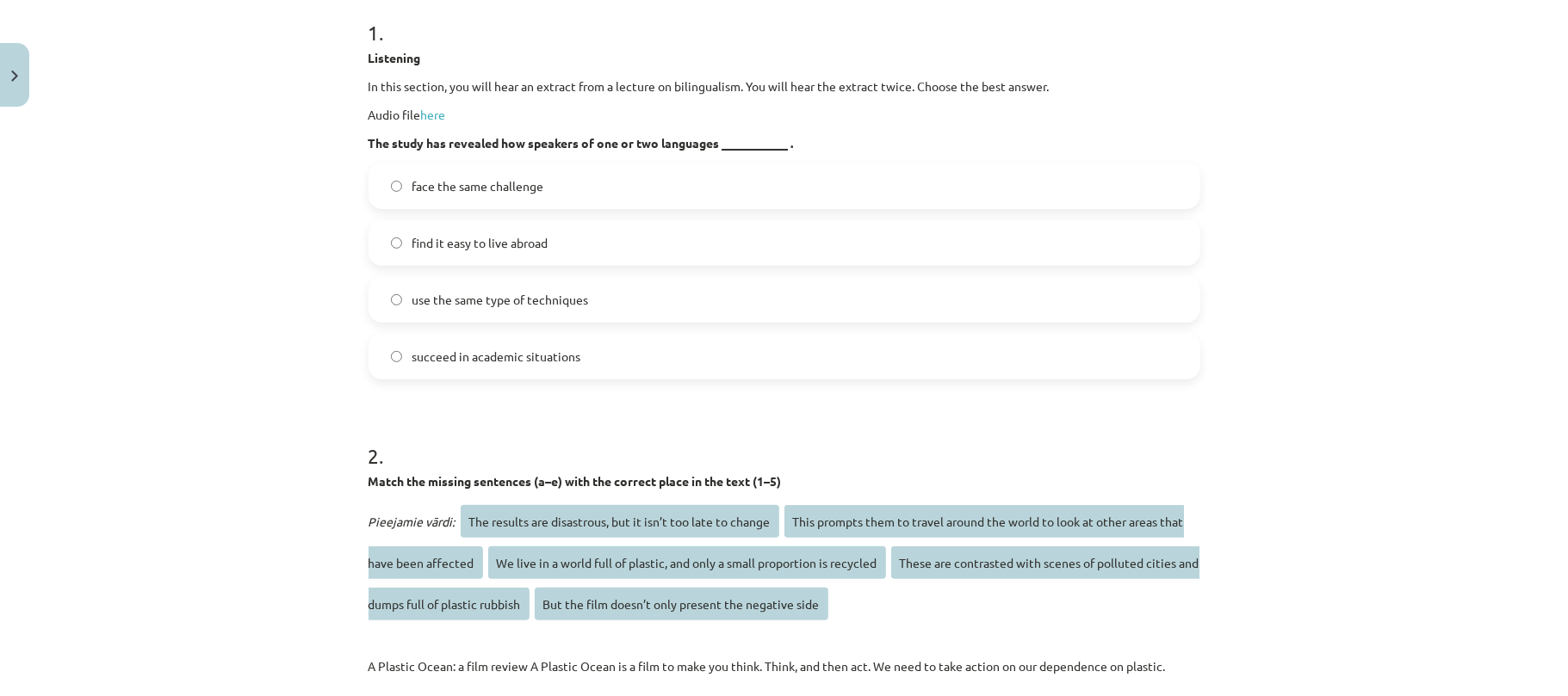
click at [300, 243] on div "Mācību tēma: Angļu valodas i - 11. klases 2. ieskaites mācību materiāls #2 Read…" at bounding box center [784, 348] width 1568 height 696
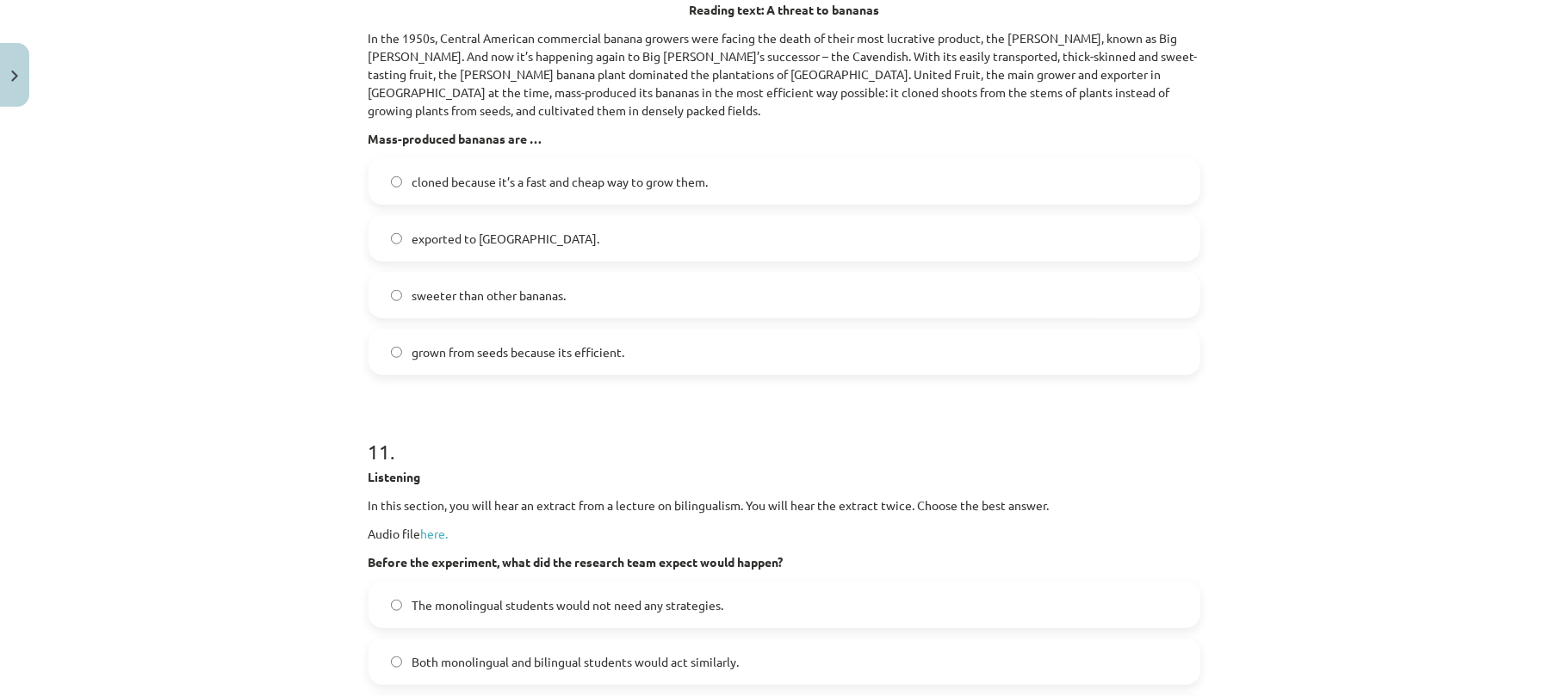
scroll to position [5514, 0]
